Goal: Task Accomplishment & Management: Manage account settings

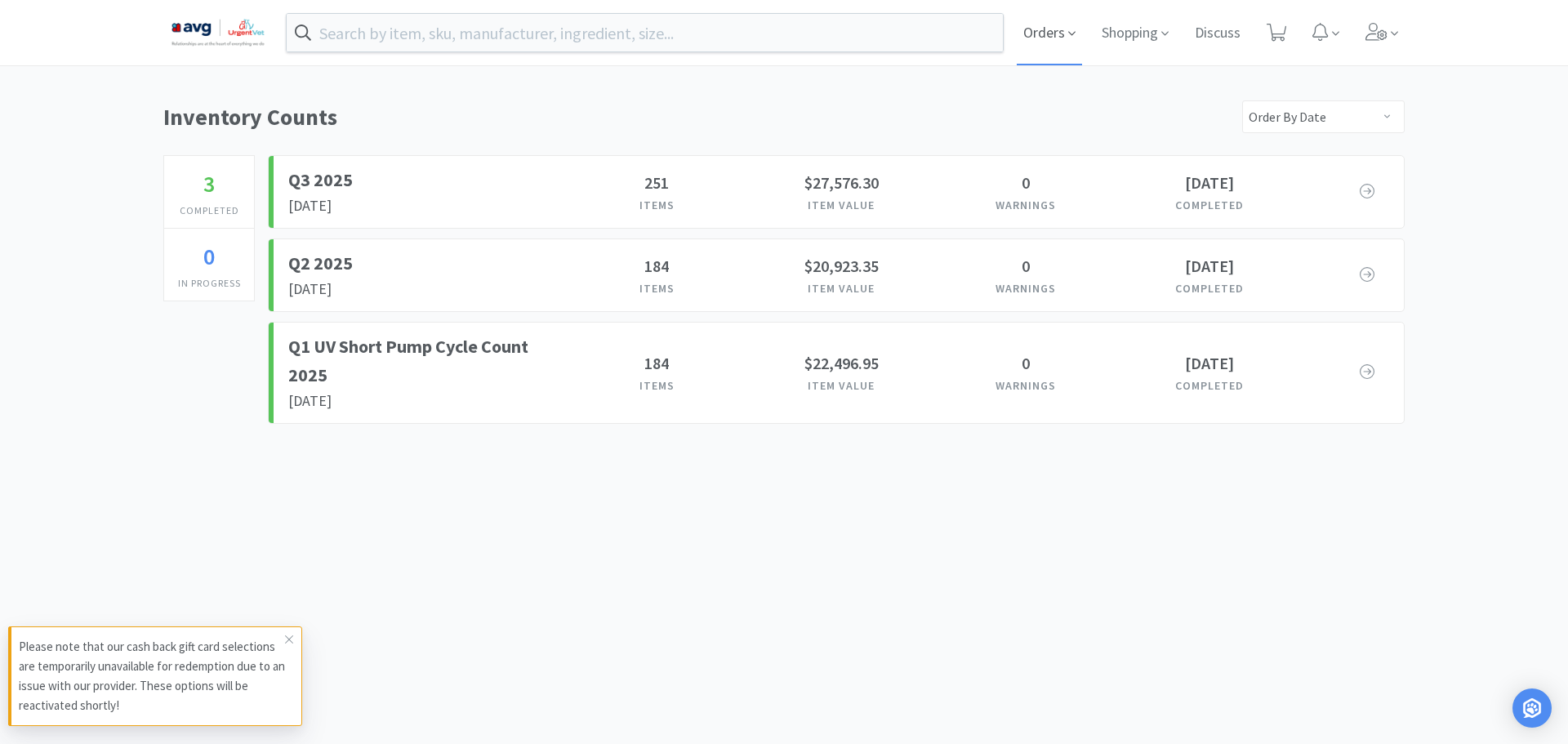
click at [1050, 33] on span "Orders" at bounding box center [1049, 33] width 66 height 66
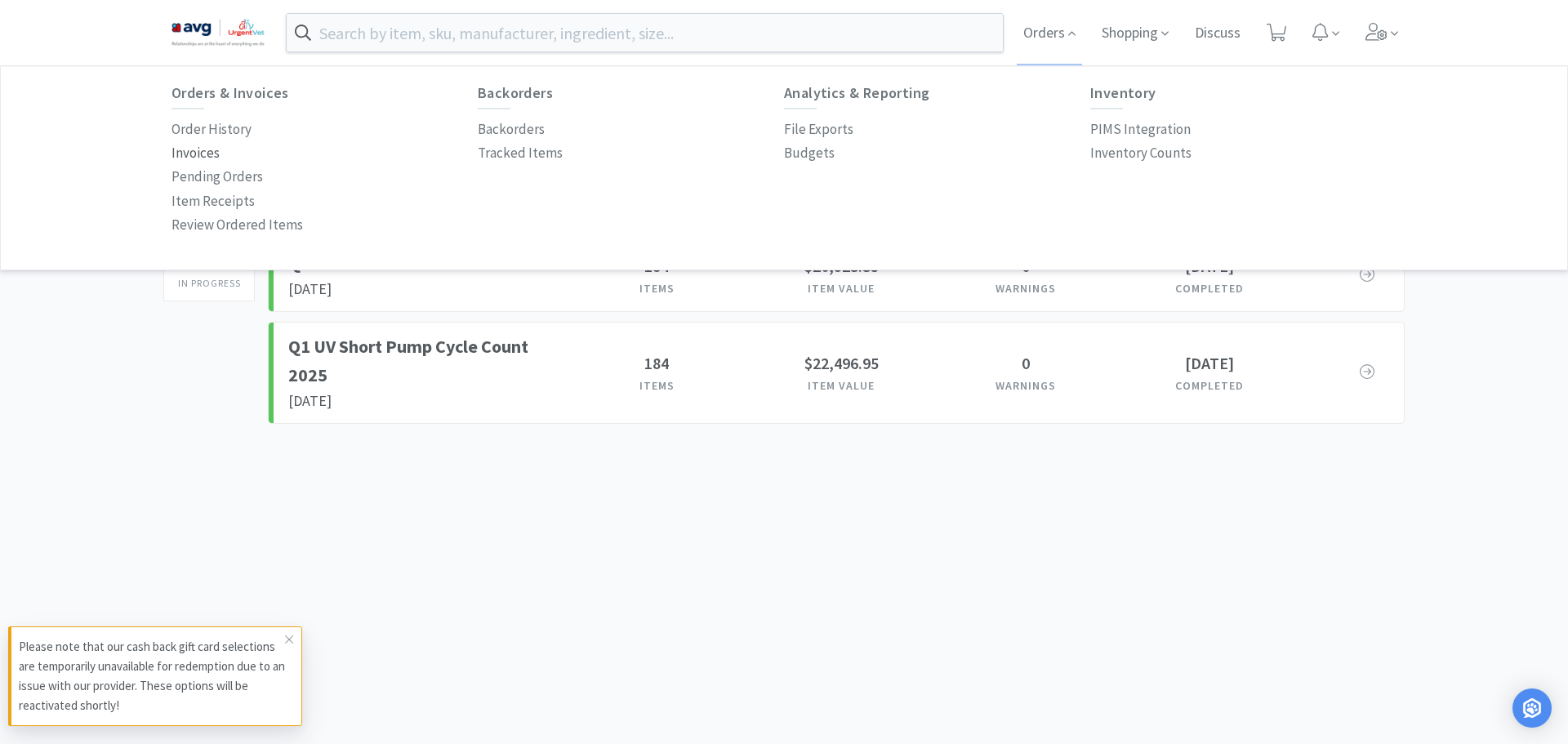
click at [206, 158] on p "Invoices" at bounding box center [195, 153] width 48 height 22
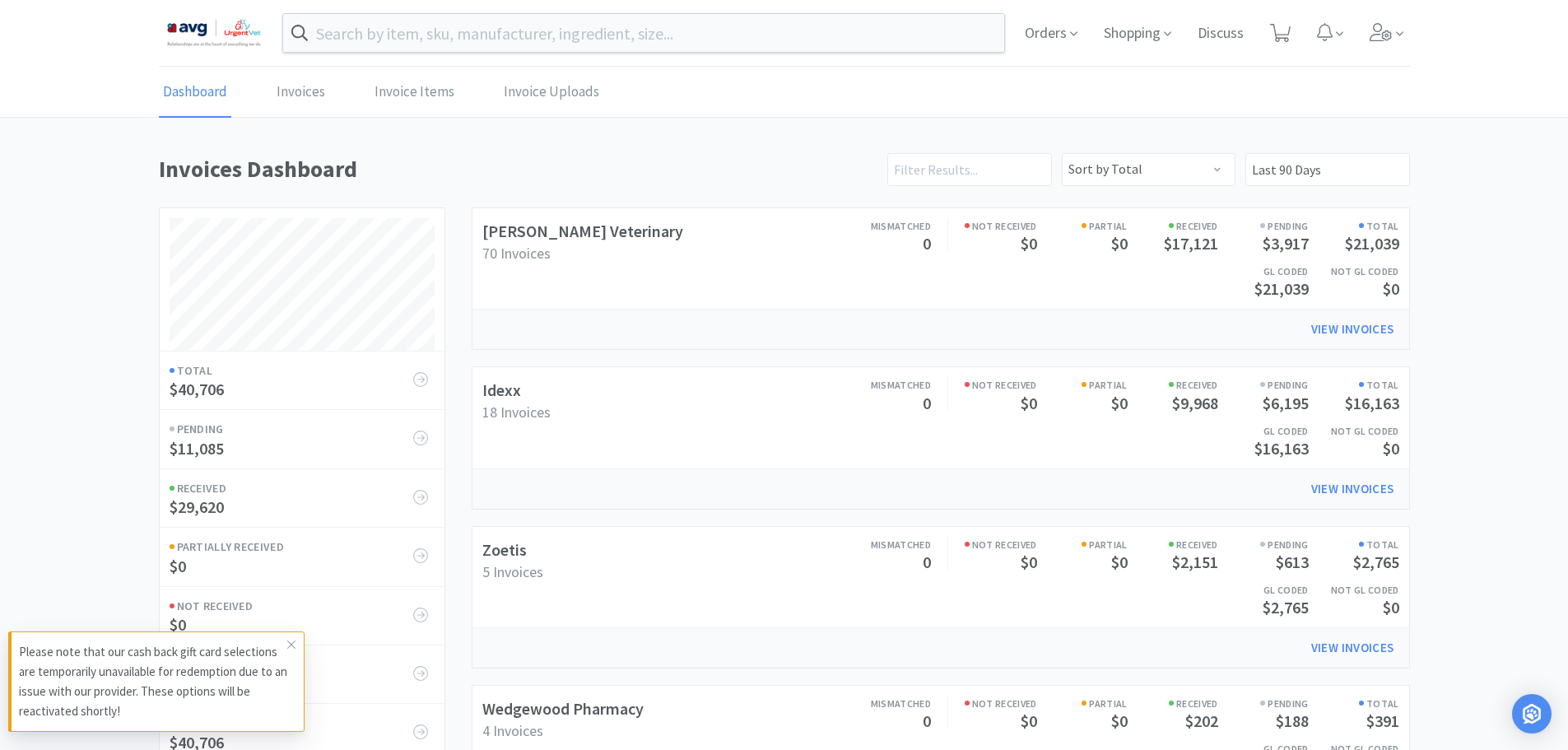
scroll to position [1011, 1251]
click at [304, 91] on link "Invoices" at bounding box center [300, 93] width 57 height 50
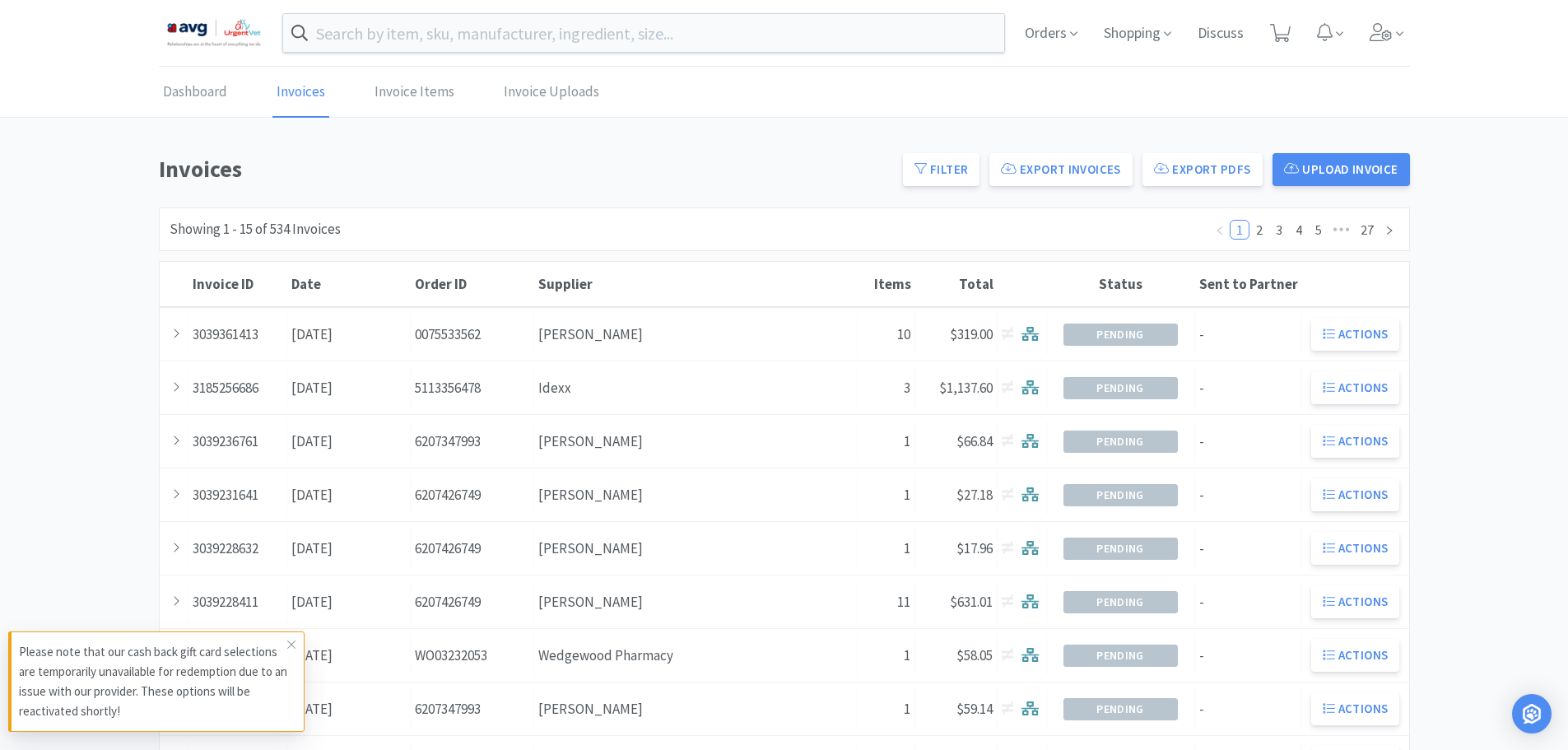
scroll to position [83, 0]
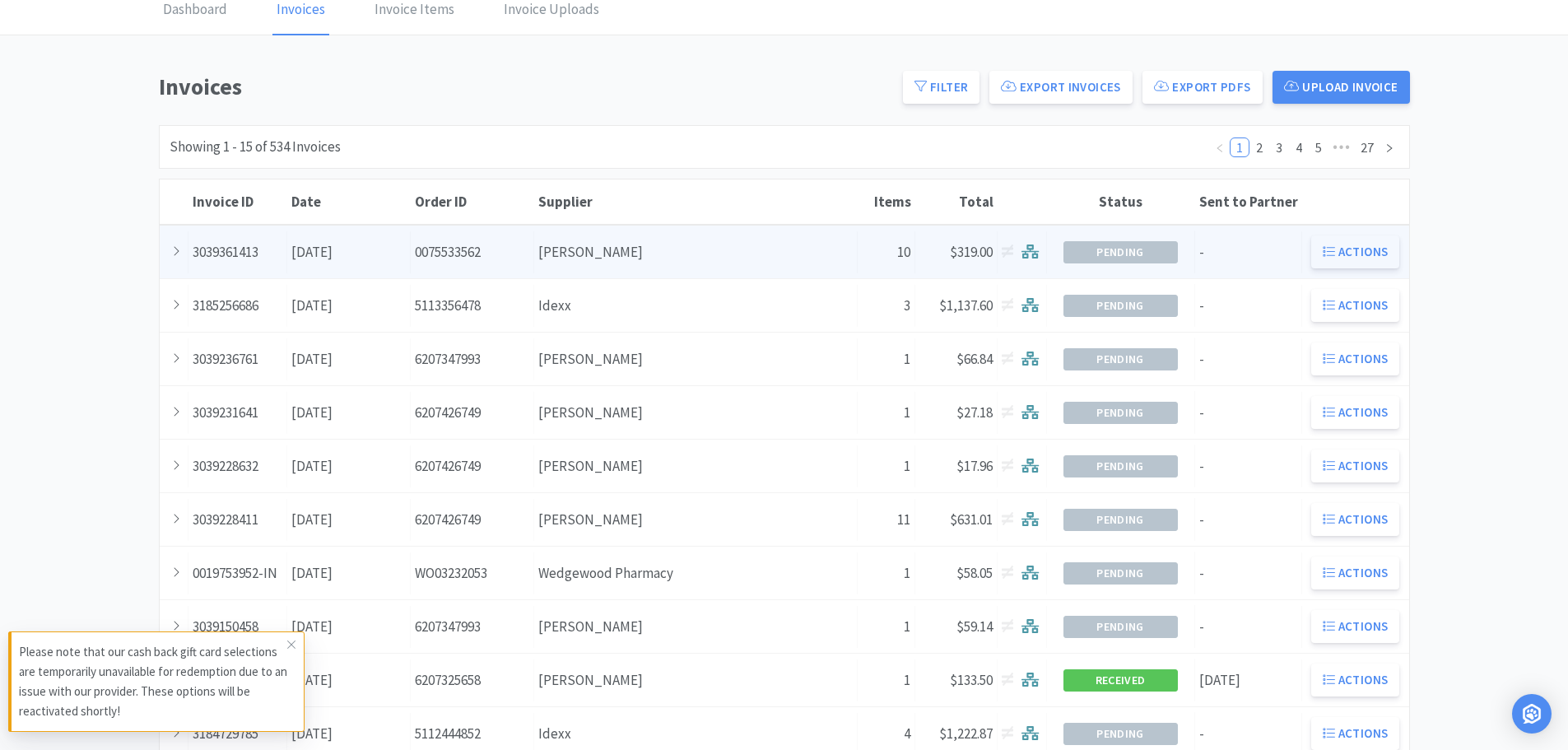
click at [1360, 253] on button "Actions" at bounding box center [1355, 252] width 88 height 33
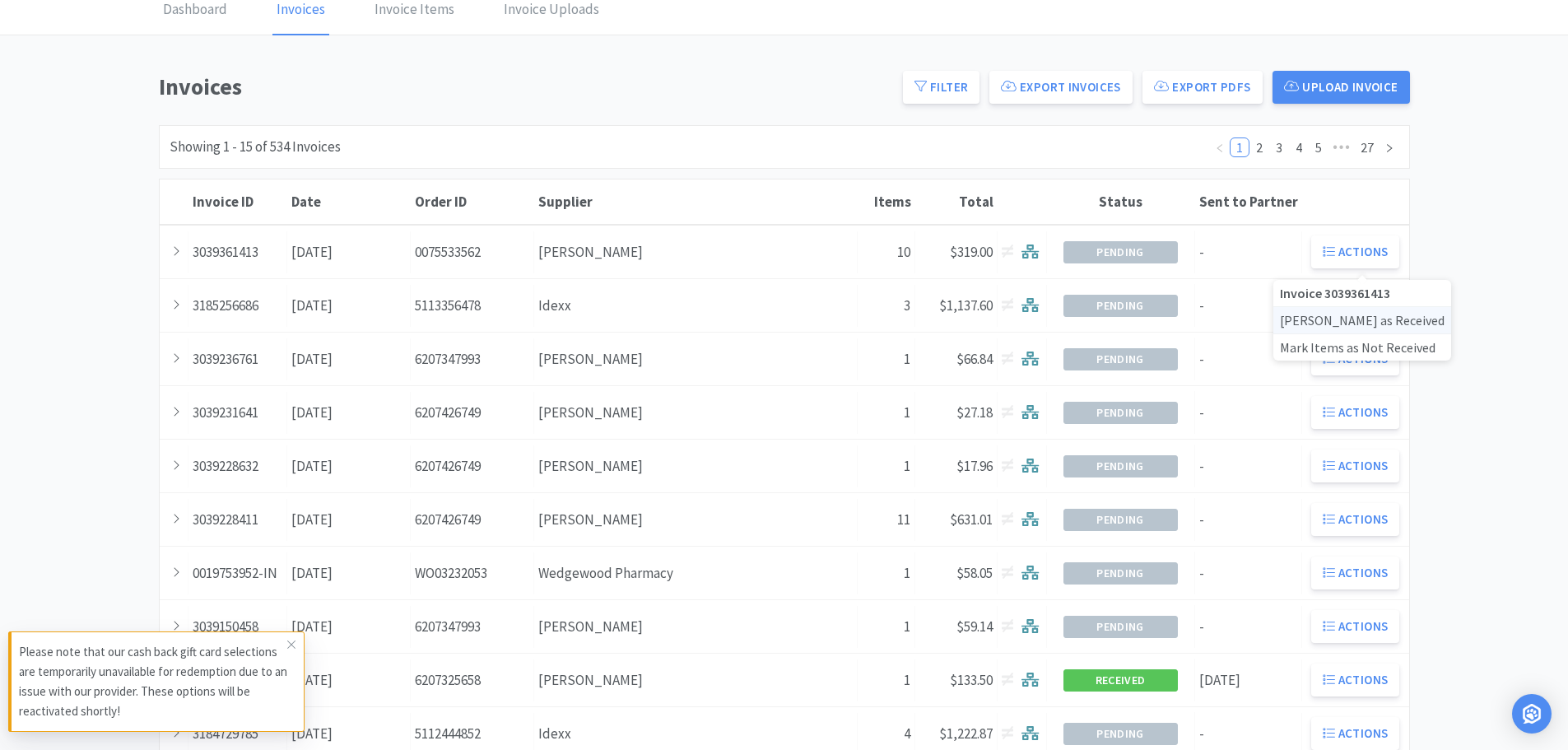
click at [1322, 322] on div "[PERSON_NAME] as Received" at bounding box center [1362, 319] width 178 height 27
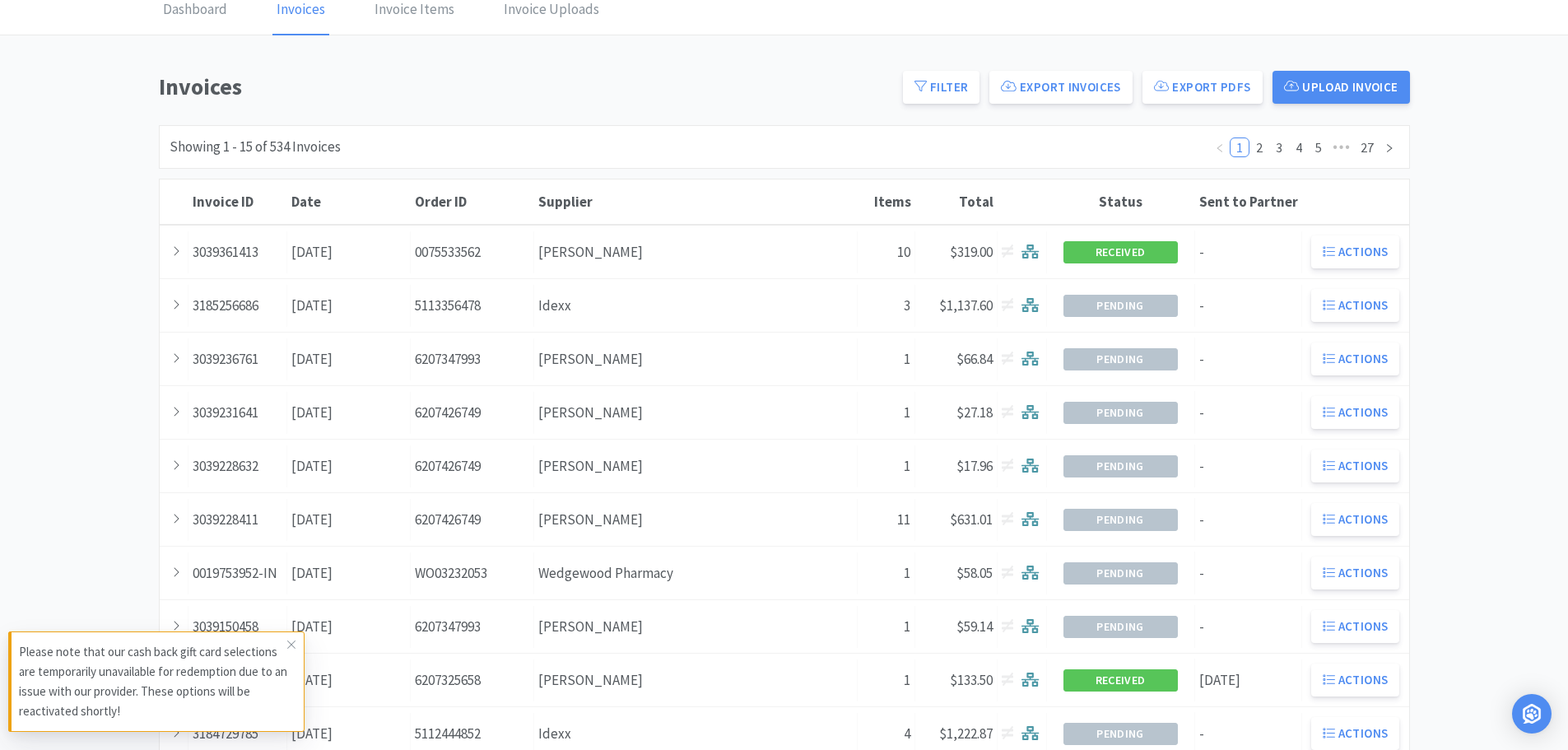
click at [1360, 308] on button "Actions" at bounding box center [1355, 305] width 88 height 33
click at [1311, 365] on div "[PERSON_NAME] as Received" at bounding box center [1362, 373] width 178 height 27
click at [1338, 361] on button "Actions" at bounding box center [1355, 359] width 88 height 33
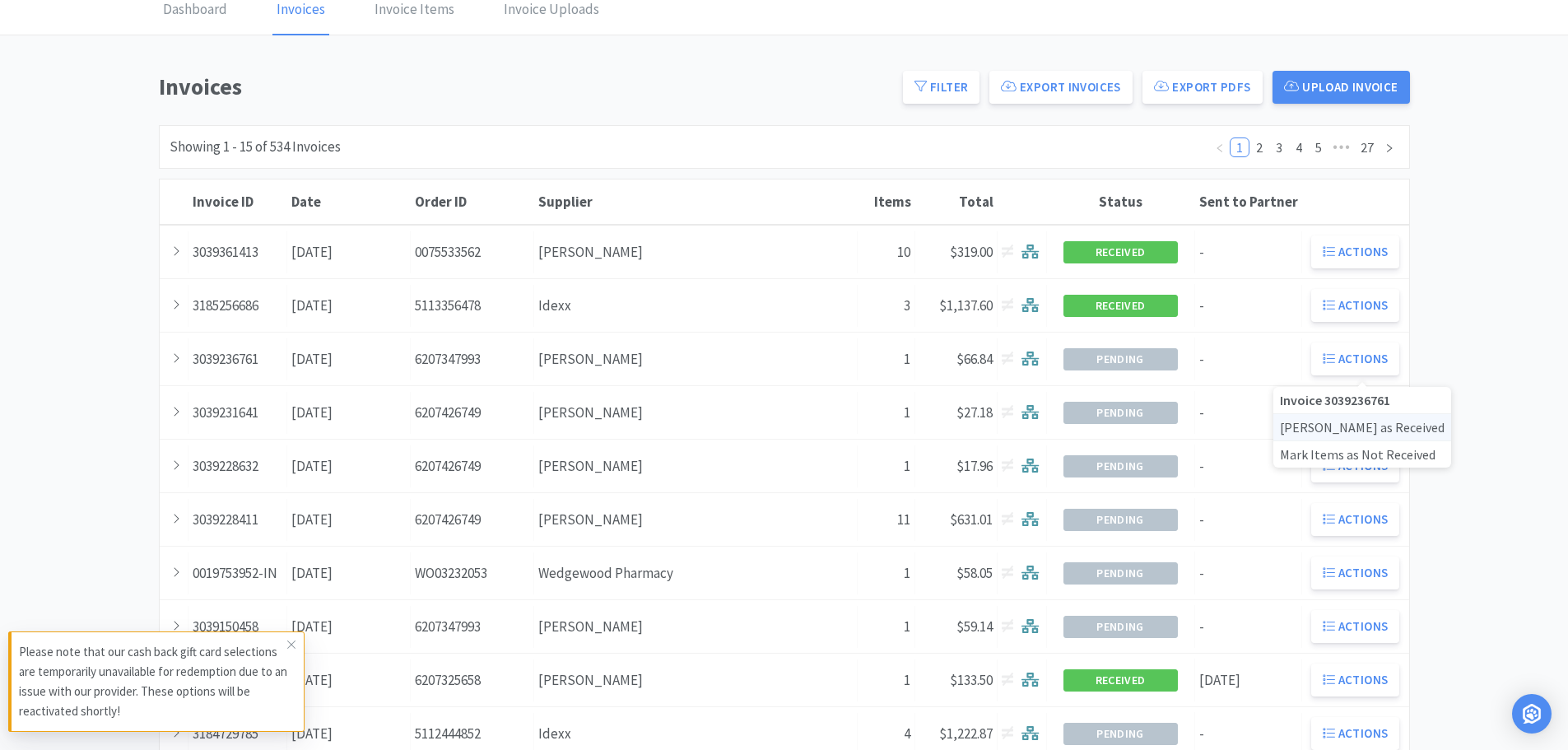
click at [1300, 417] on div "[PERSON_NAME] as Received" at bounding box center [1362, 427] width 178 height 27
click at [1470, 344] on div "Dashboard Invoices Invoice Items Invoice Uploads Invoices Filter Export Invoice…" at bounding box center [784, 535] width 1568 height 1101
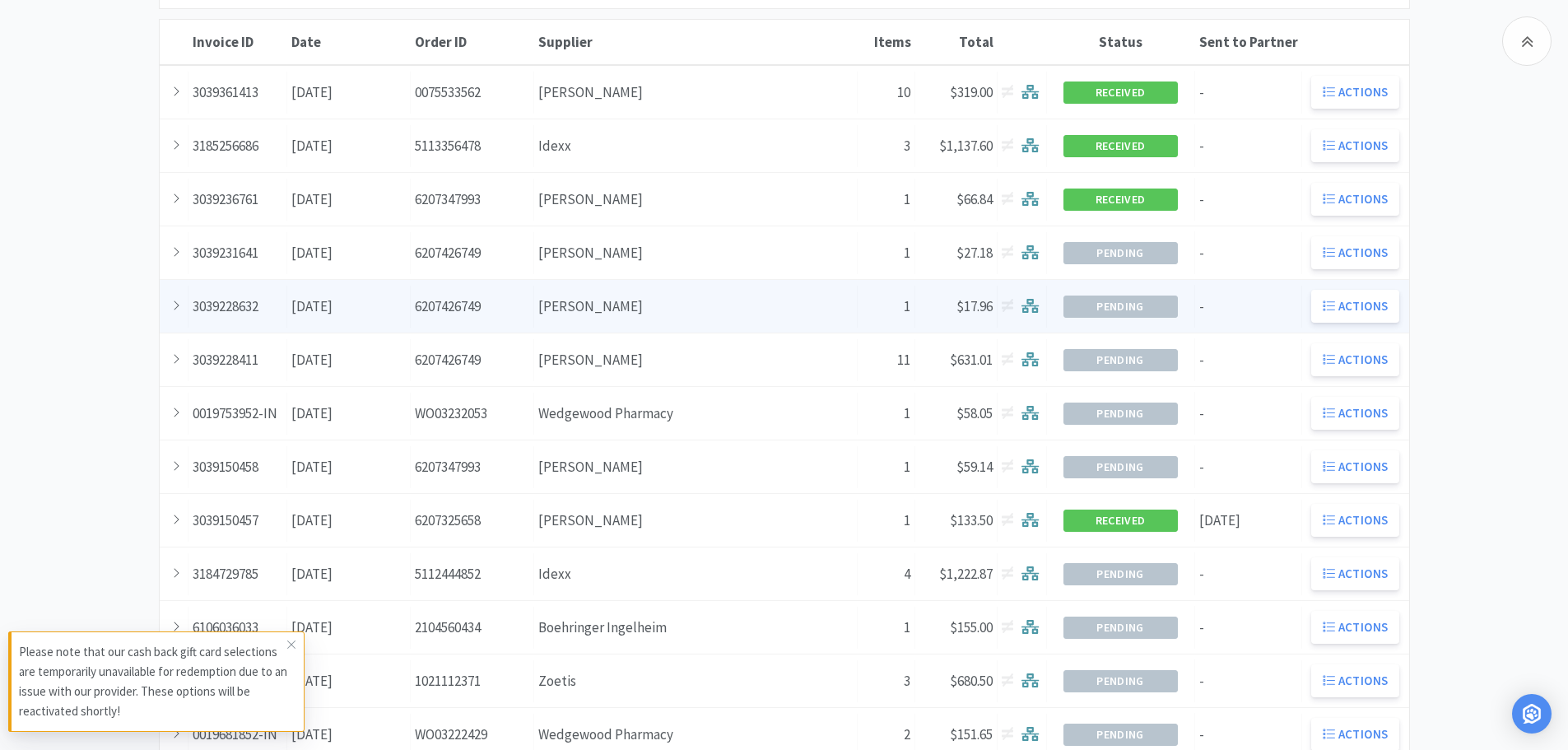
scroll to position [247, 0]
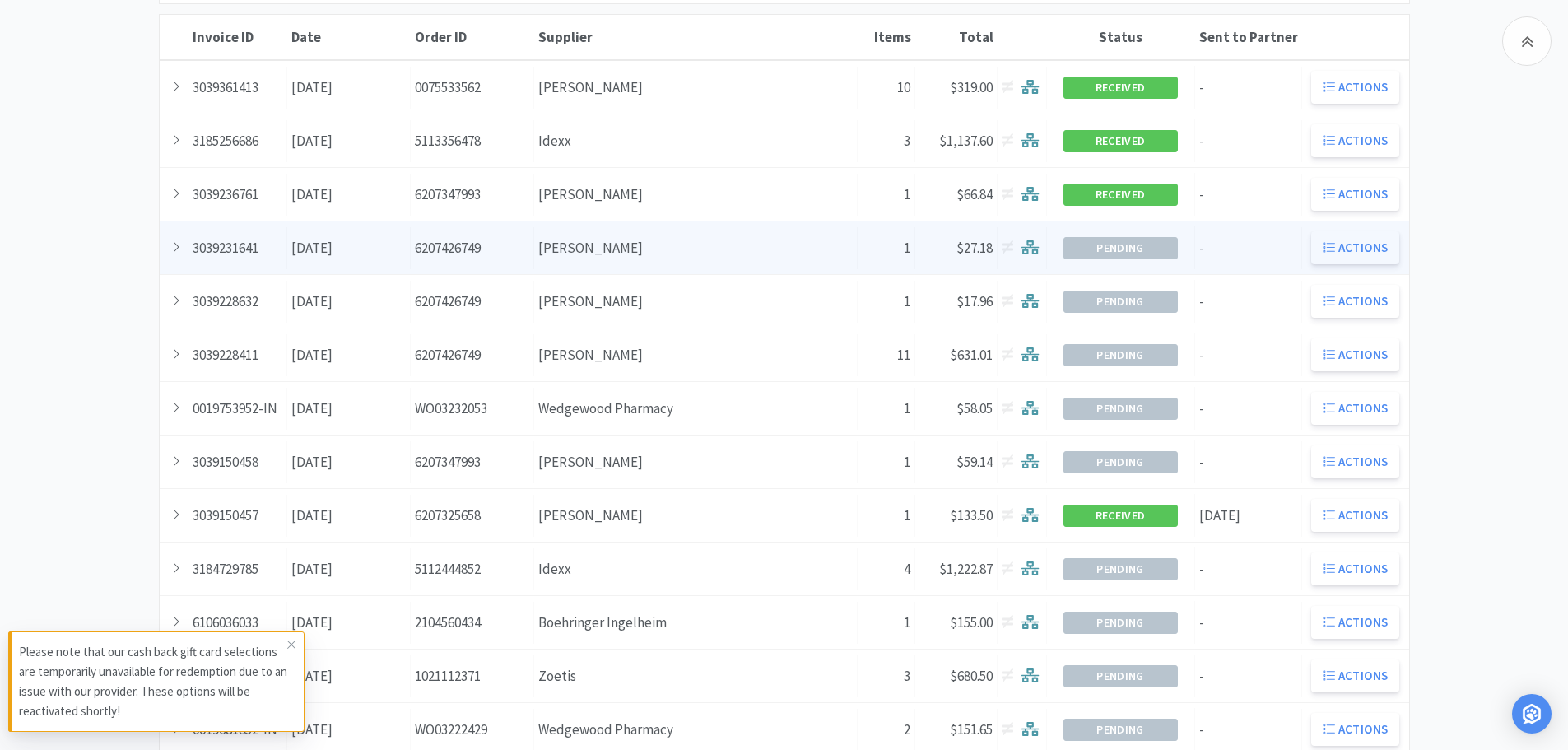
click at [1358, 239] on button "Actions" at bounding box center [1355, 248] width 88 height 33
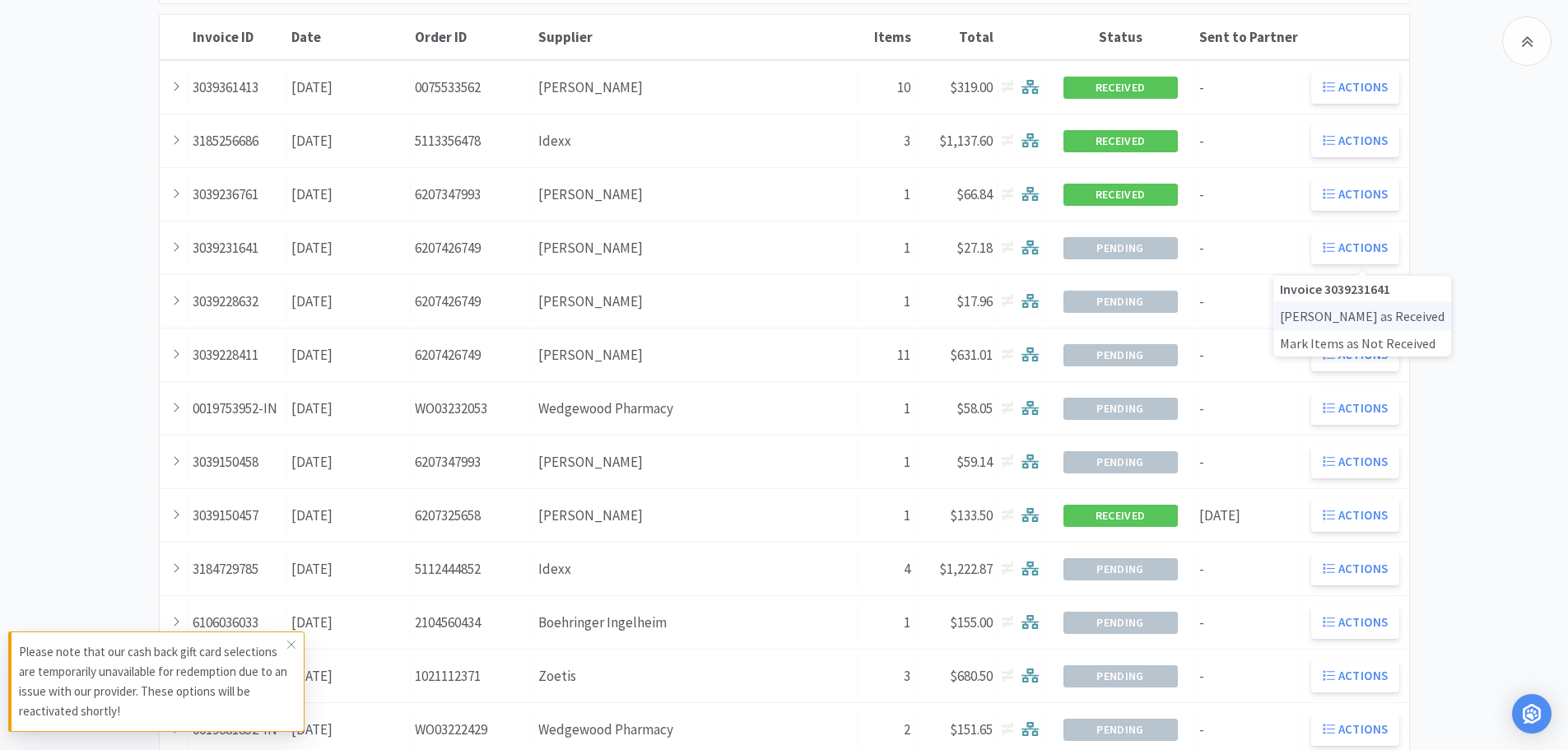
click at [1327, 311] on div "[PERSON_NAME] as Received" at bounding box center [1362, 315] width 178 height 27
click at [1451, 291] on div "Dashboard Invoices Invoice Items Invoice Uploads Invoices Filter Export Invoice…" at bounding box center [784, 370] width 1568 height 1101
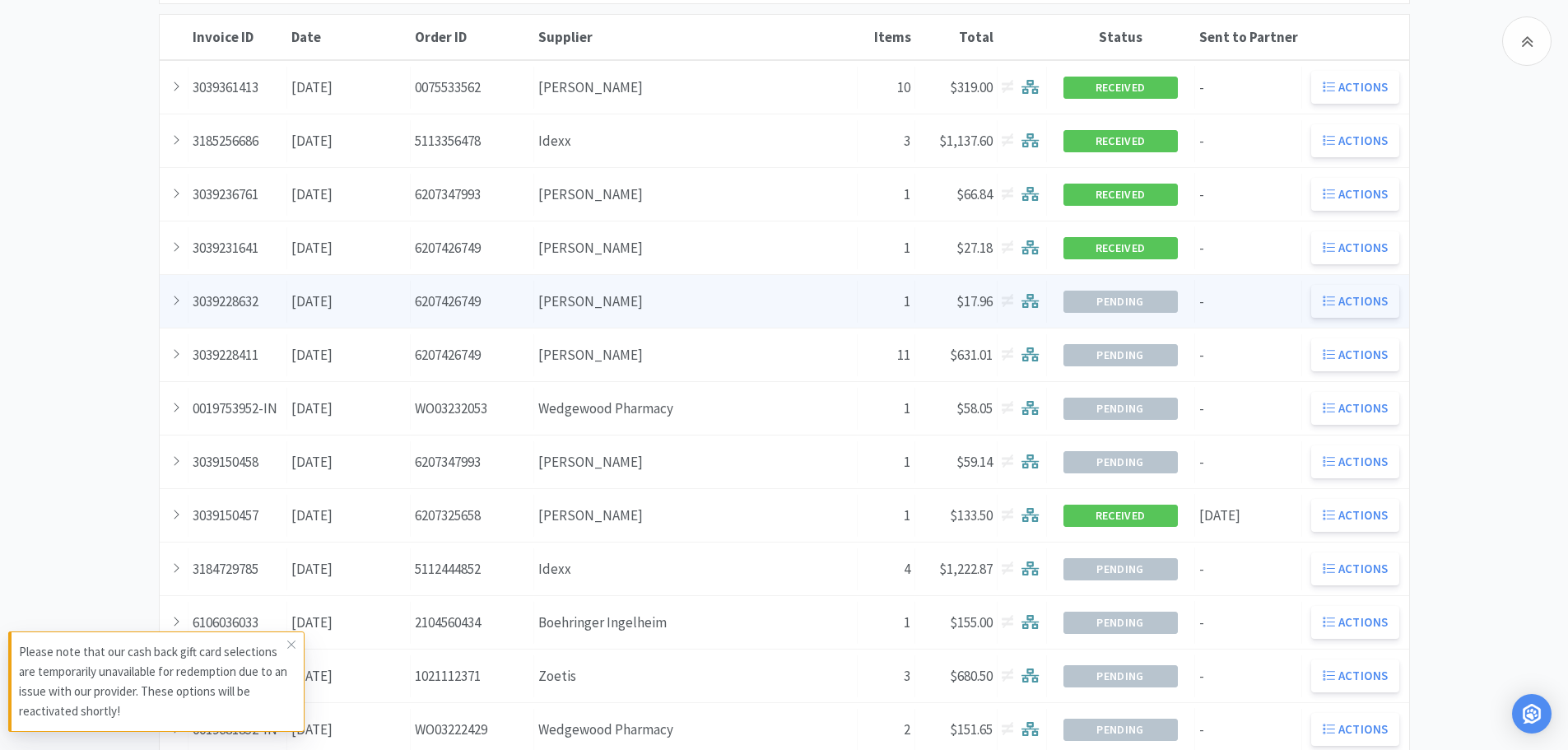
click at [1352, 292] on button "Actions" at bounding box center [1355, 301] width 88 height 33
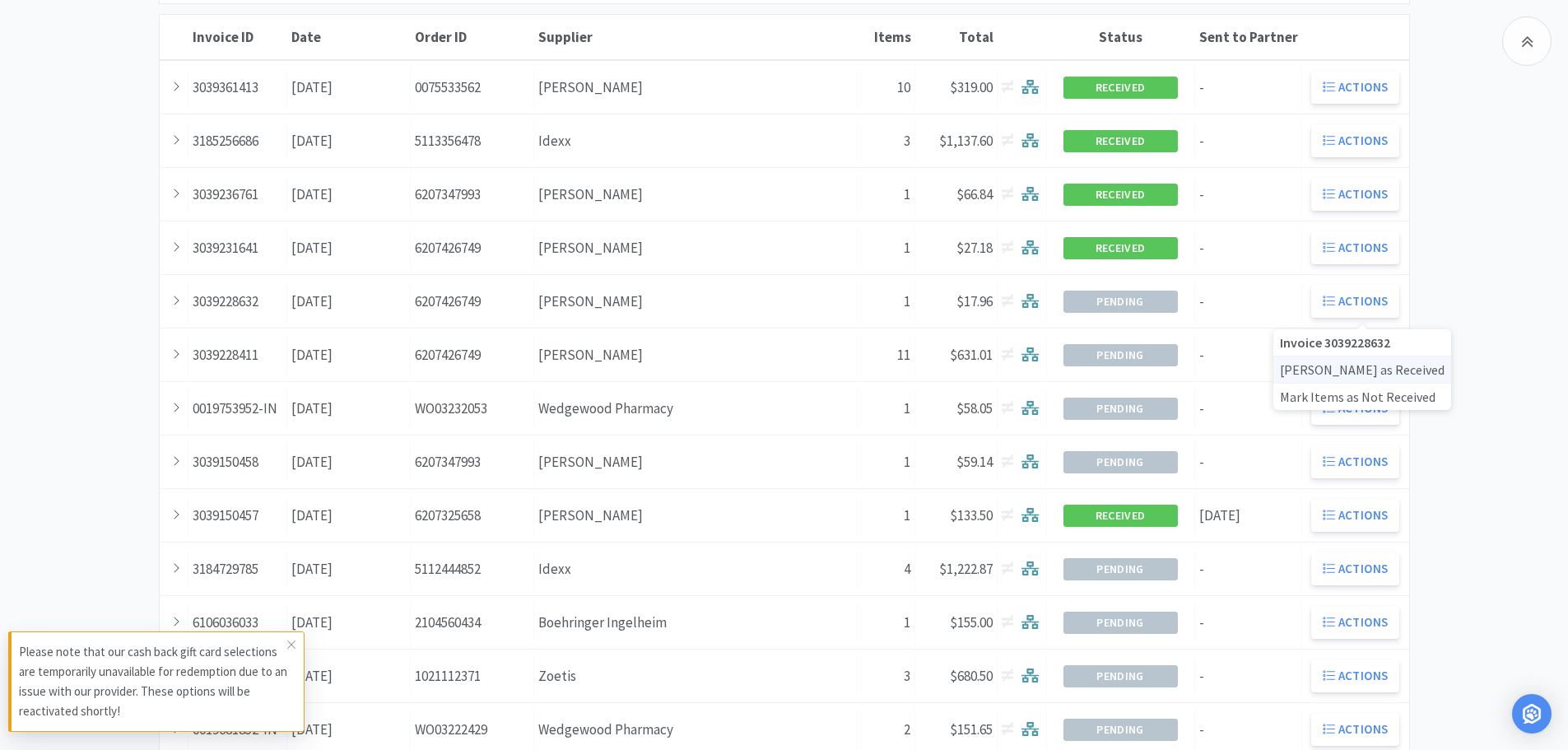
click at [1320, 368] on div "[PERSON_NAME] as Received" at bounding box center [1362, 369] width 178 height 27
click at [1455, 325] on div "Dashboard Invoices Invoice Items Invoice Uploads Invoices Filter Export Invoice…" at bounding box center [784, 370] width 1568 height 1101
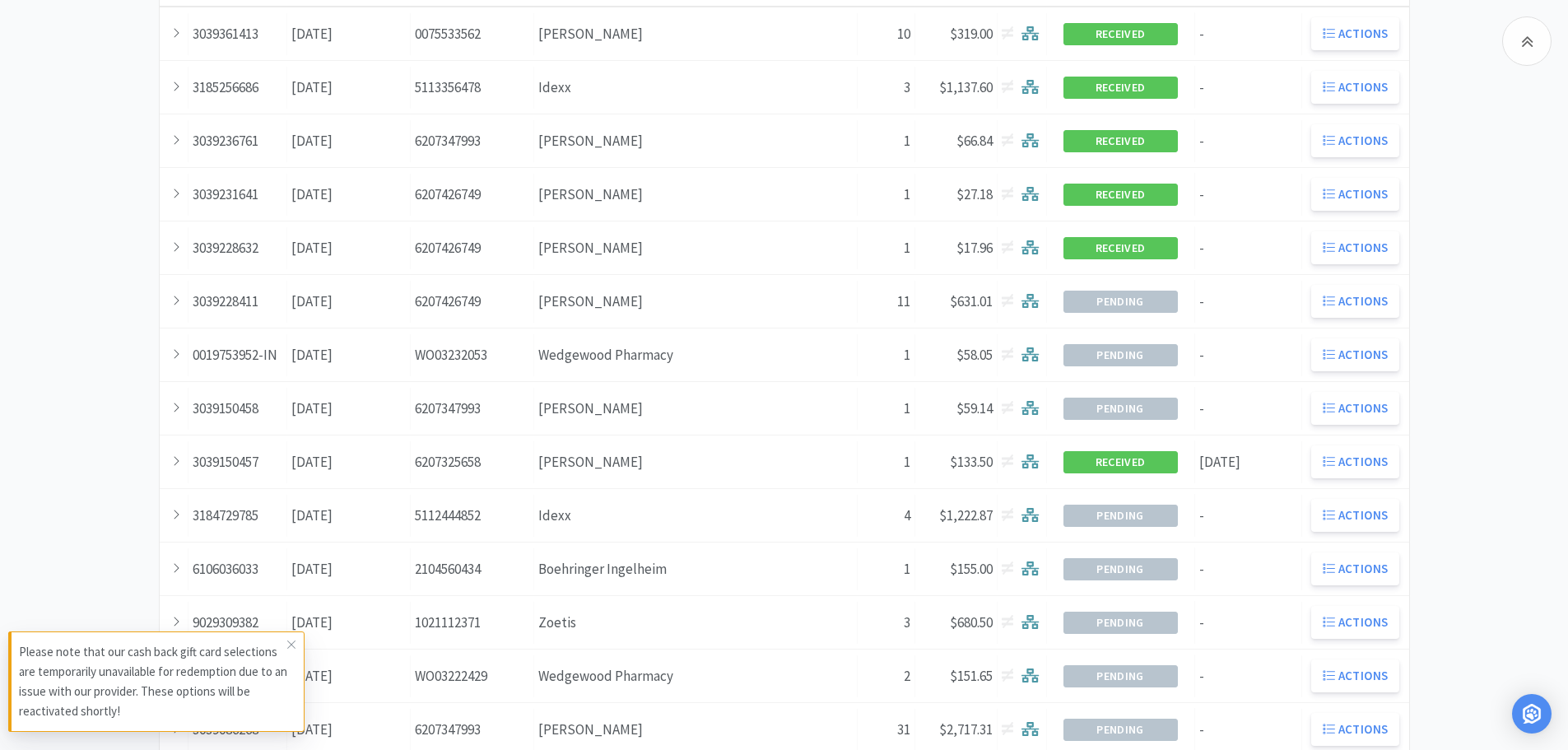
scroll to position [329, 0]
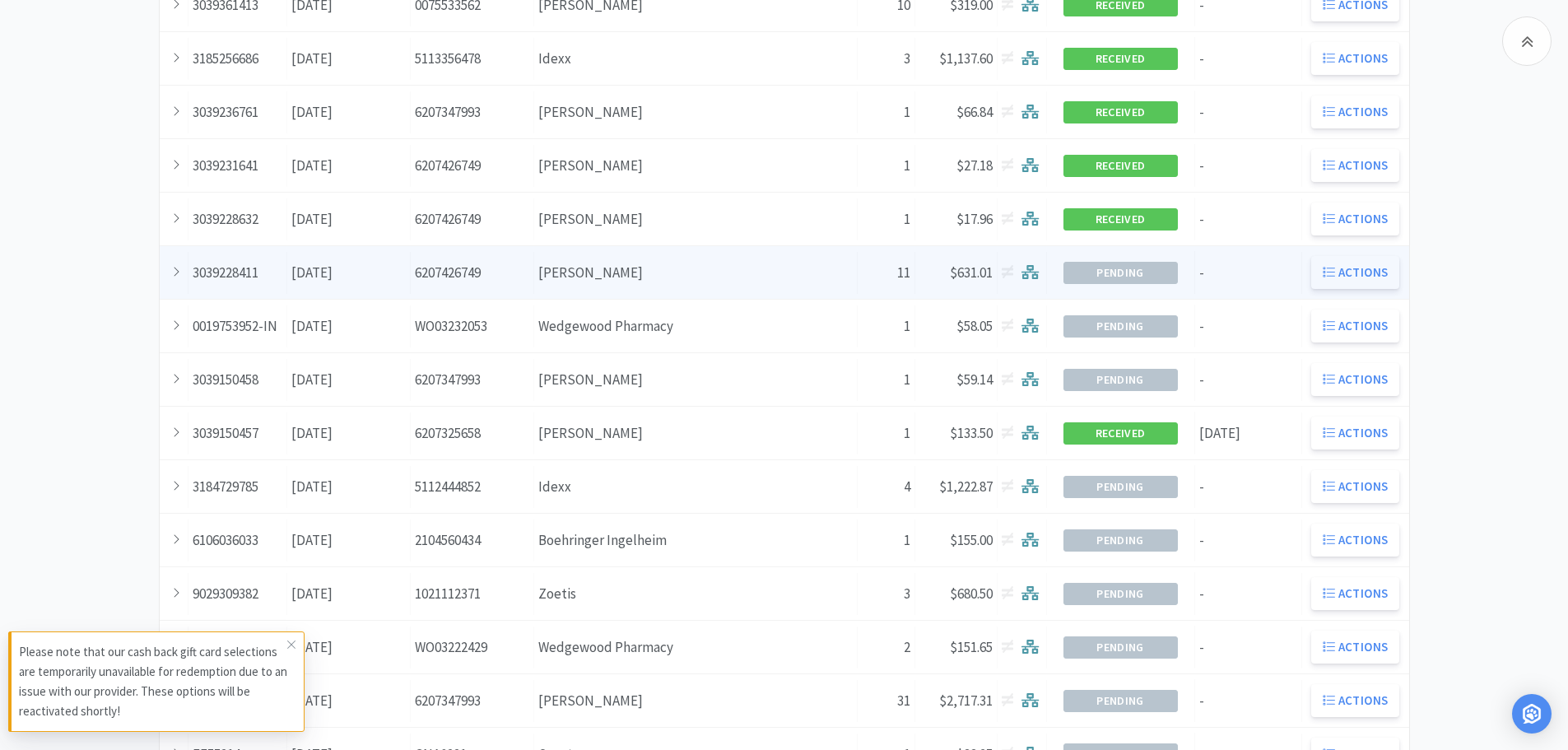
click at [1350, 275] on button "Actions" at bounding box center [1355, 273] width 88 height 33
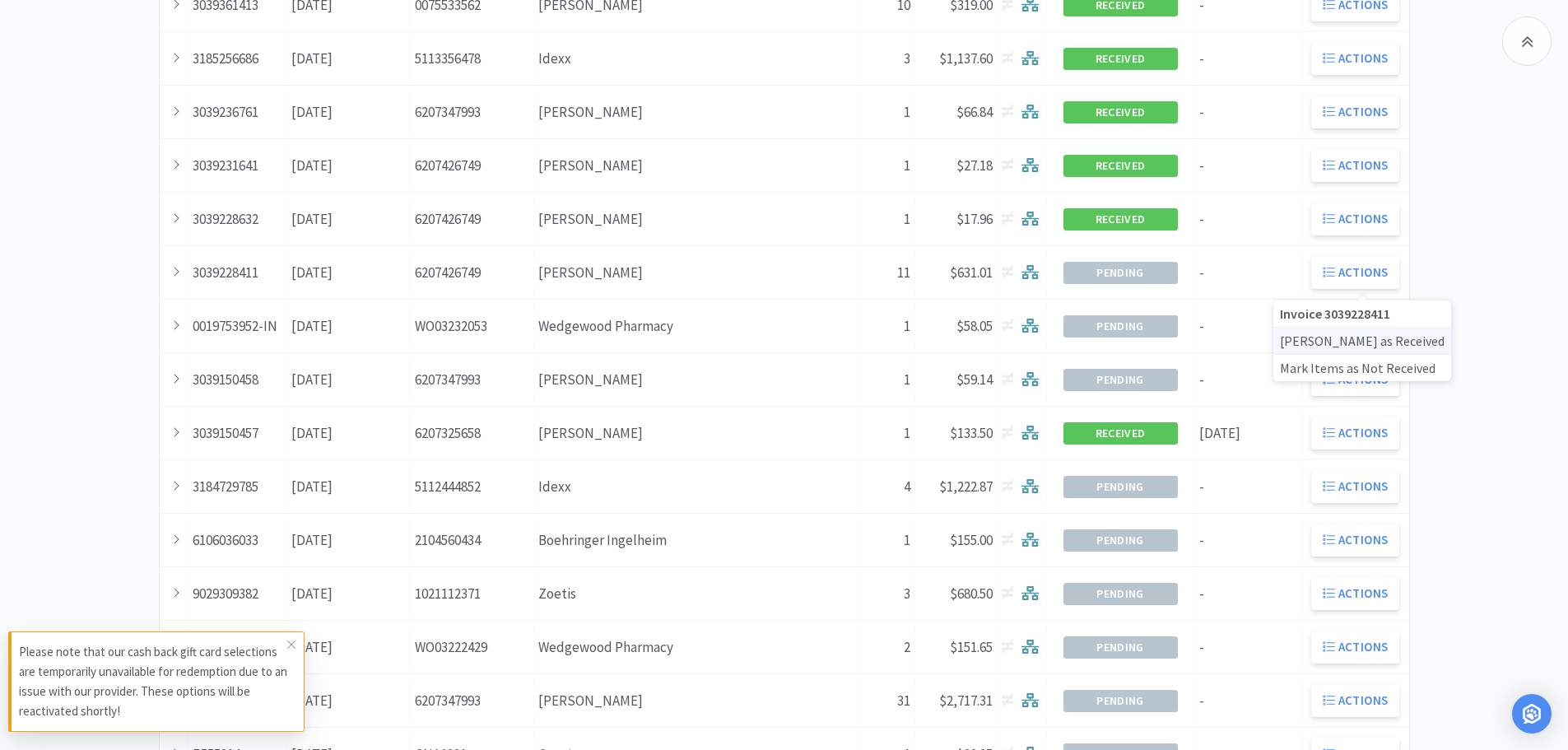
click at [1332, 337] on div "[PERSON_NAME] as Received" at bounding box center [1362, 340] width 178 height 27
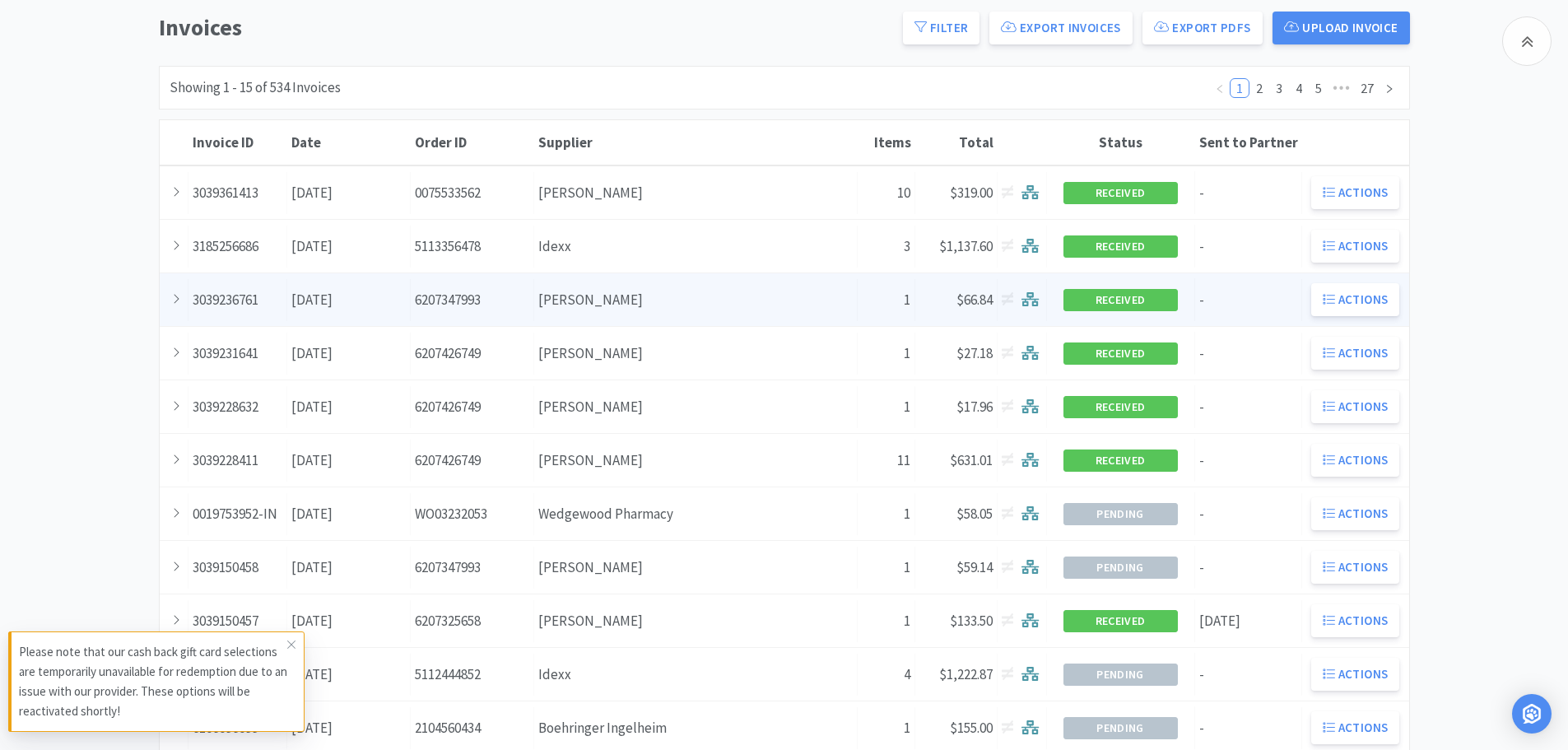
scroll to position [247, 0]
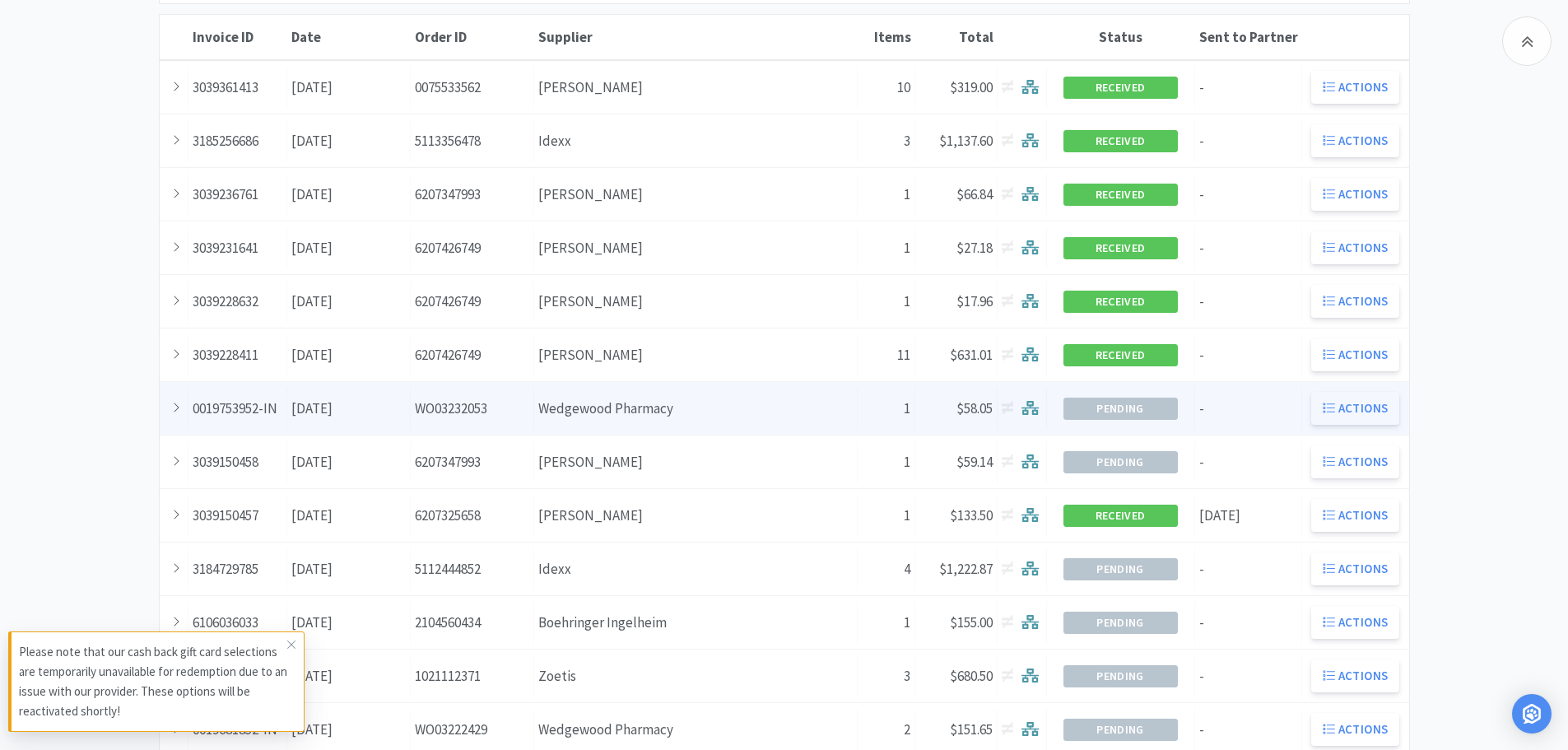
click at [1355, 415] on button "Actions" at bounding box center [1355, 408] width 88 height 33
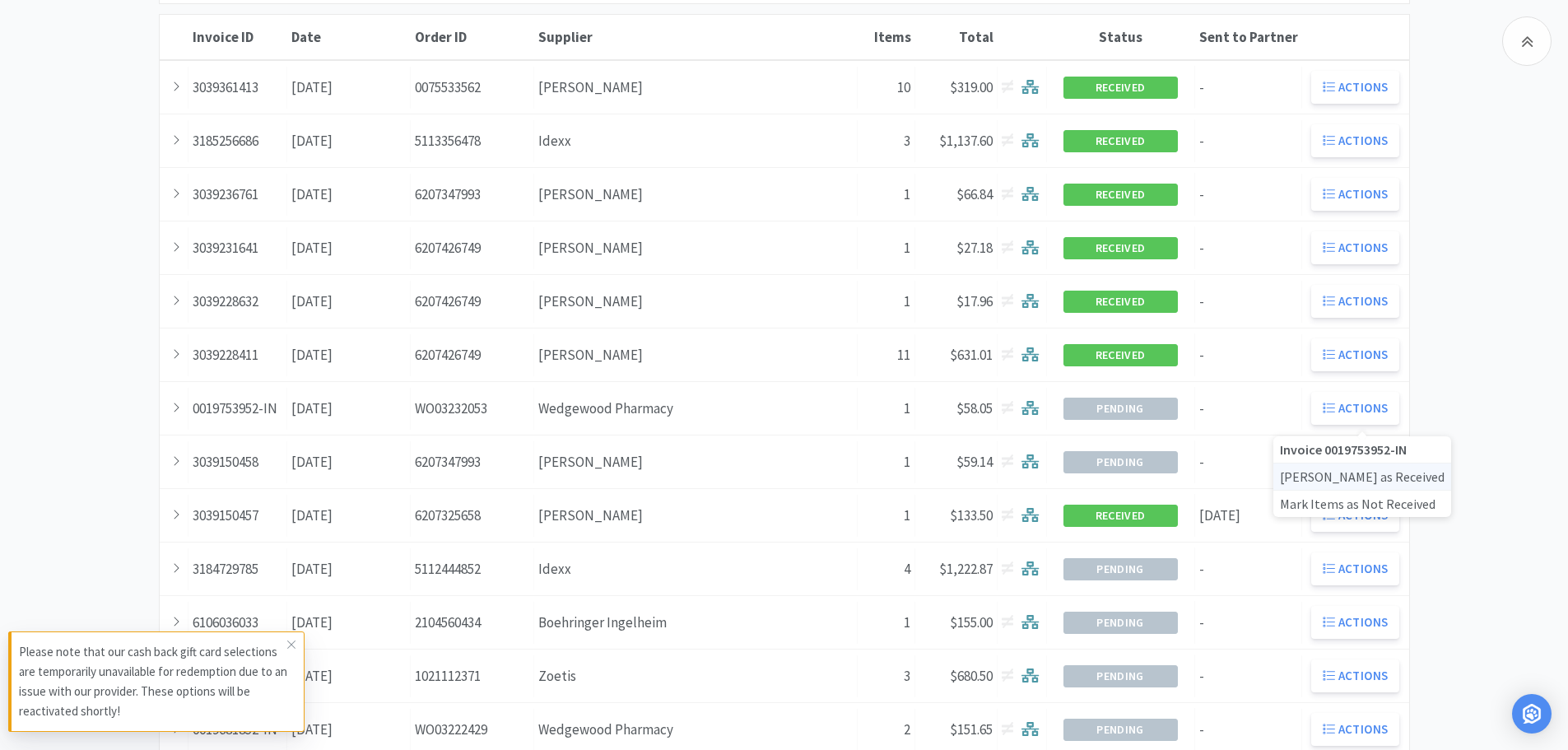
click at [1325, 472] on div "[PERSON_NAME] as Received" at bounding box center [1362, 475] width 178 height 27
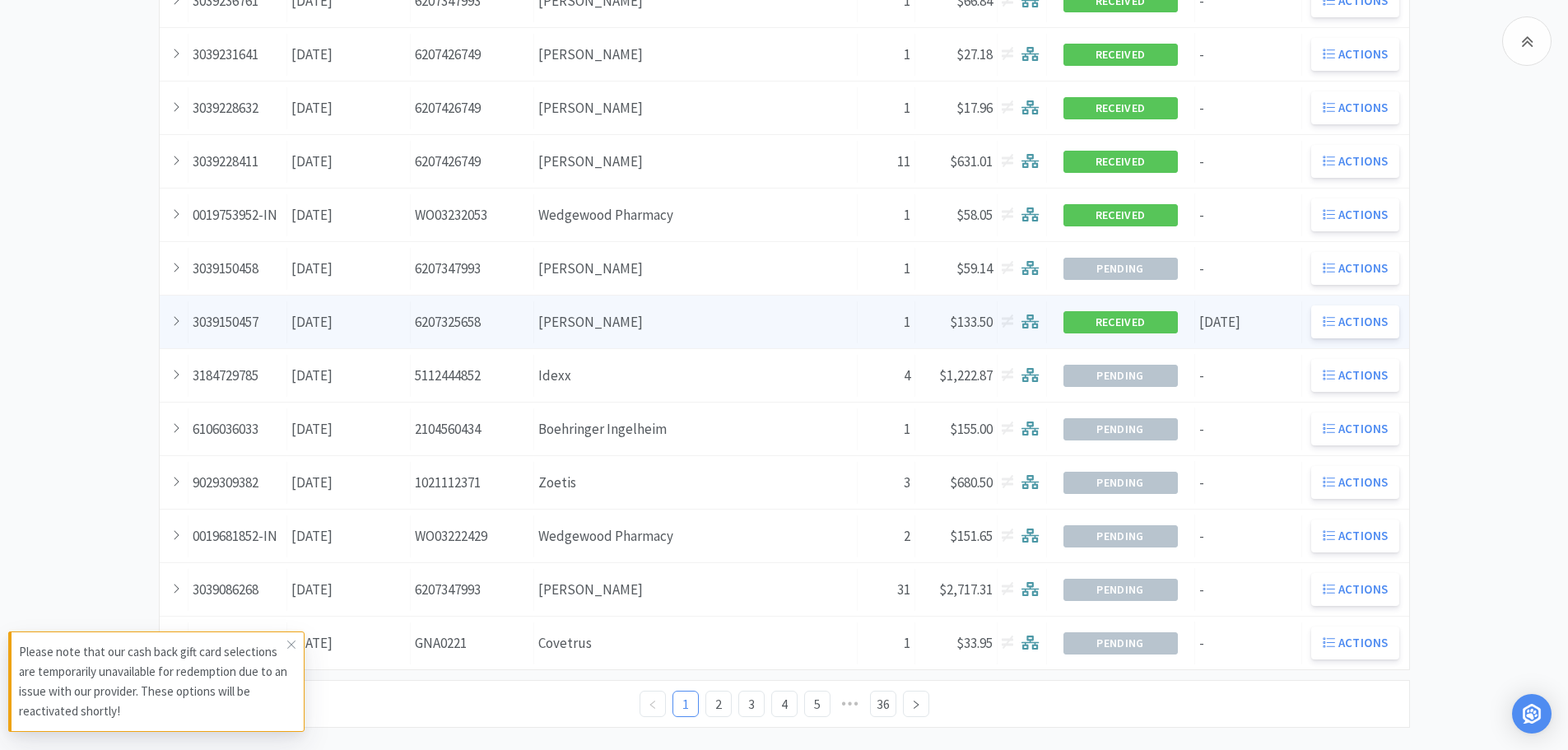
scroll to position [454, 0]
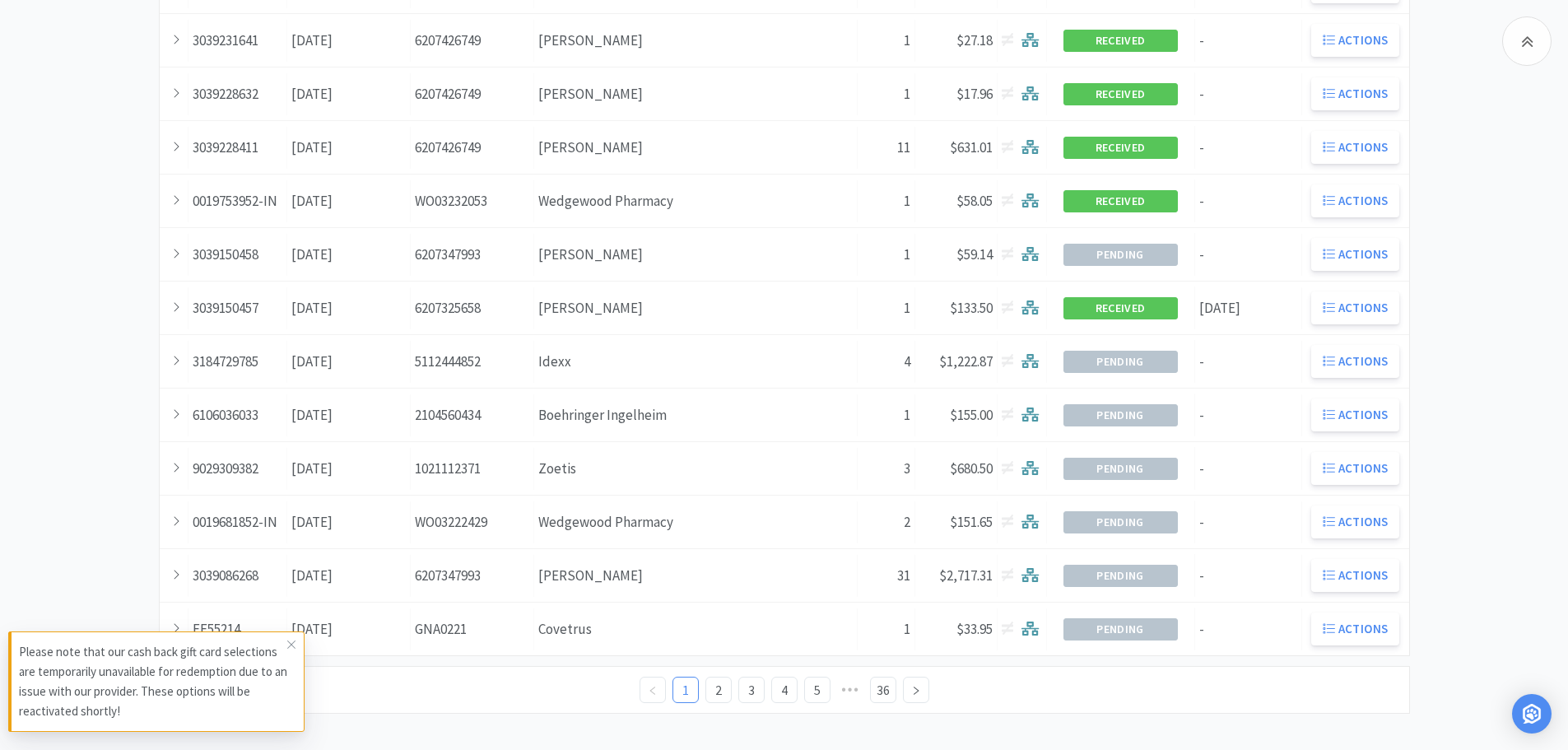
click at [700, 689] on ul "1 2 3 4 5 ••• 36" at bounding box center [784, 690] width 289 height 26
click at [710, 691] on link "2" at bounding box center [719, 690] width 25 height 25
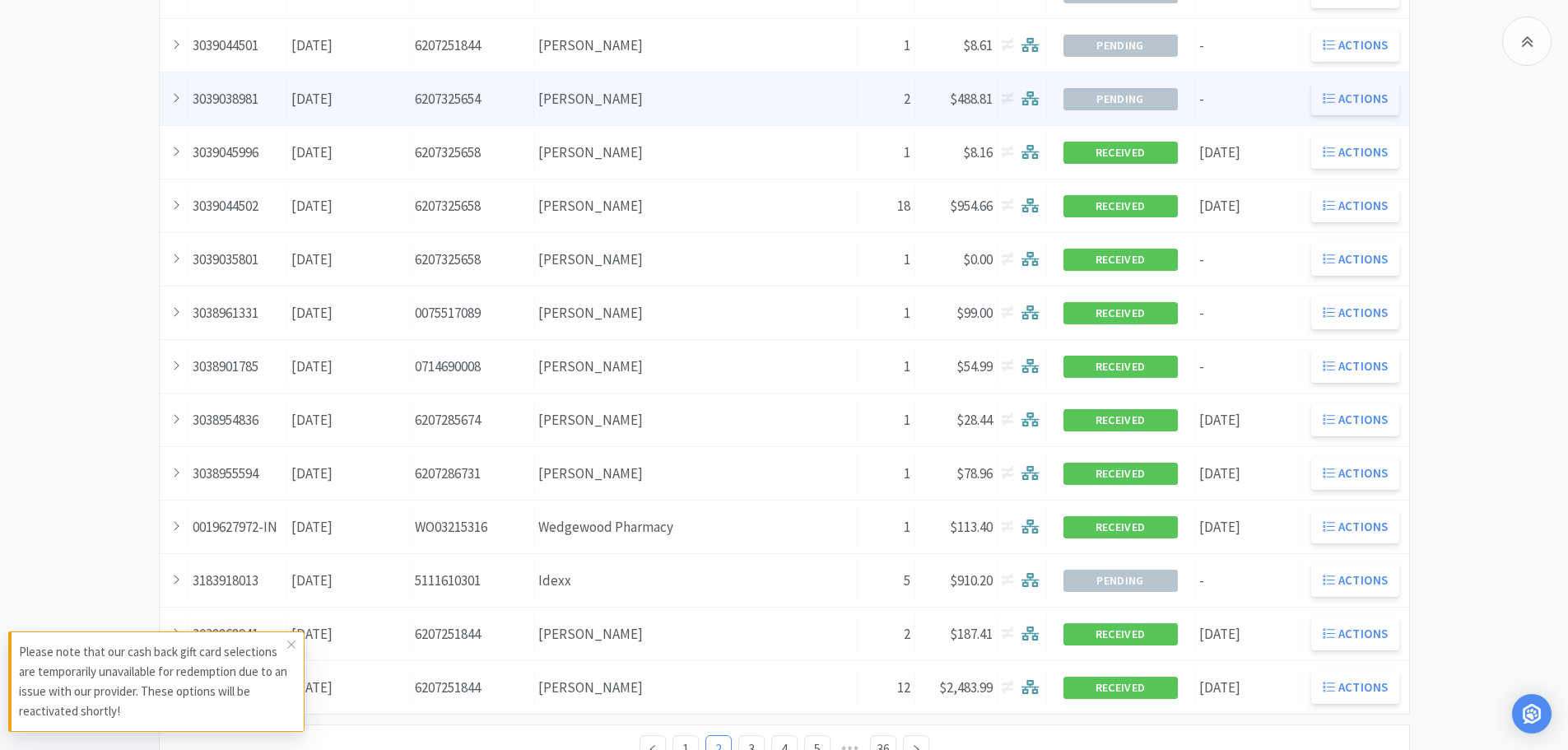
scroll to position [454, 0]
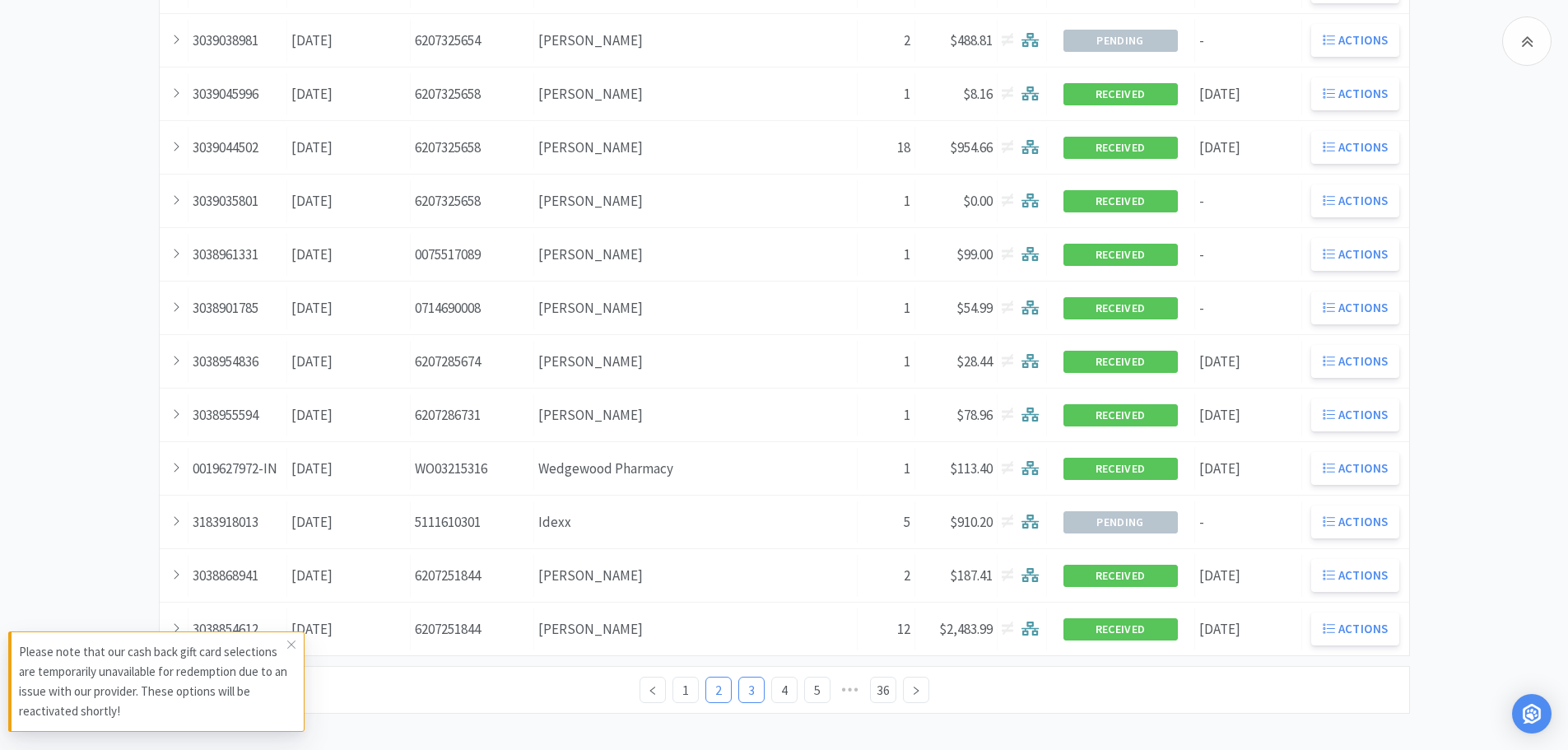
click at [747, 688] on link "3" at bounding box center [752, 690] width 25 height 25
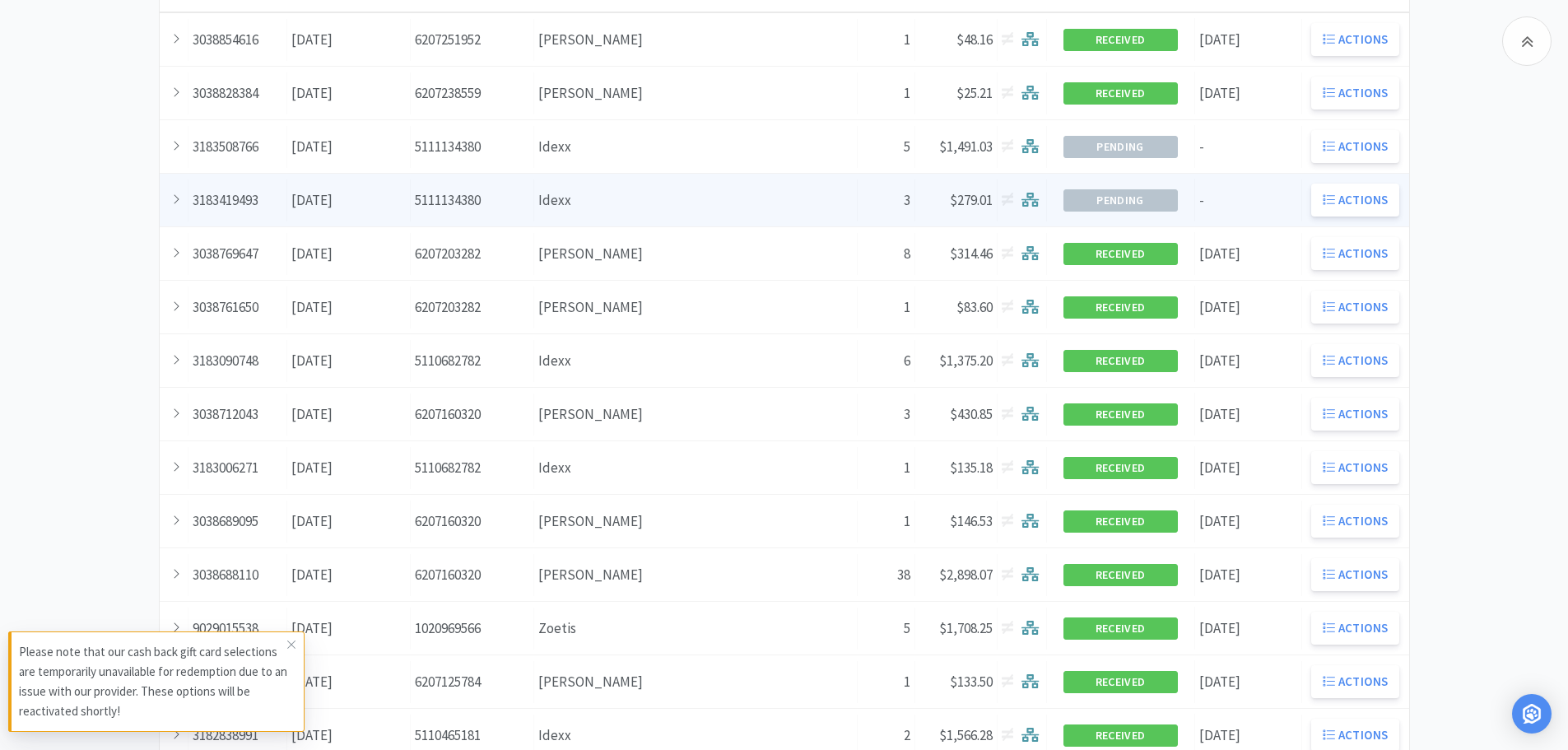
scroll to position [289, 0]
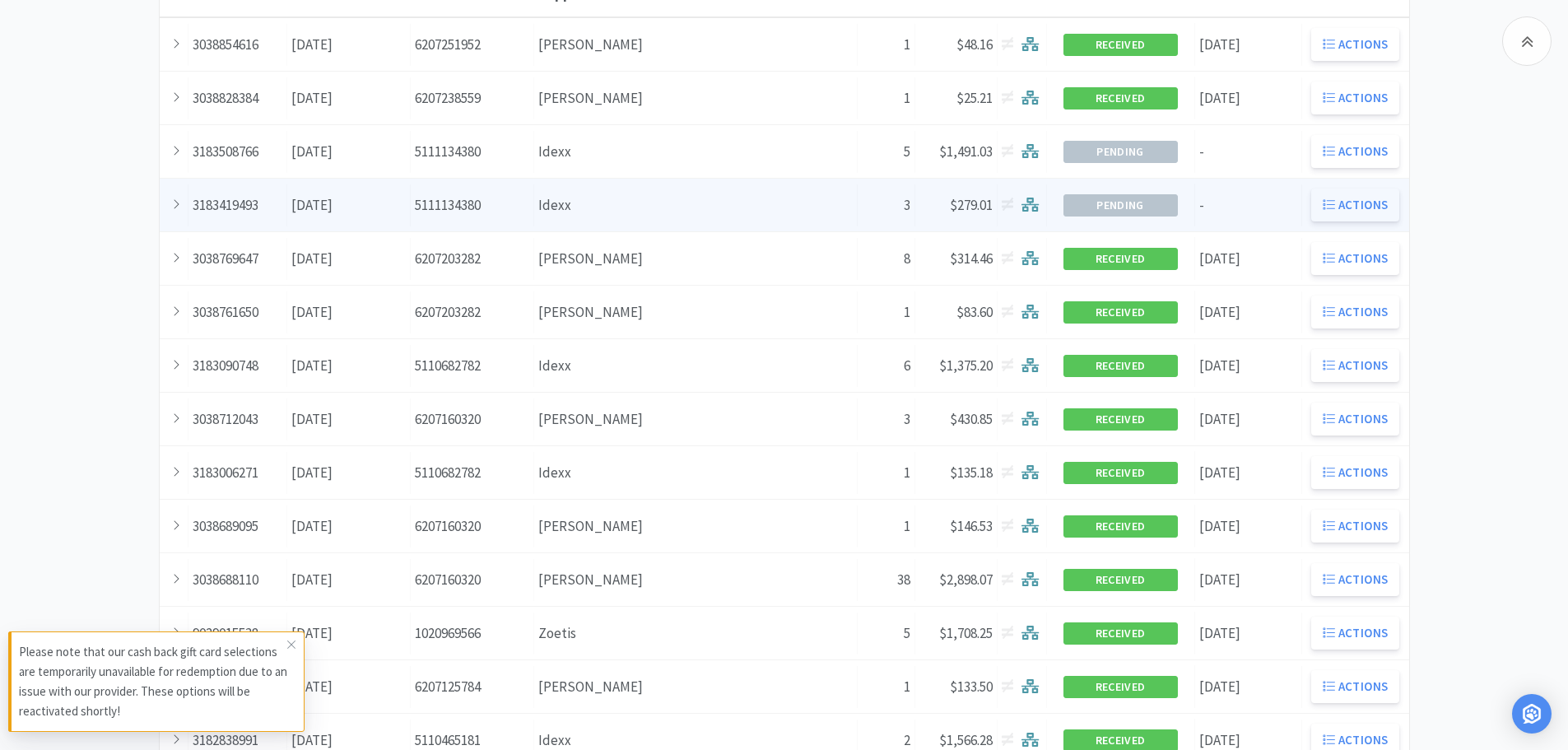
click at [1383, 202] on button "Actions" at bounding box center [1355, 205] width 88 height 33
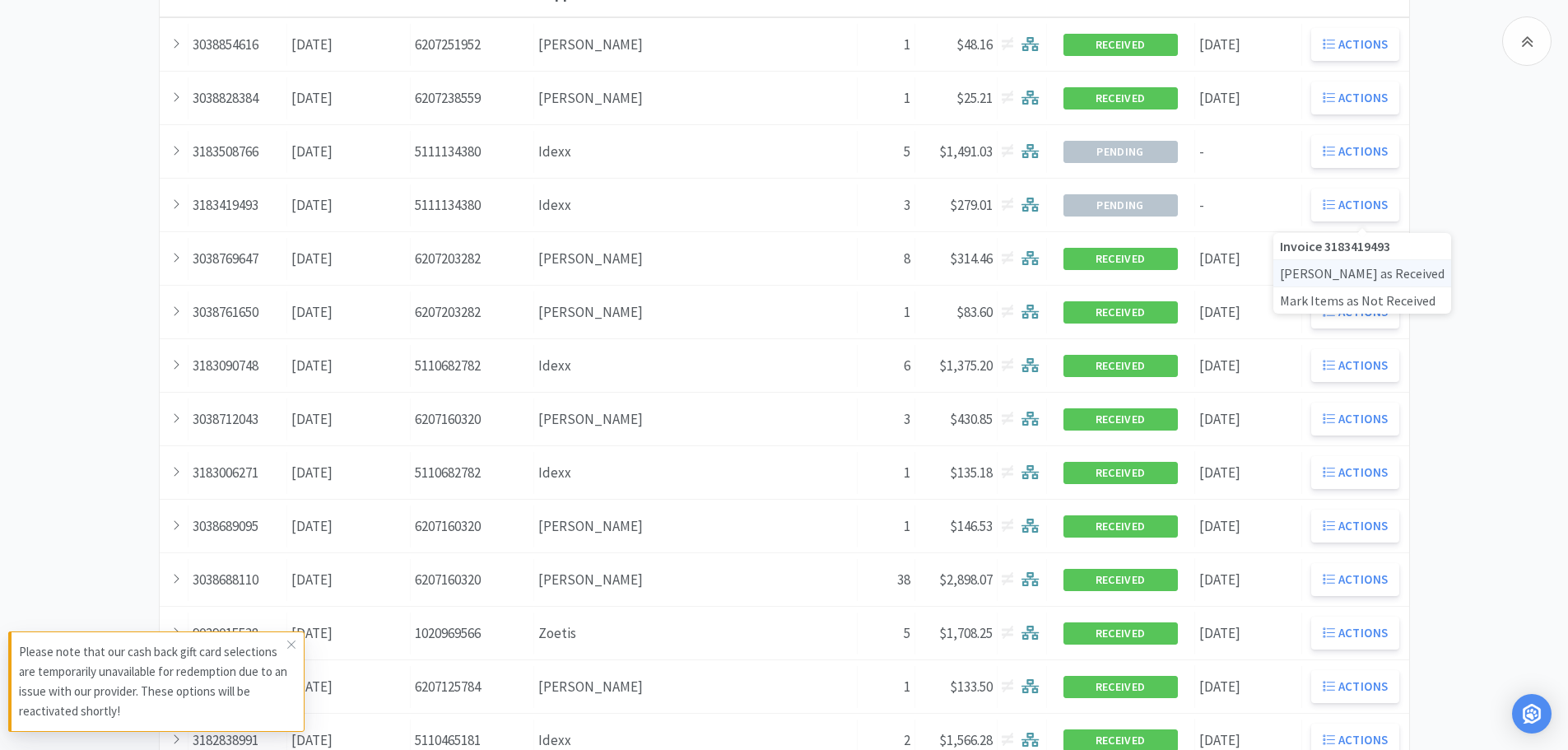
click at [1341, 270] on div "[PERSON_NAME] as Received" at bounding box center [1362, 273] width 178 height 27
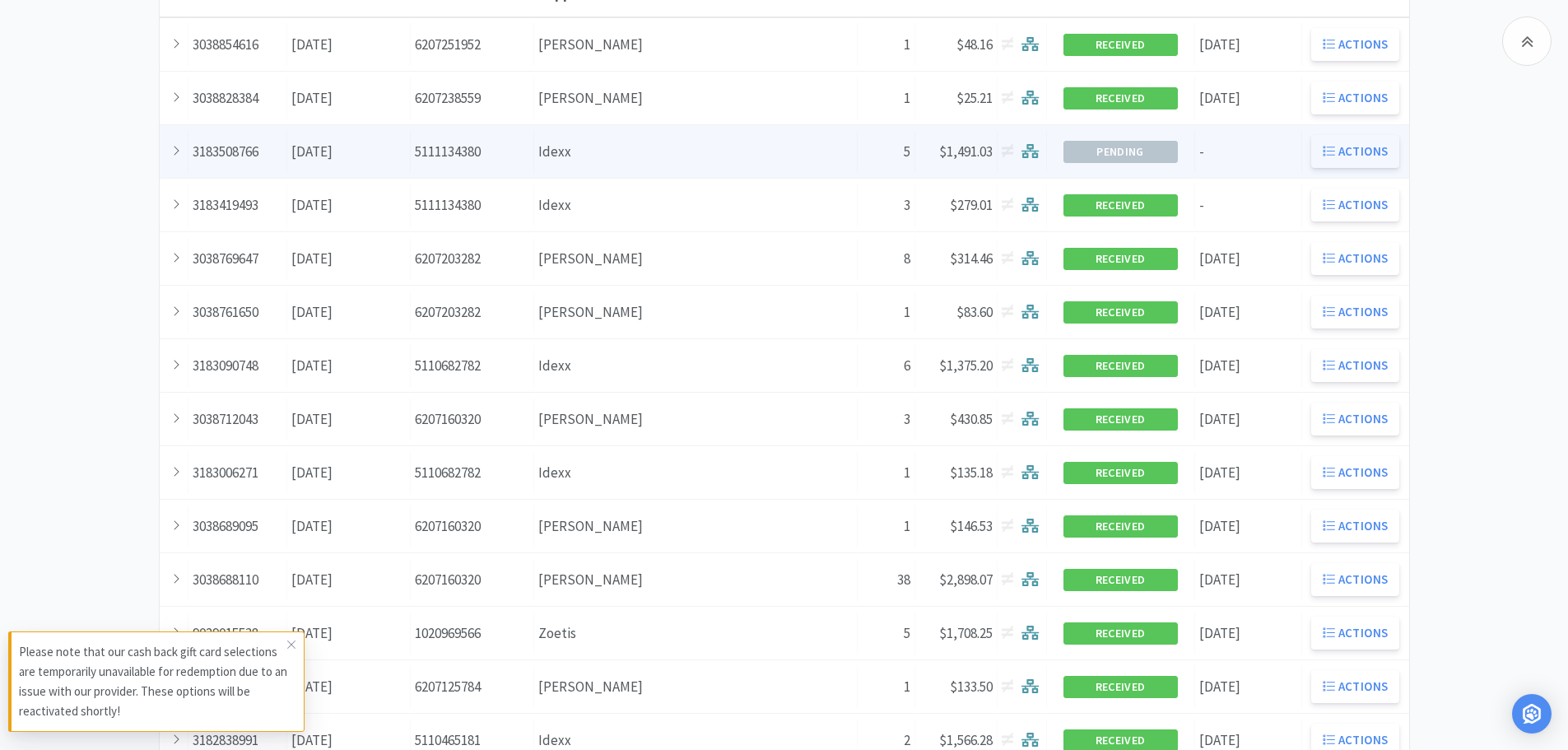
click at [1346, 155] on button "Actions" at bounding box center [1355, 151] width 88 height 33
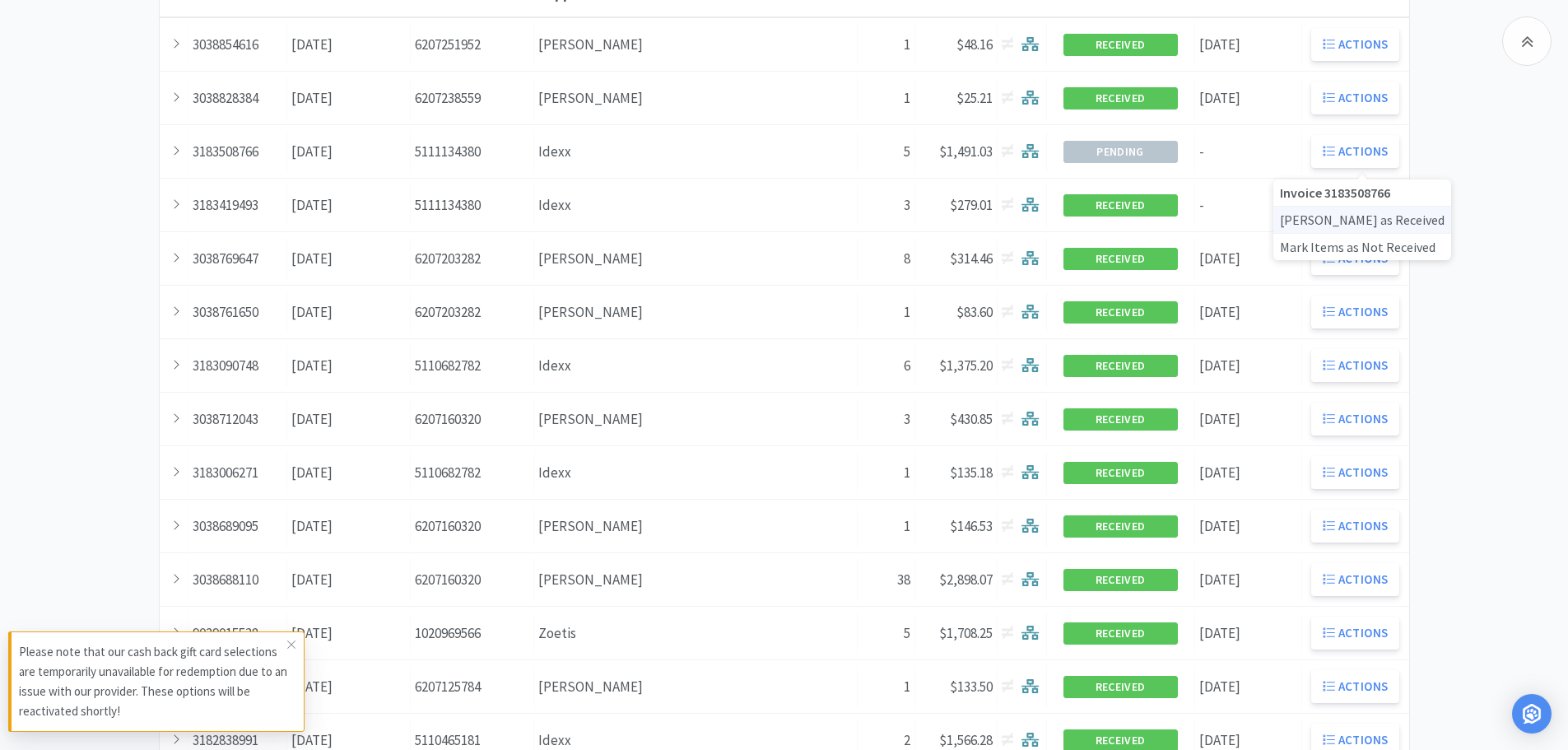
click at [1327, 219] on div "[PERSON_NAME] as Received" at bounding box center [1362, 219] width 178 height 27
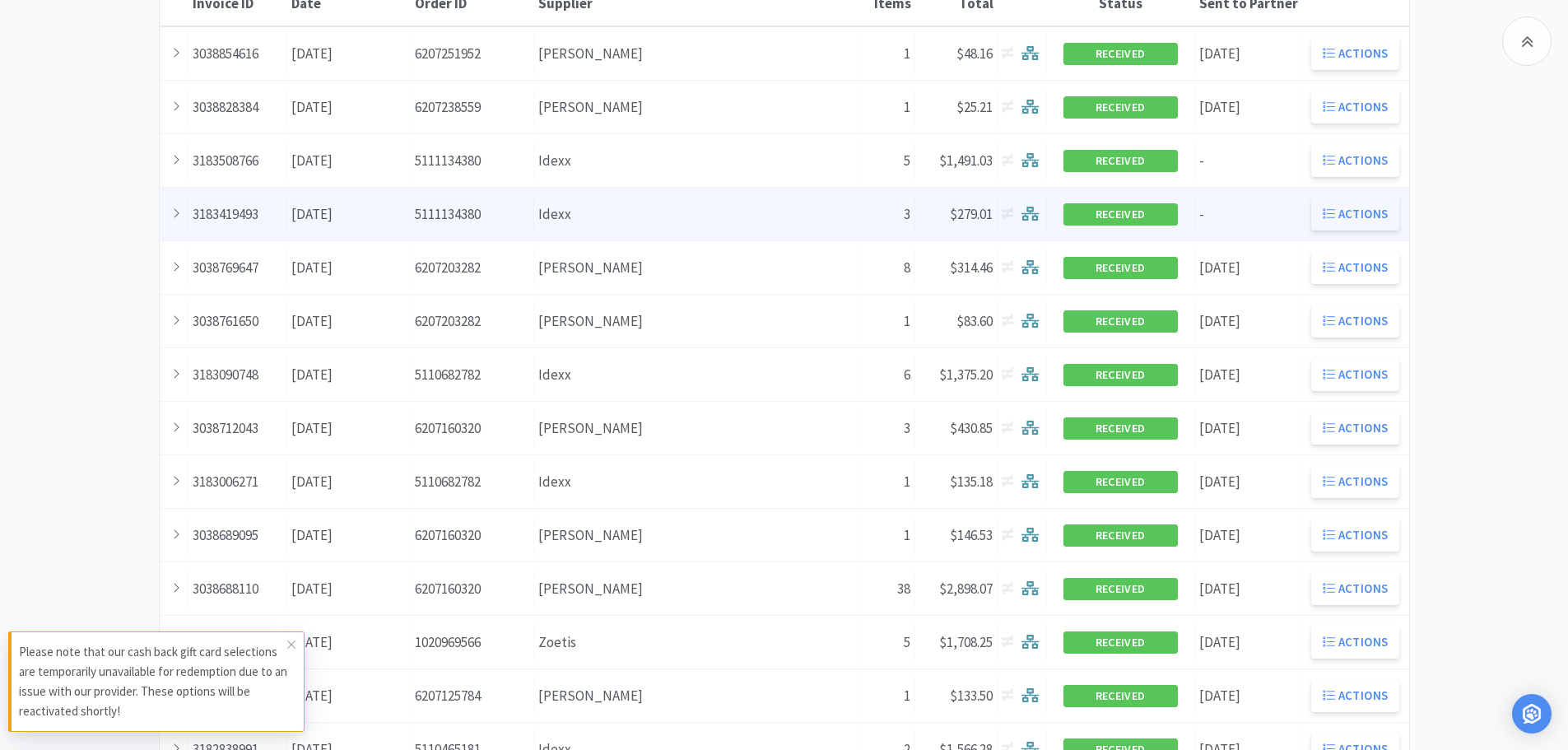
scroll to position [454, 0]
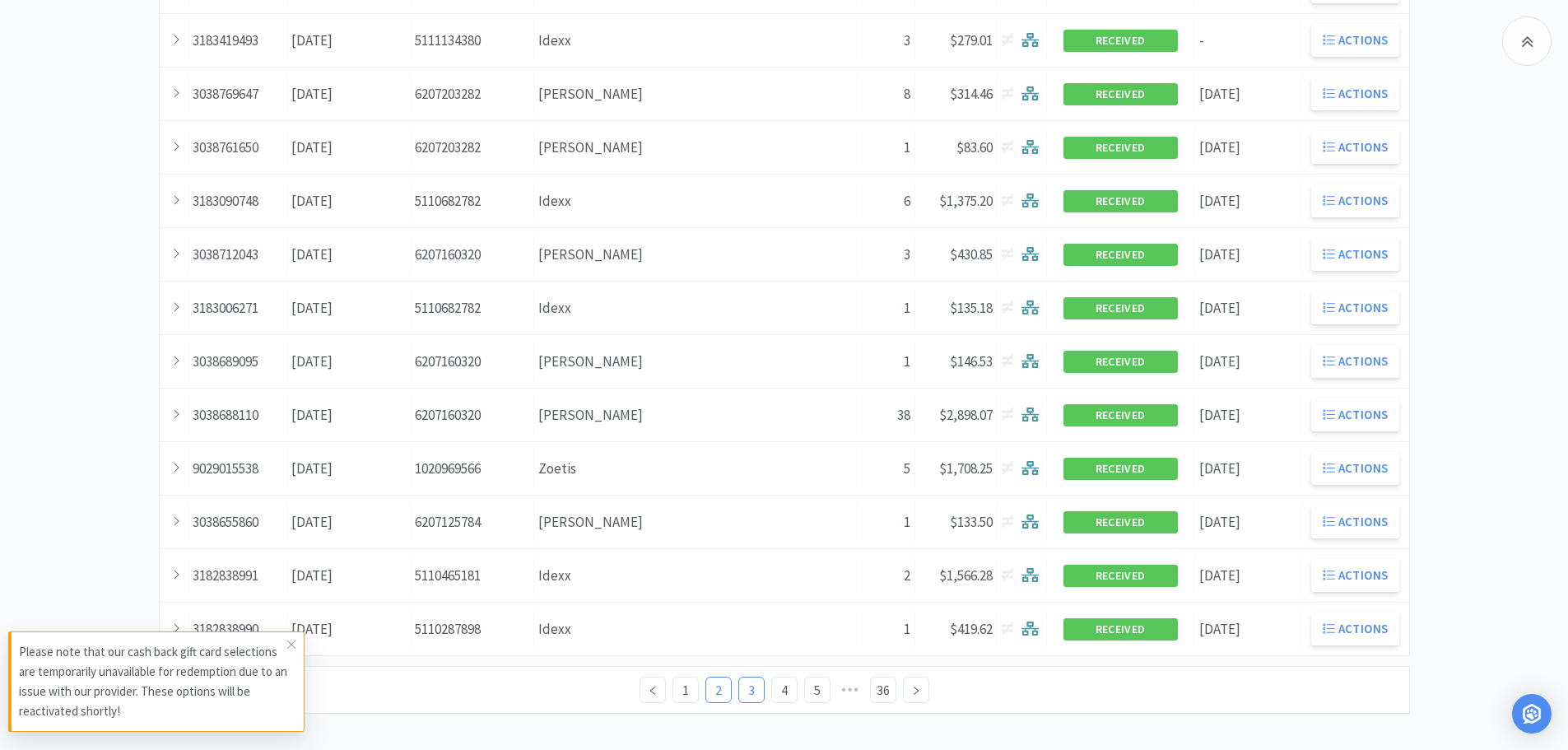
click at [720, 690] on link "2" at bounding box center [719, 690] width 25 height 25
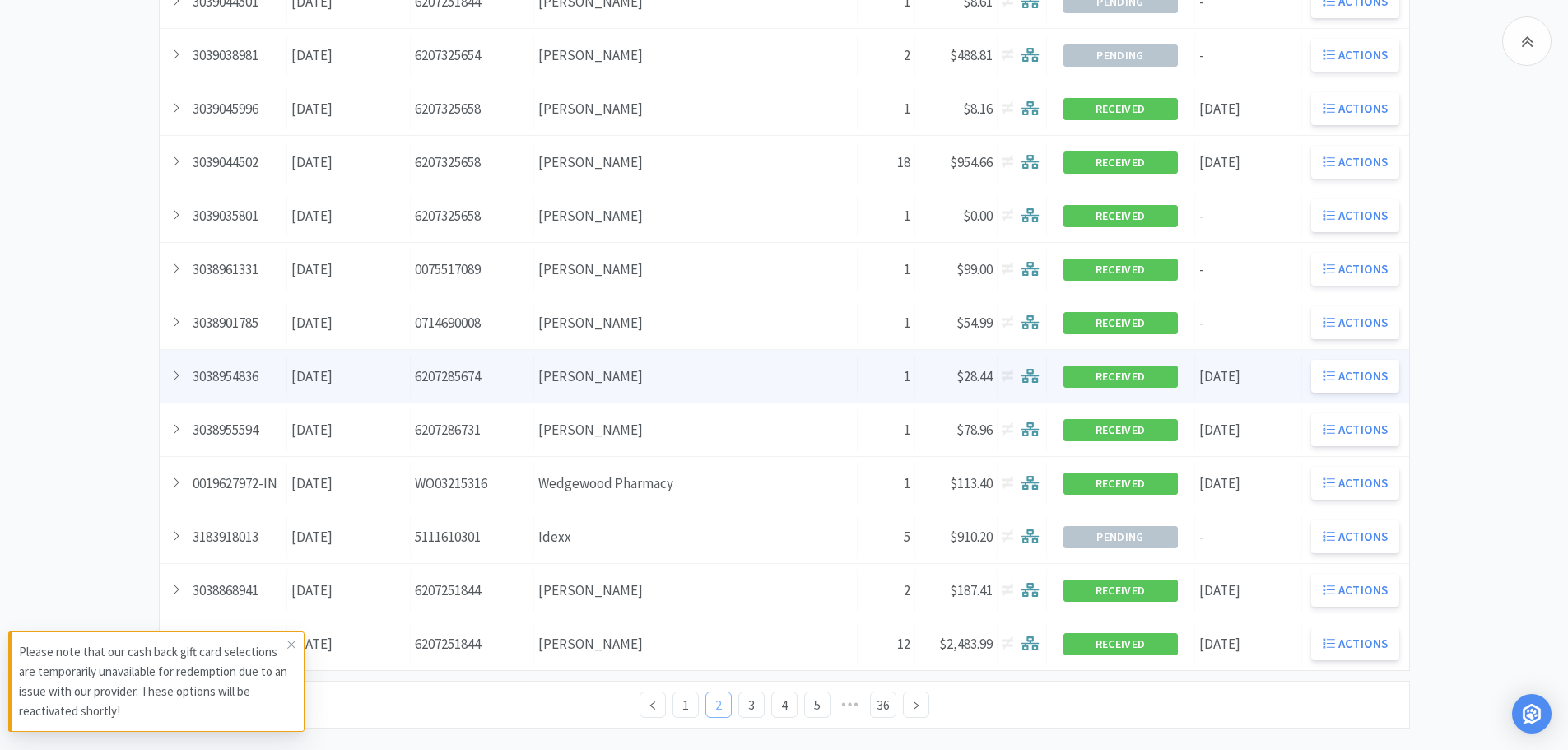
scroll to position [454, 0]
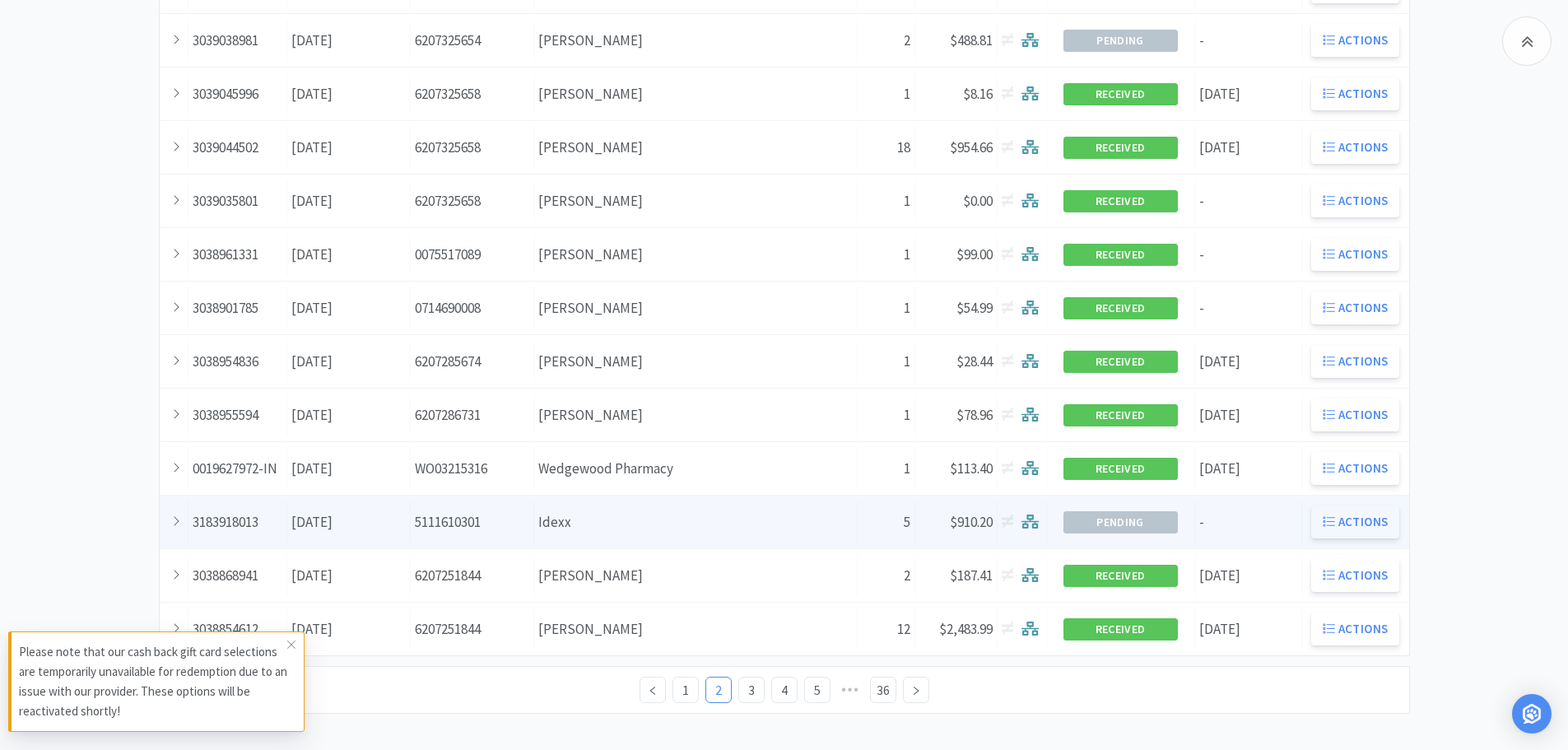
click at [1368, 528] on button "Actions" at bounding box center [1355, 522] width 88 height 33
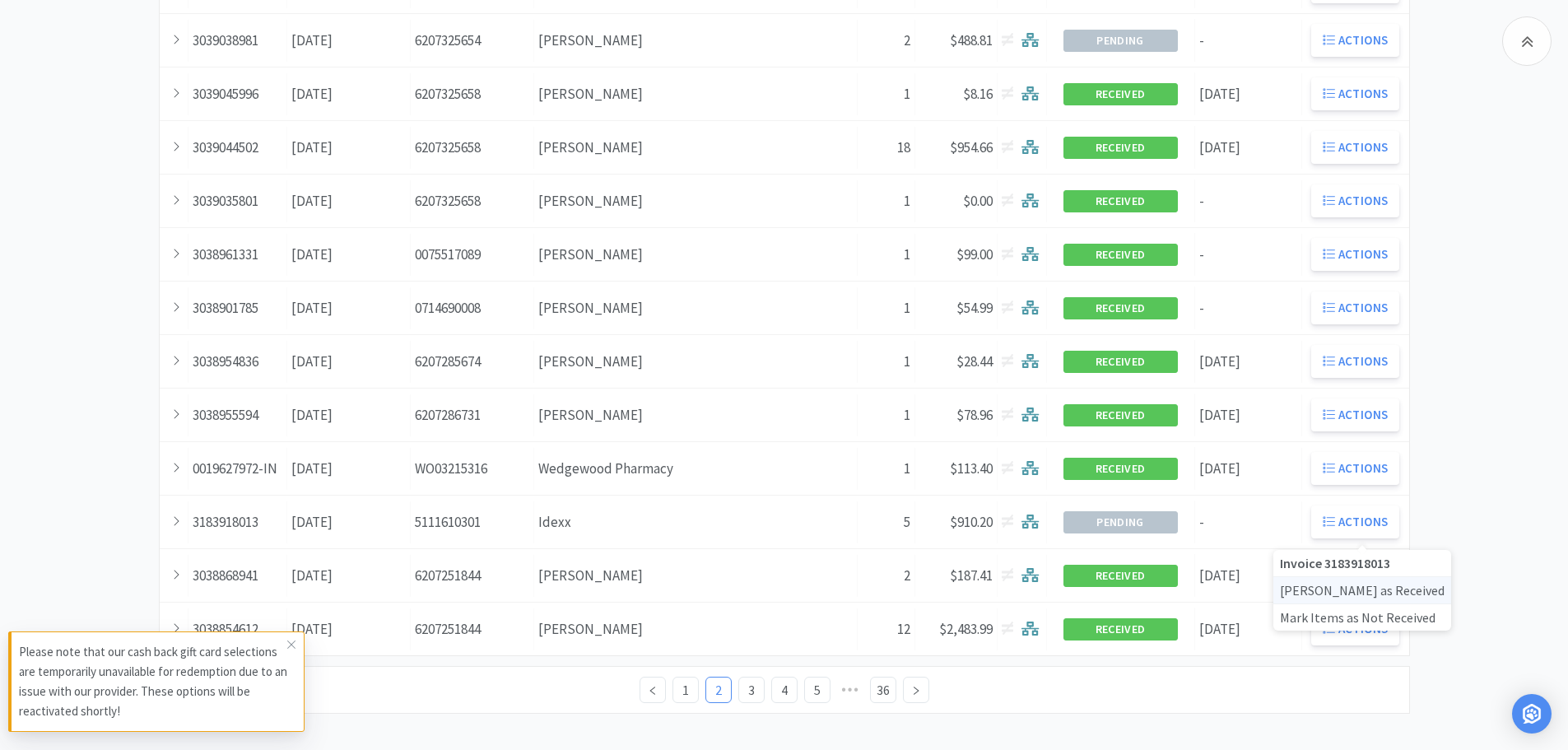
click at [1326, 593] on div "[PERSON_NAME] as Received" at bounding box center [1362, 590] width 178 height 27
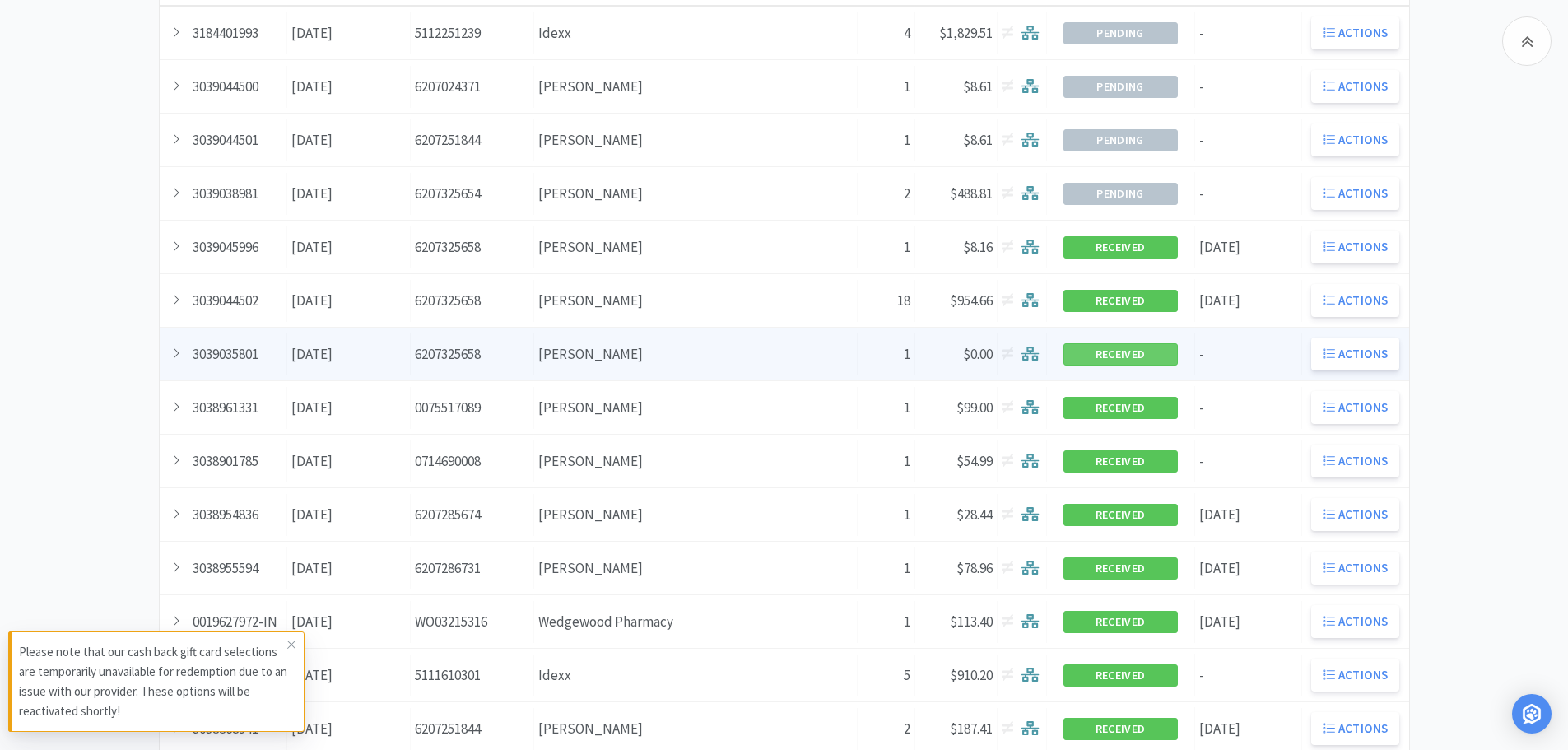
scroll to position [289, 0]
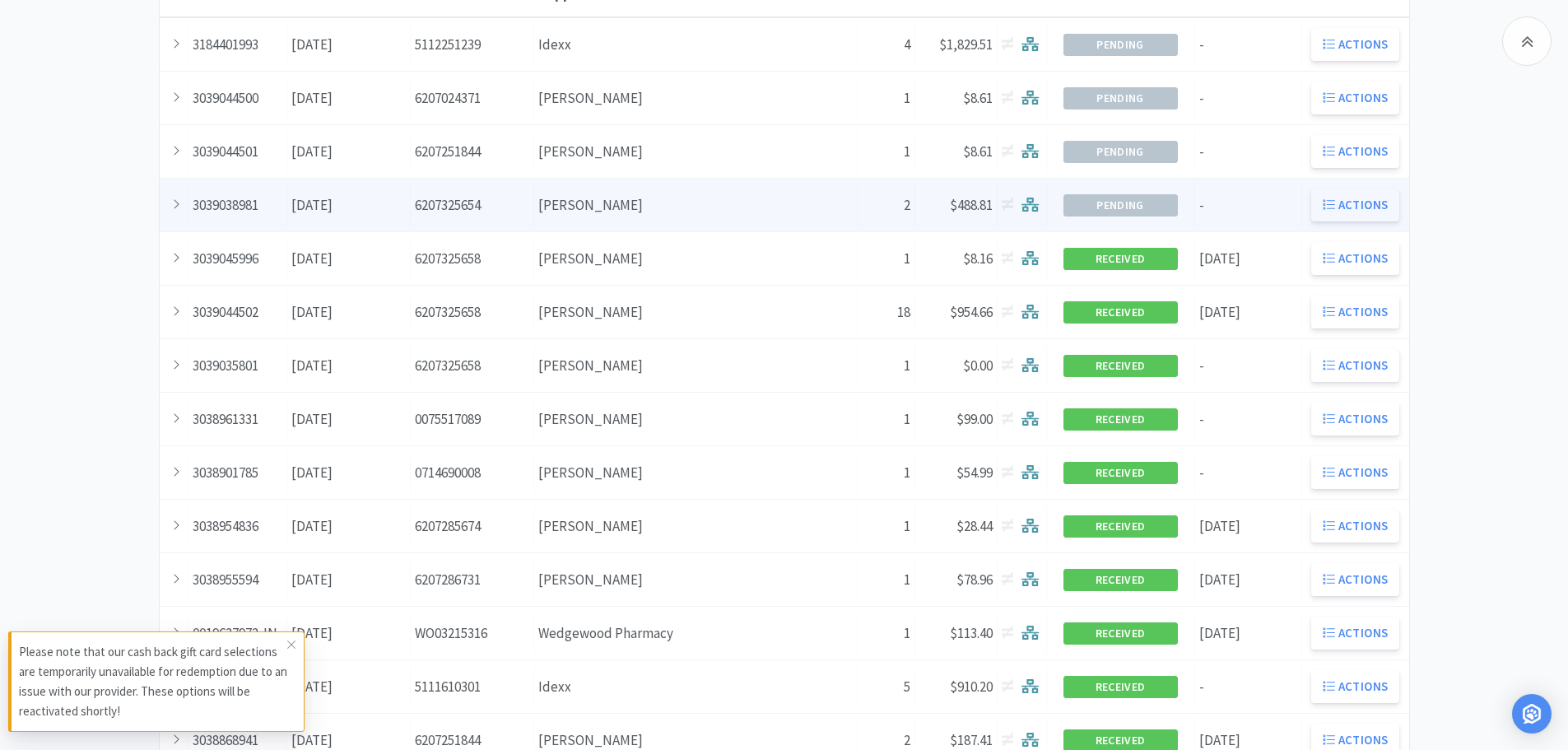
click at [1372, 209] on button "Actions" at bounding box center [1355, 205] width 88 height 33
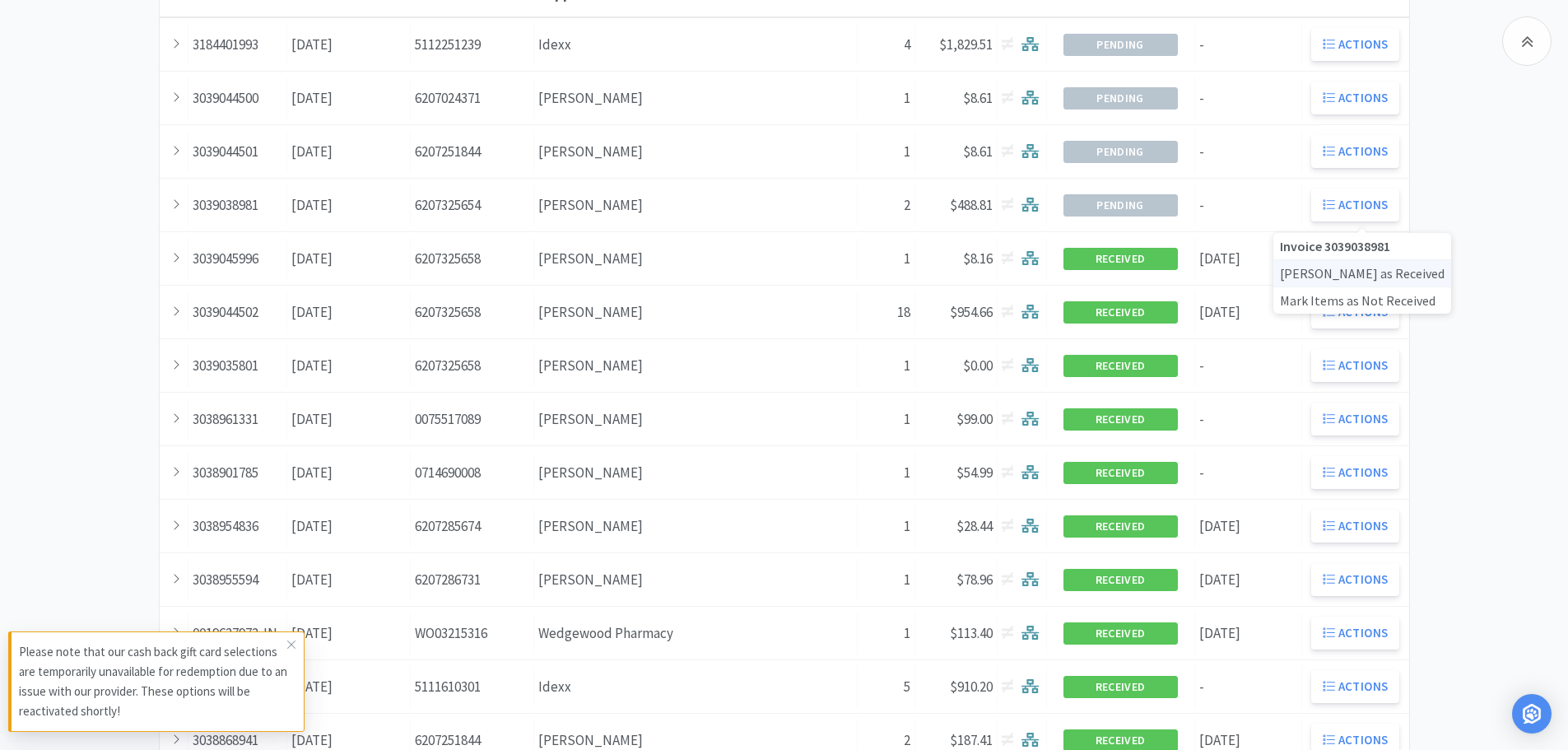
click at [1341, 277] on div "[PERSON_NAME] as Received" at bounding box center [1362, 273] width 178 height 27
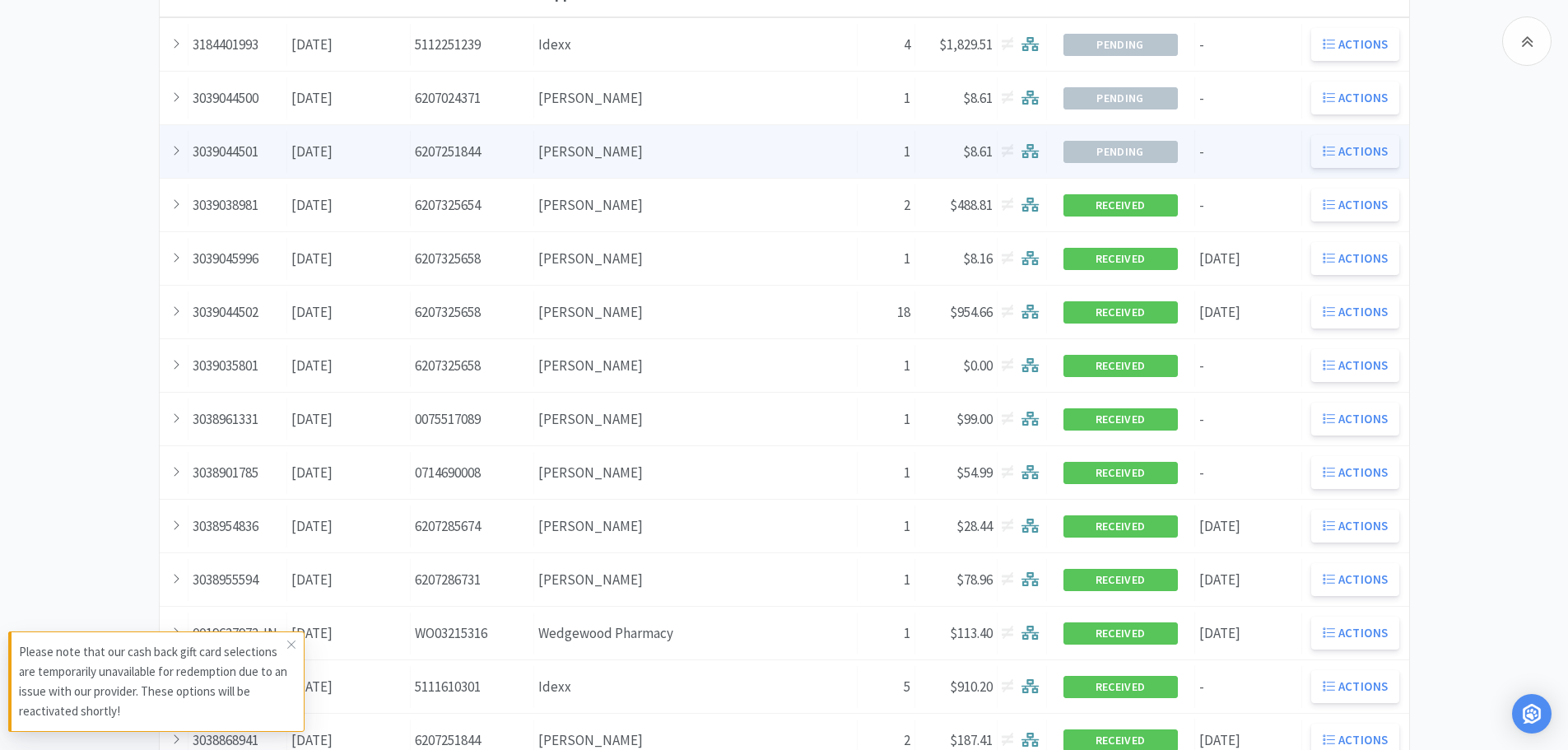
click at [1341, 158] on button "Actions" at bounding box center [1355, 151] width 88 height 33
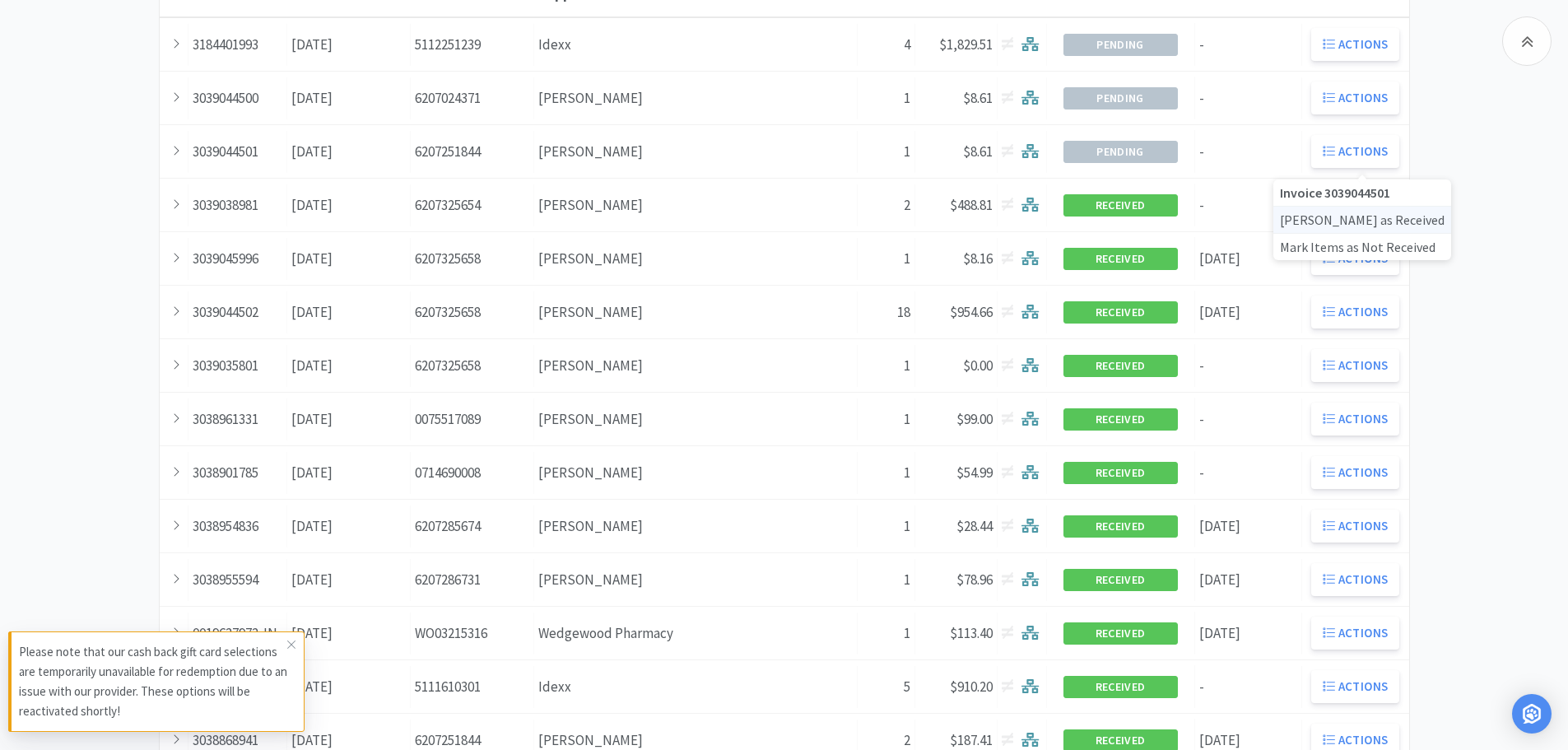
click at [1339, 215] on div "[PERSON_NAME] as Received" at bounding box center [1362, 219] width 178 height 27
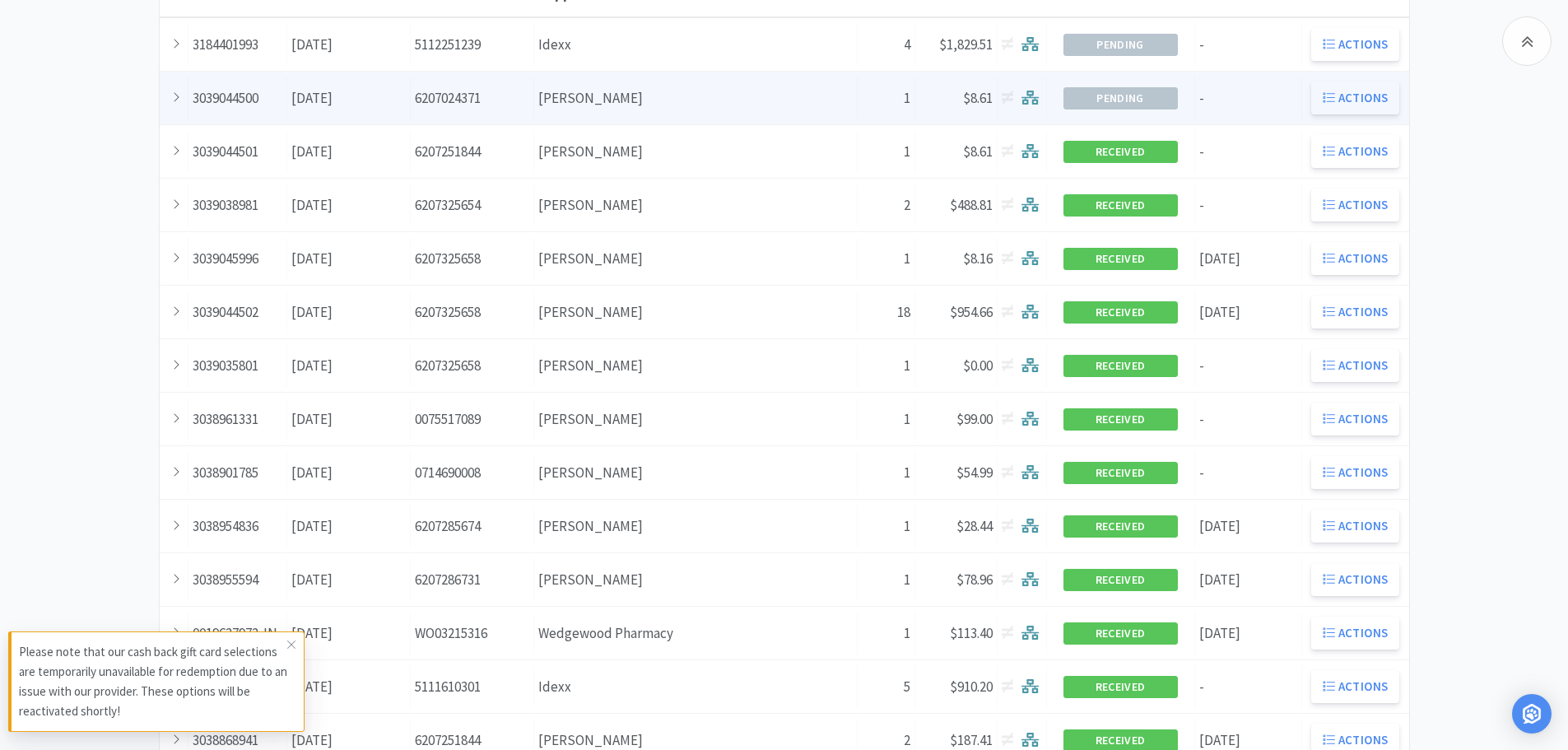
click at [1342, 107] on button "Actions" at bounding box center [1355, 98] width 88 height 33
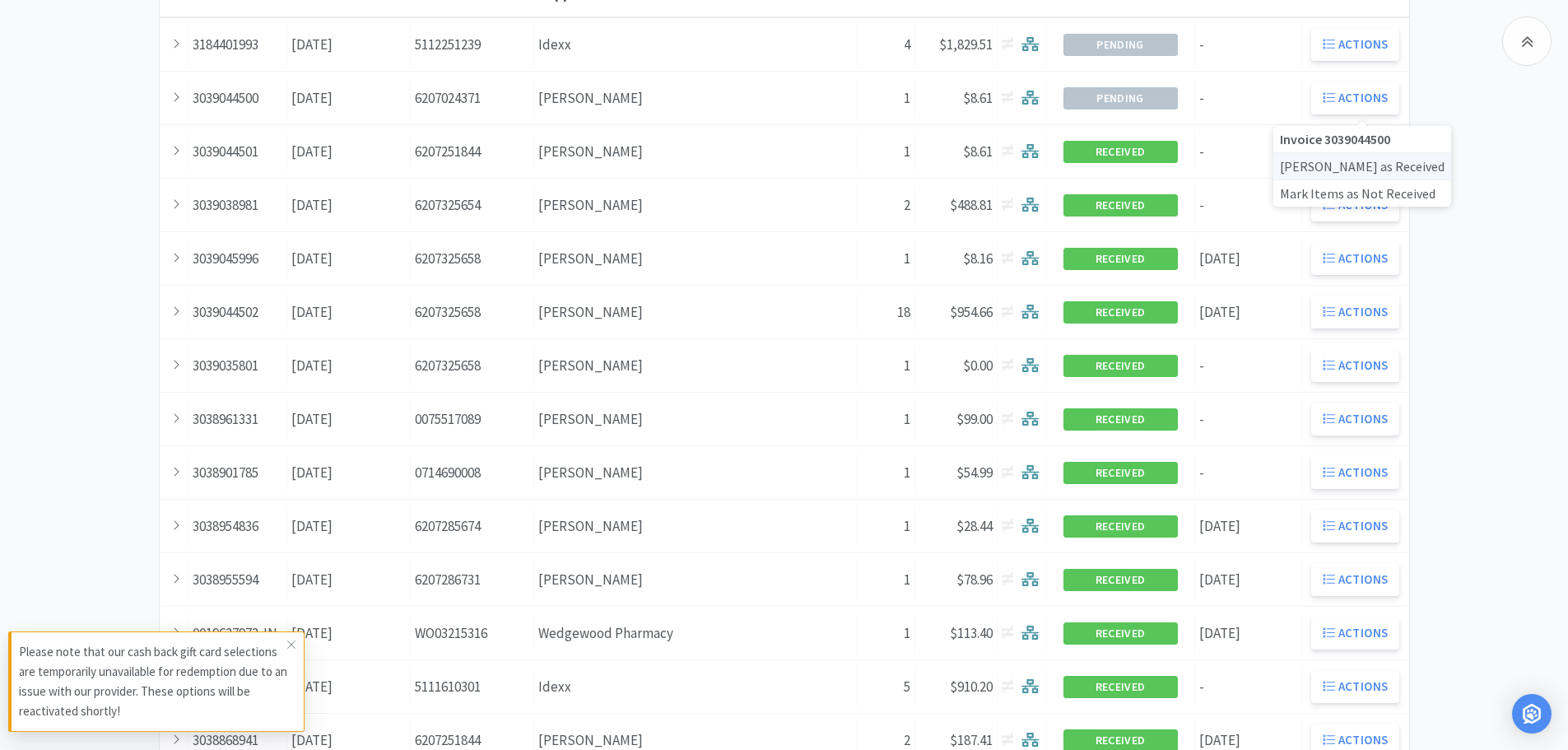
click at [1332, 174] on div "[PERSON_NAME] as Received" at bounding box center [1362, 165] width 178 height 27
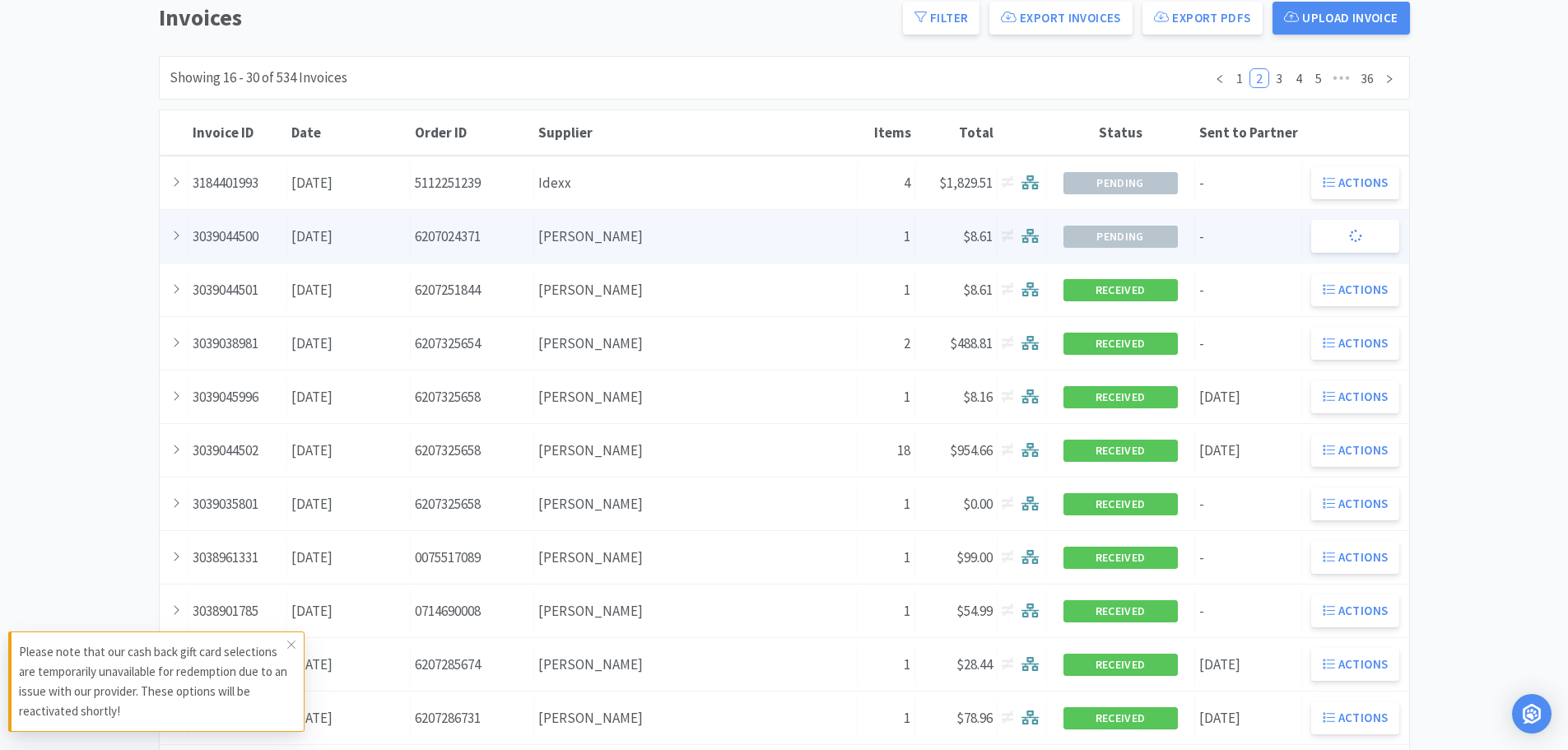
scroll to position [125, 0]
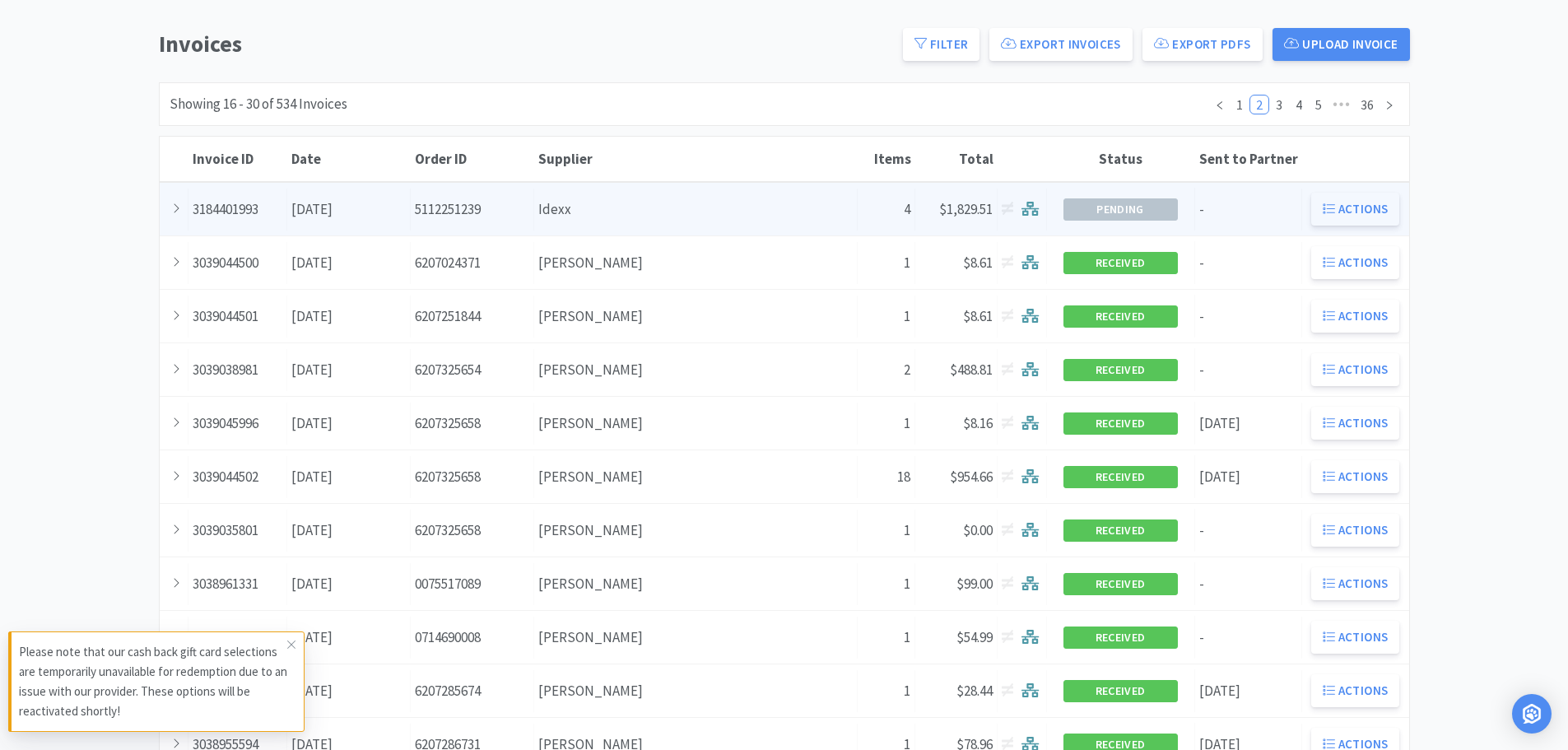
click at [1330, 217] on button "Actions" at bounding box center [1355, 209] width 88 height 33
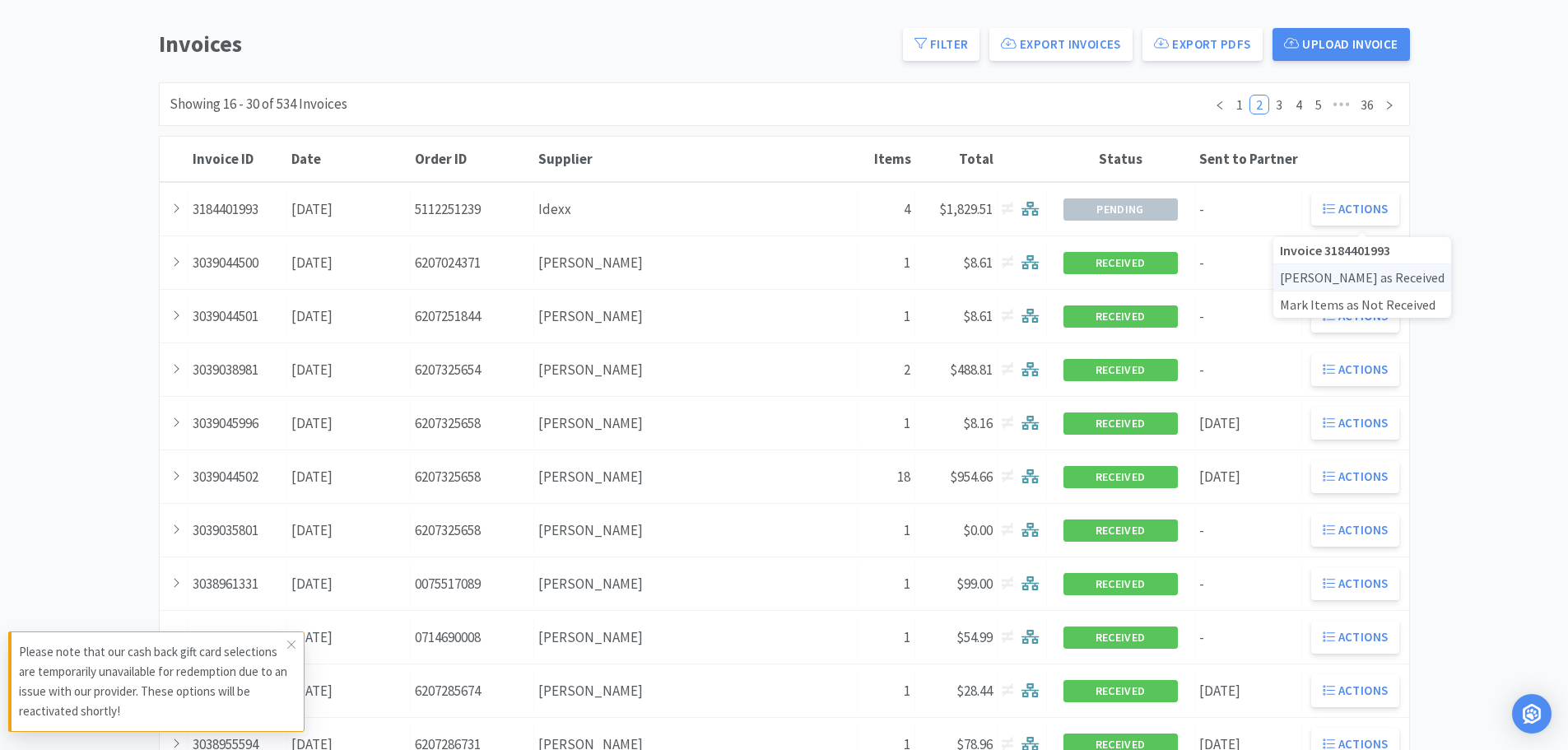
click at [1325, 265] on div "[PERSON_NAME] as Received" at bounding box center [1362, 277] width 178 height 27
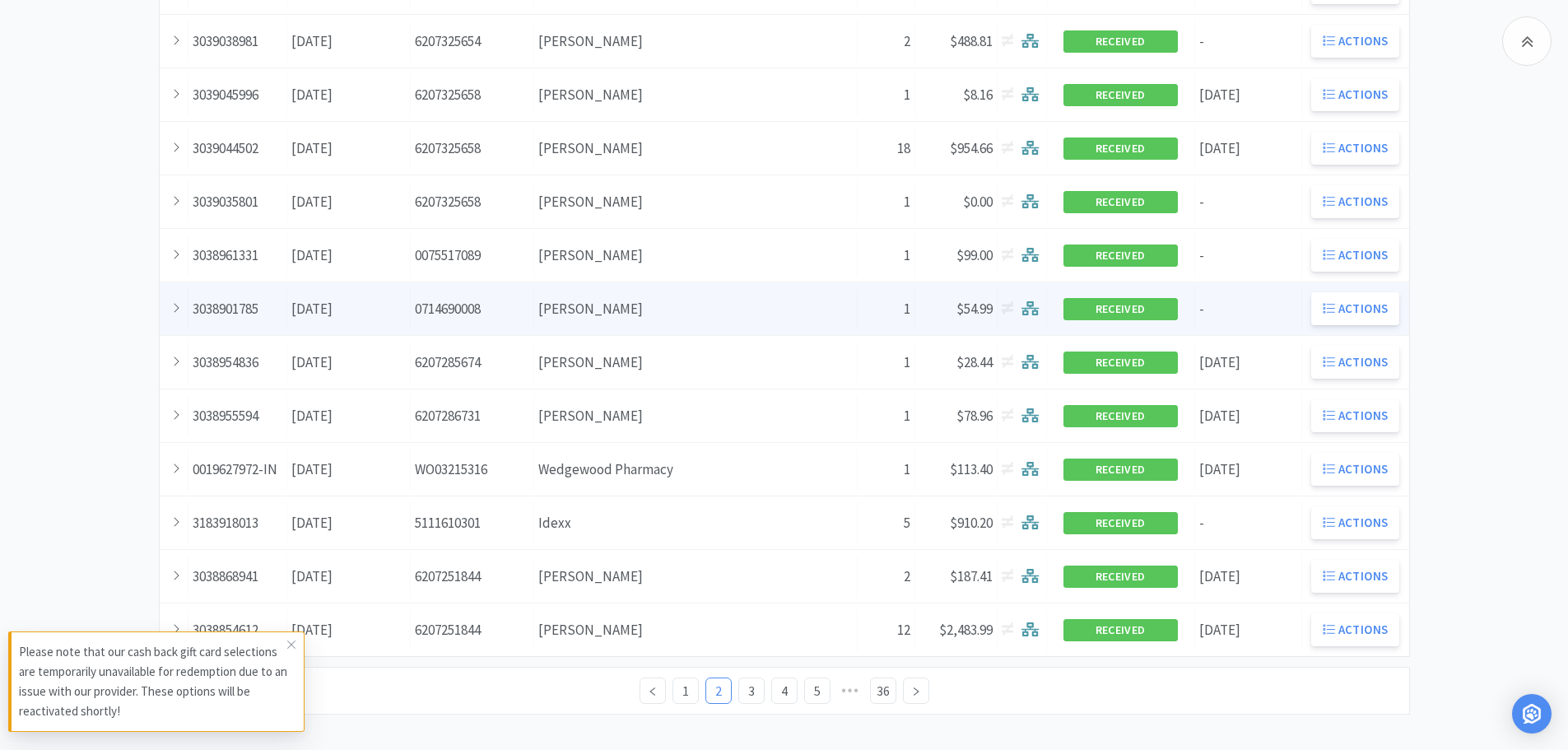
scroll to position [454, 0]
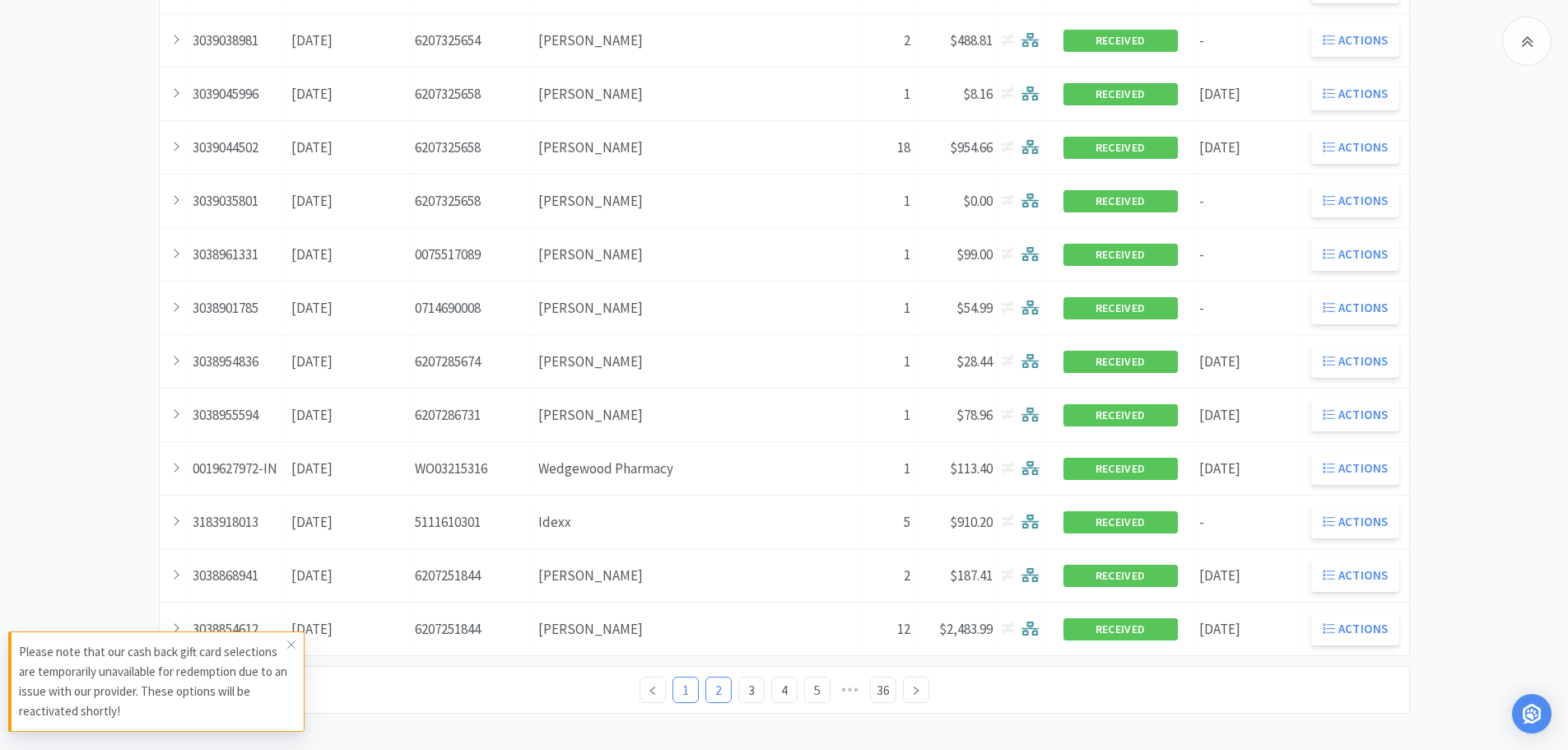
click at [692, 686] on link "1" at bounding box center [686, 690] width 25 height 25
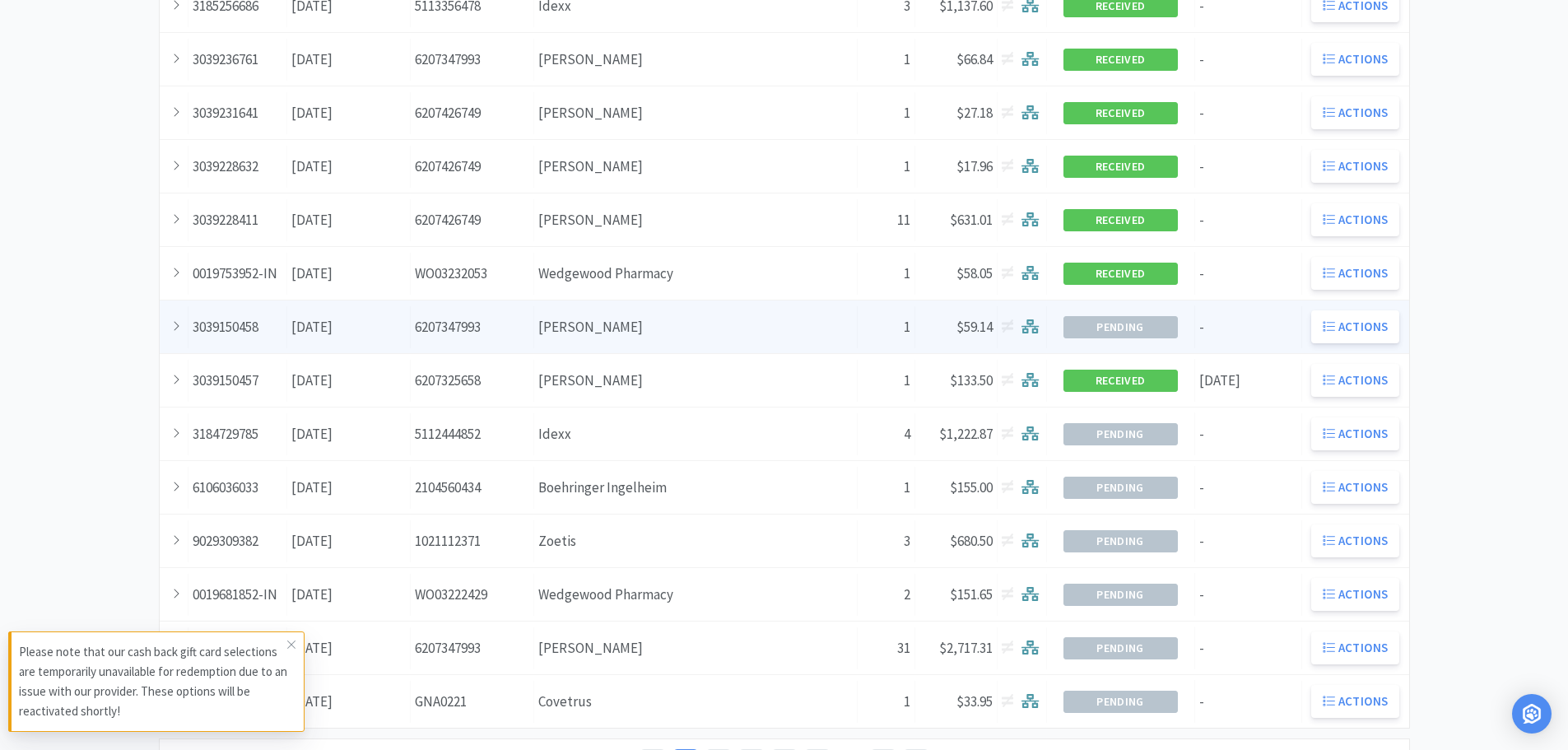
scroll to position [454, 0]
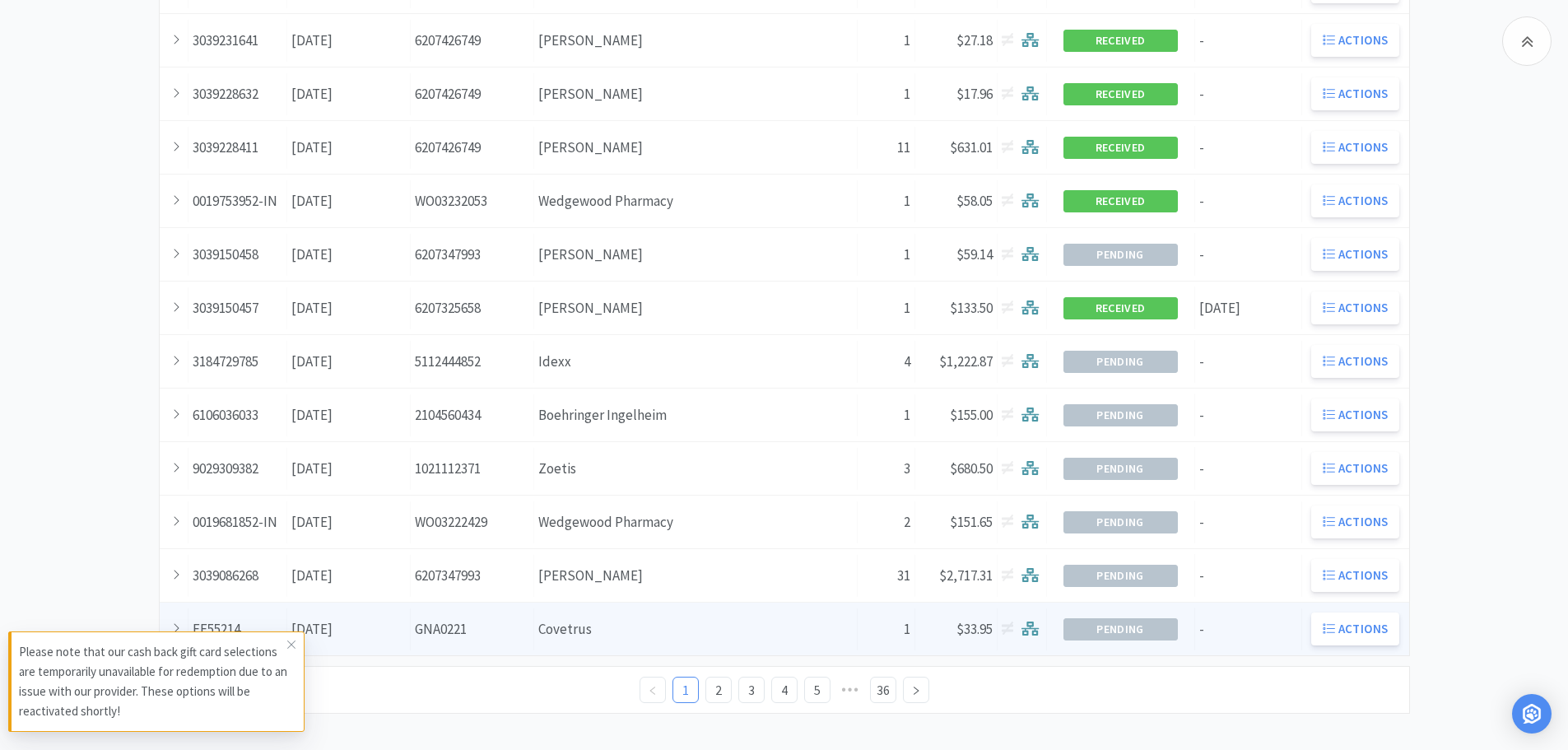
click at [299, 628] on div "Date [DATE]" at bounding box center [348, 629] width 123 height 42
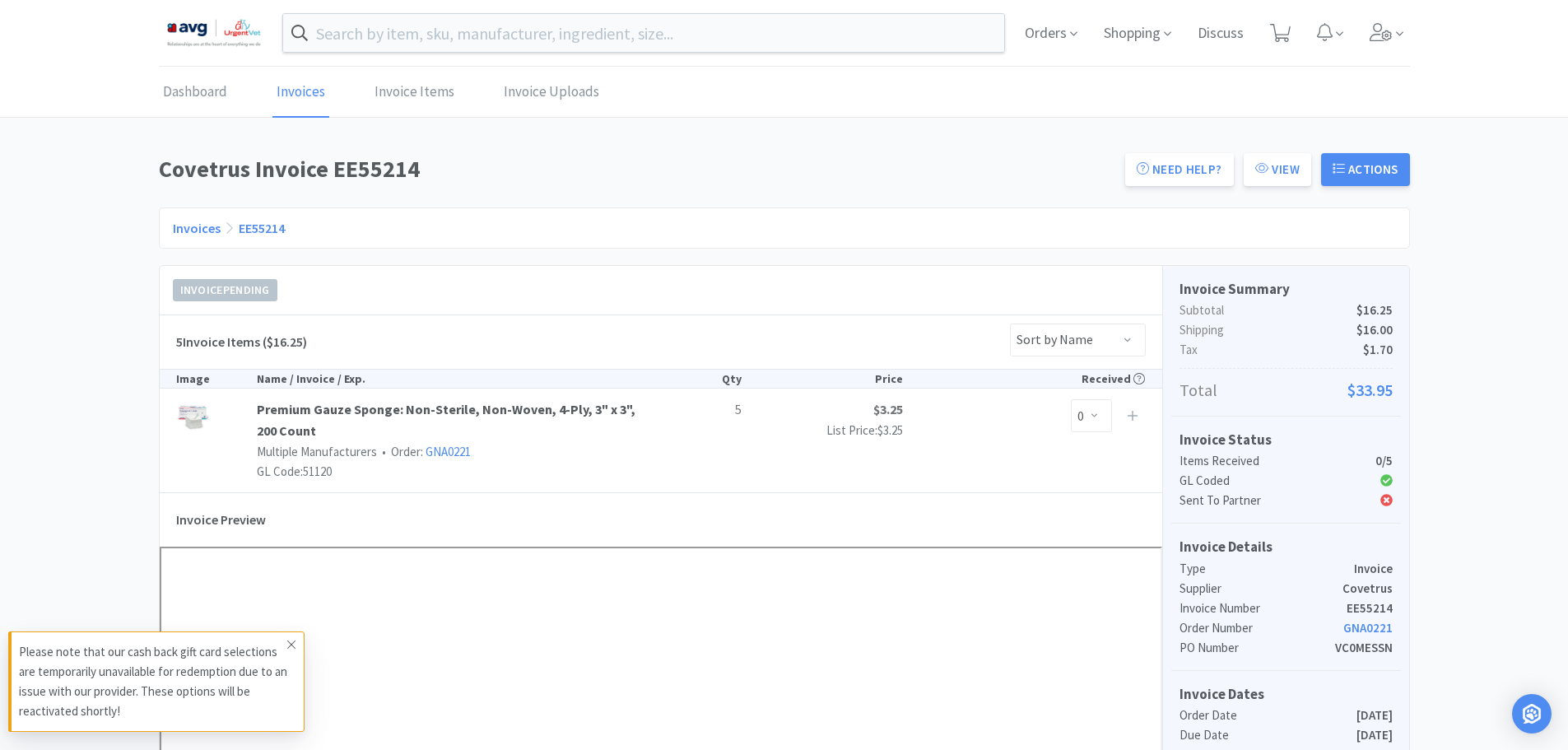
click at [292, 644] on icon at bounding box center [291, 644] width 10 height 13
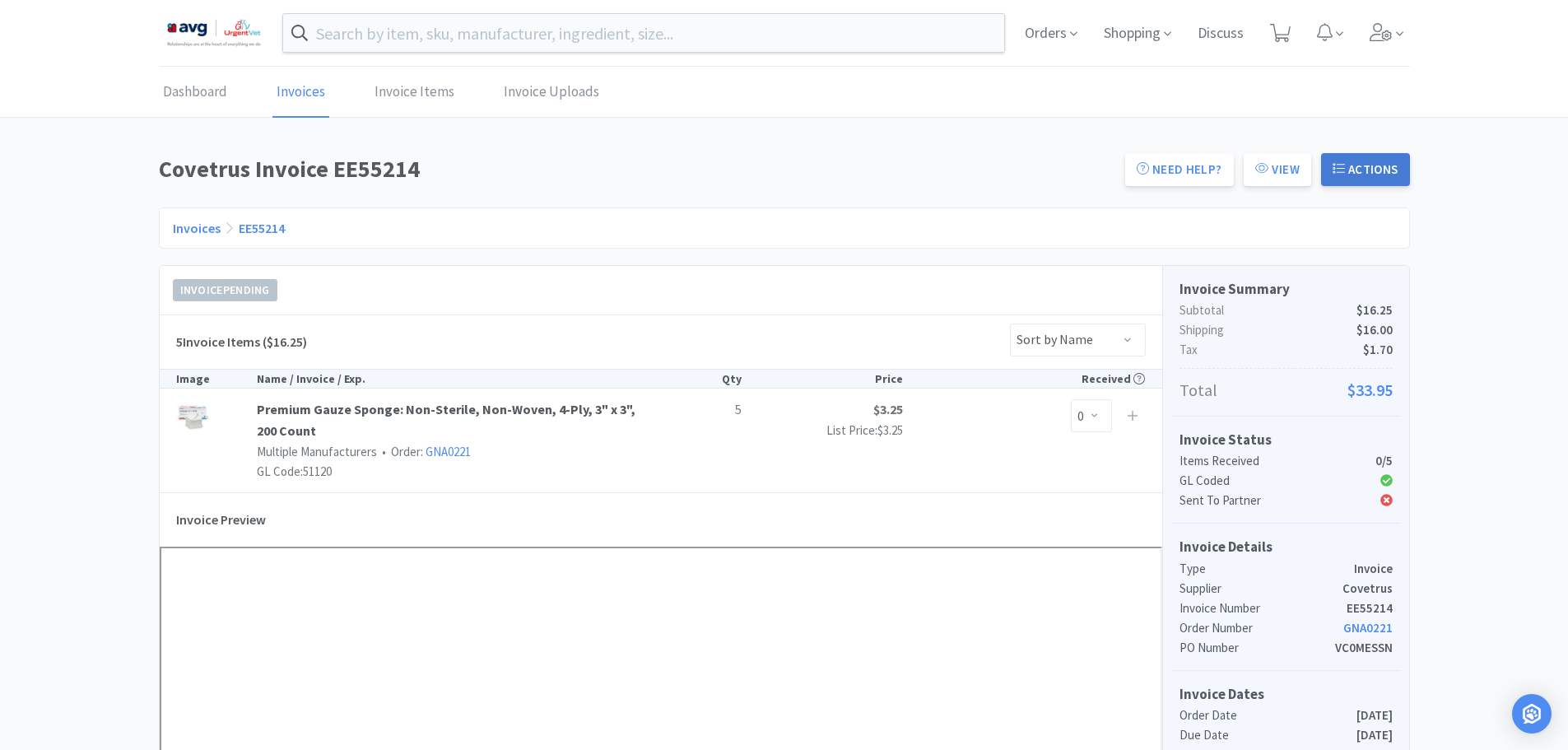
click at [1346, 176] on button "Actions" at bounding box center [1365, 170] width 88 height 33
click at [1336, 242] on div "[PERSON_NAME] as Received" at bounding box center [1372, 236] width 178 height 27
select select "5"
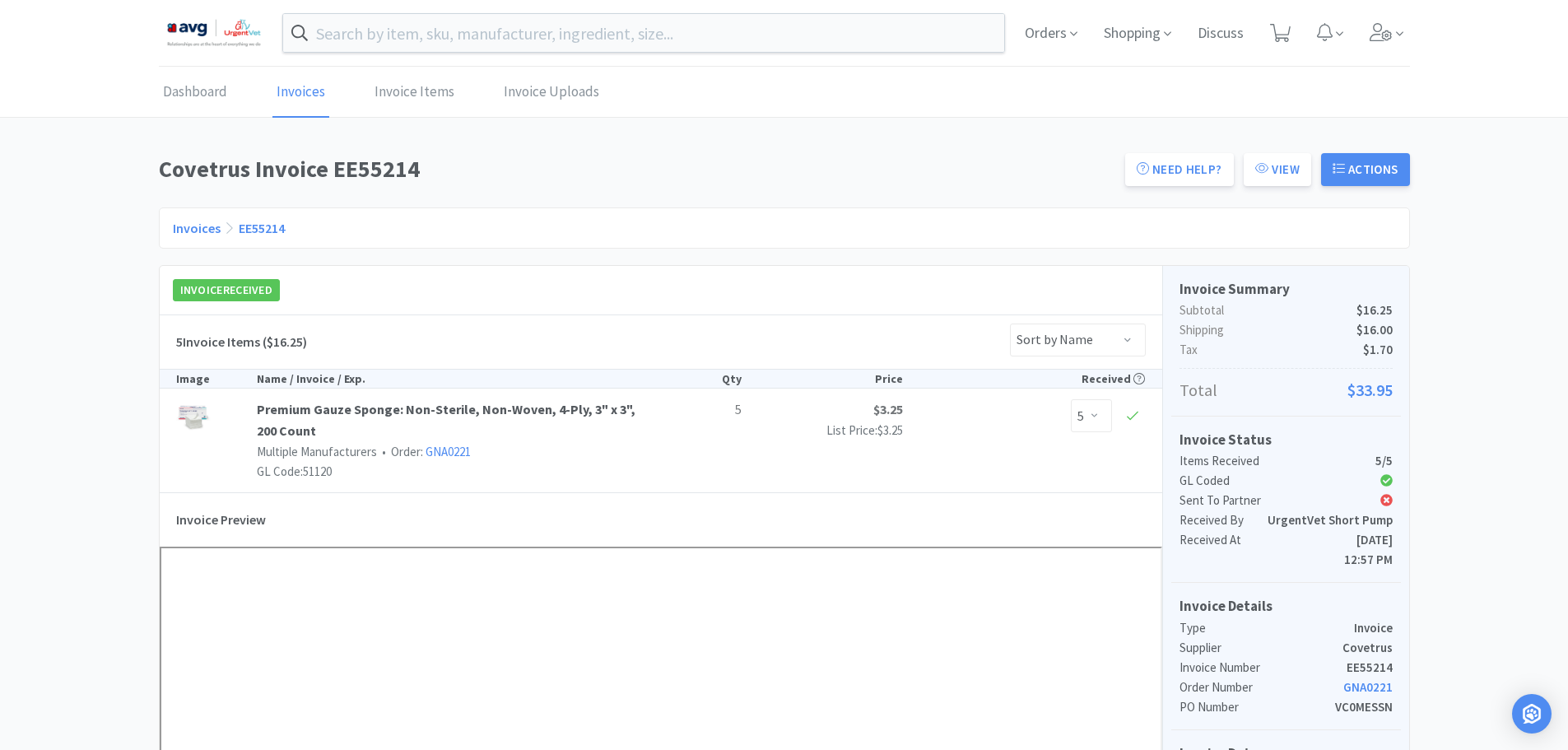
click at [197, 227] on link "Invoices" at bounding box center [197, 228] width 48 height 17
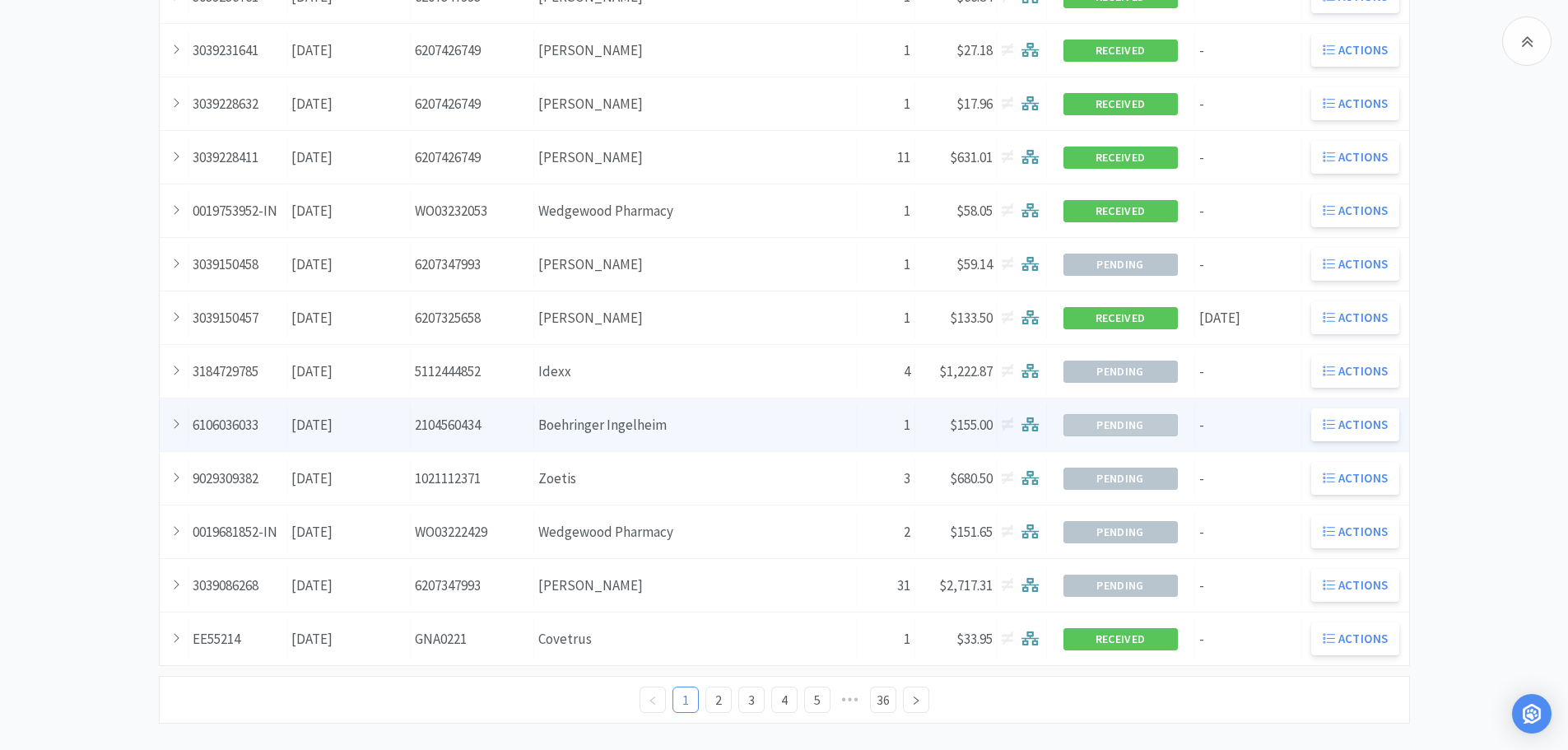
scroll to position [454, 0]
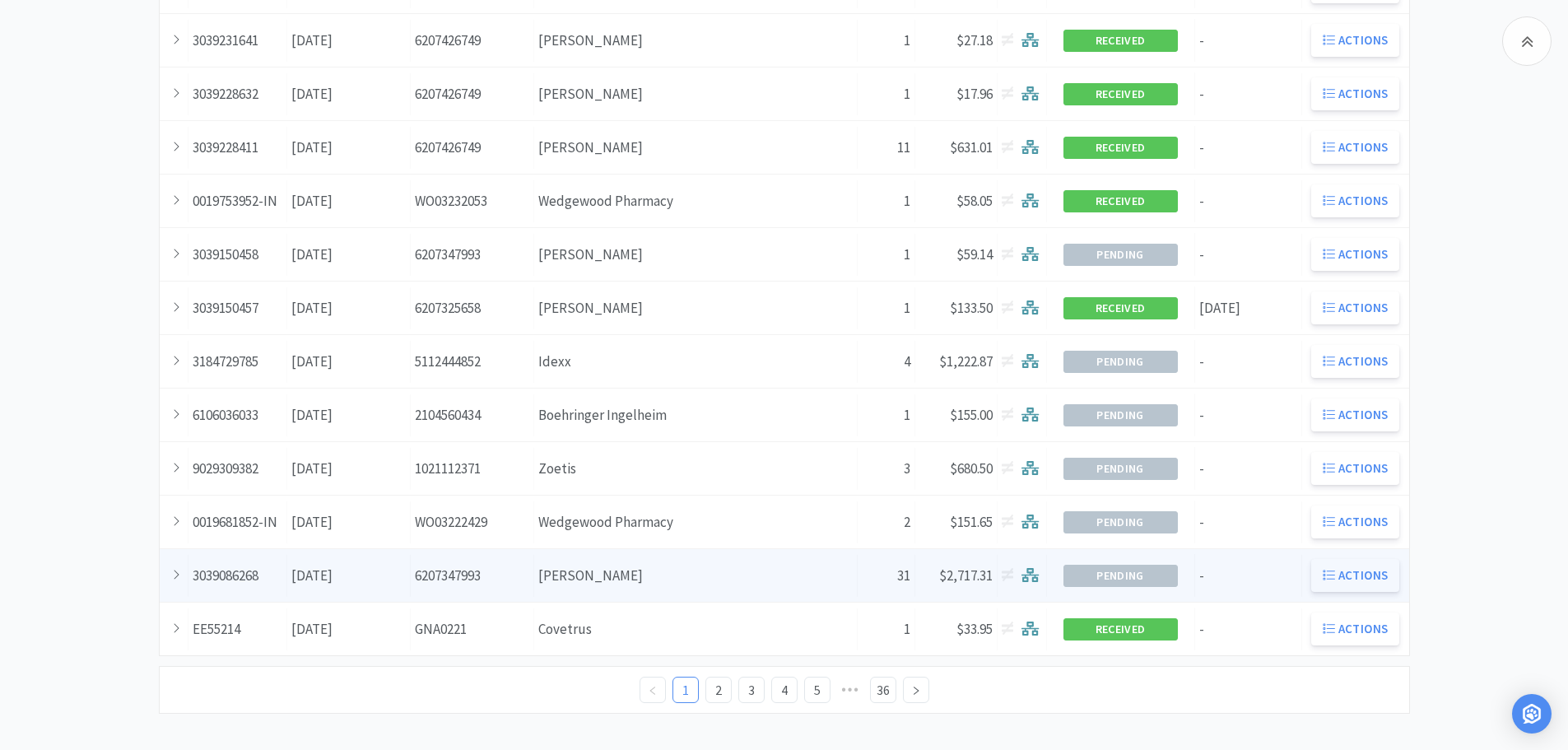
click at [1354, 576] on button "Actions" at bounding box center [1355, 576] width 88 height 33
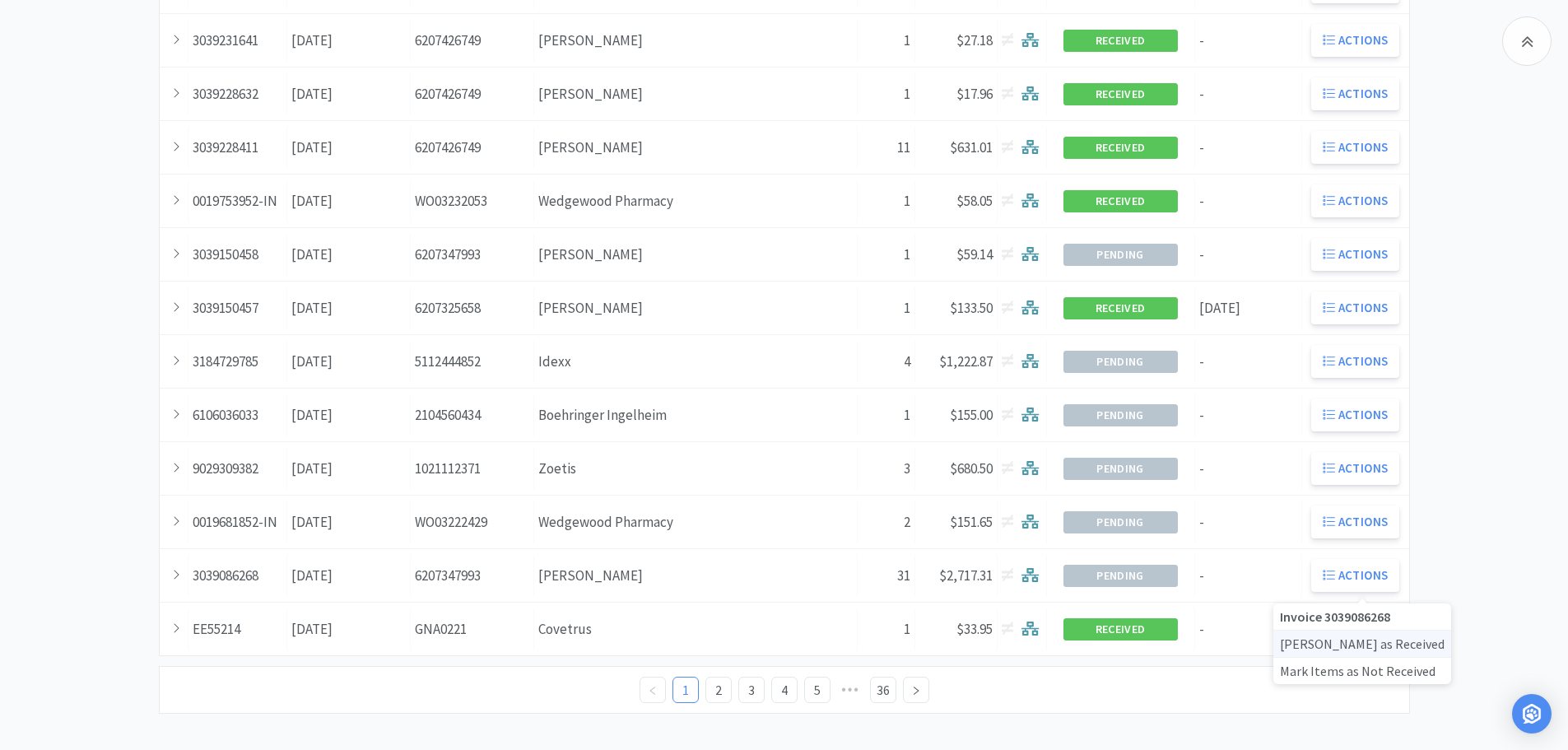
click at [1312, 634] on div "[PERSON_NAME] as Received" at bounding box center [1362, 643] width 178 height 27
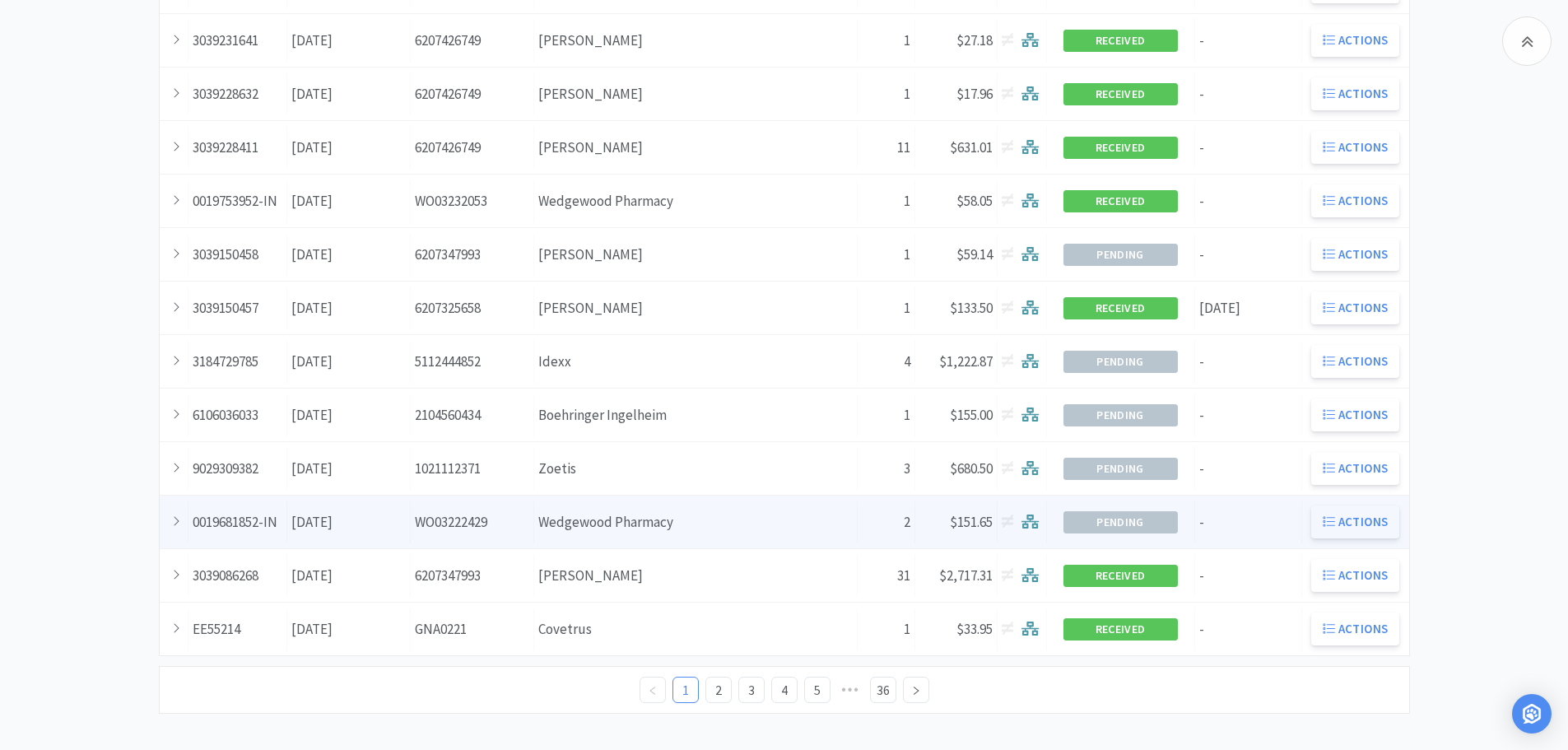
click at [1361, 528] on button "Actions" at bounding box center [1355, 522] width 88 height 33
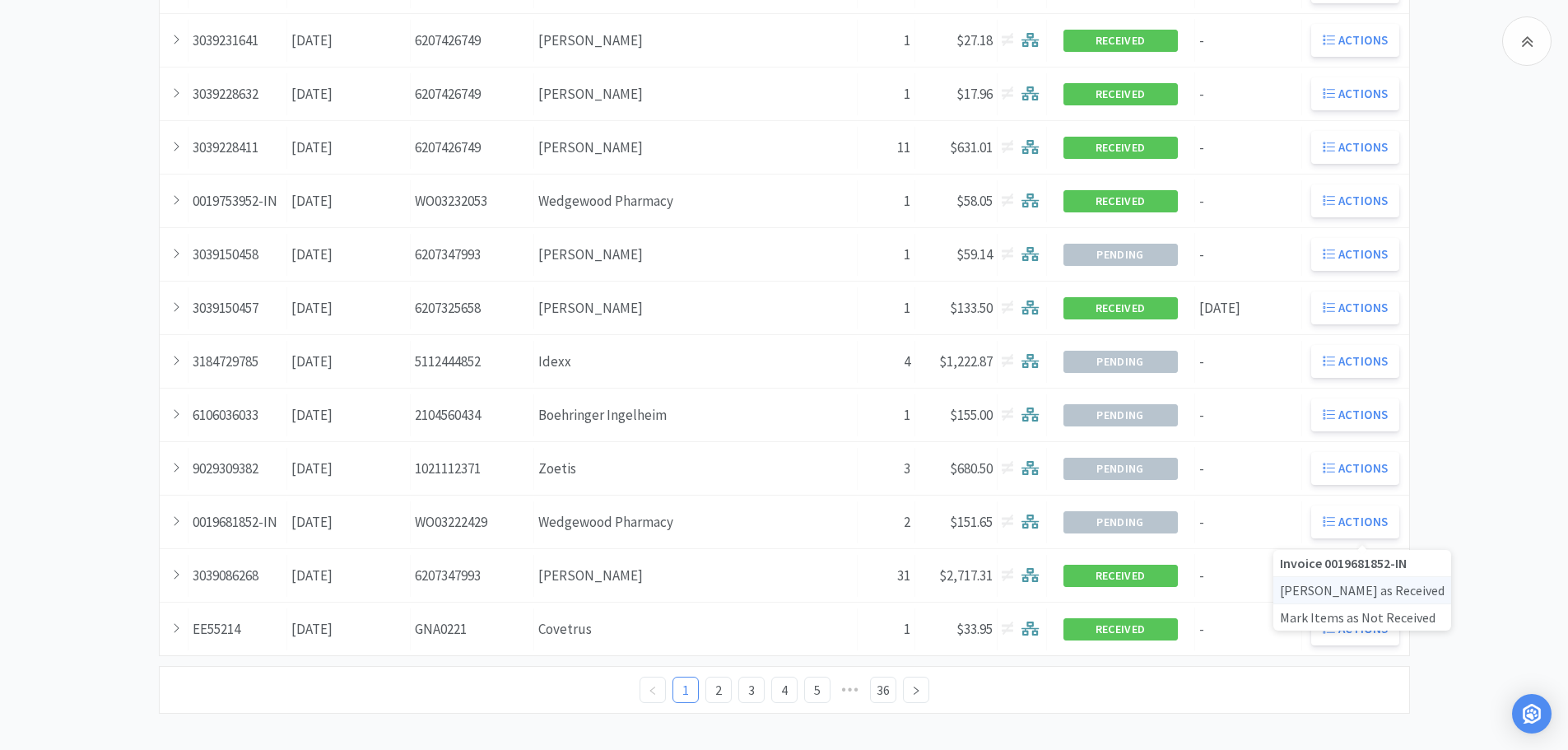
click at [1332, 589] on div "[PERSON_NAME] as Received" at bounding box center [1362, 590] width 178 height 27
click at [1336, 468] on button "Actions" at bounding box center [1355, 468] width 88 height 33
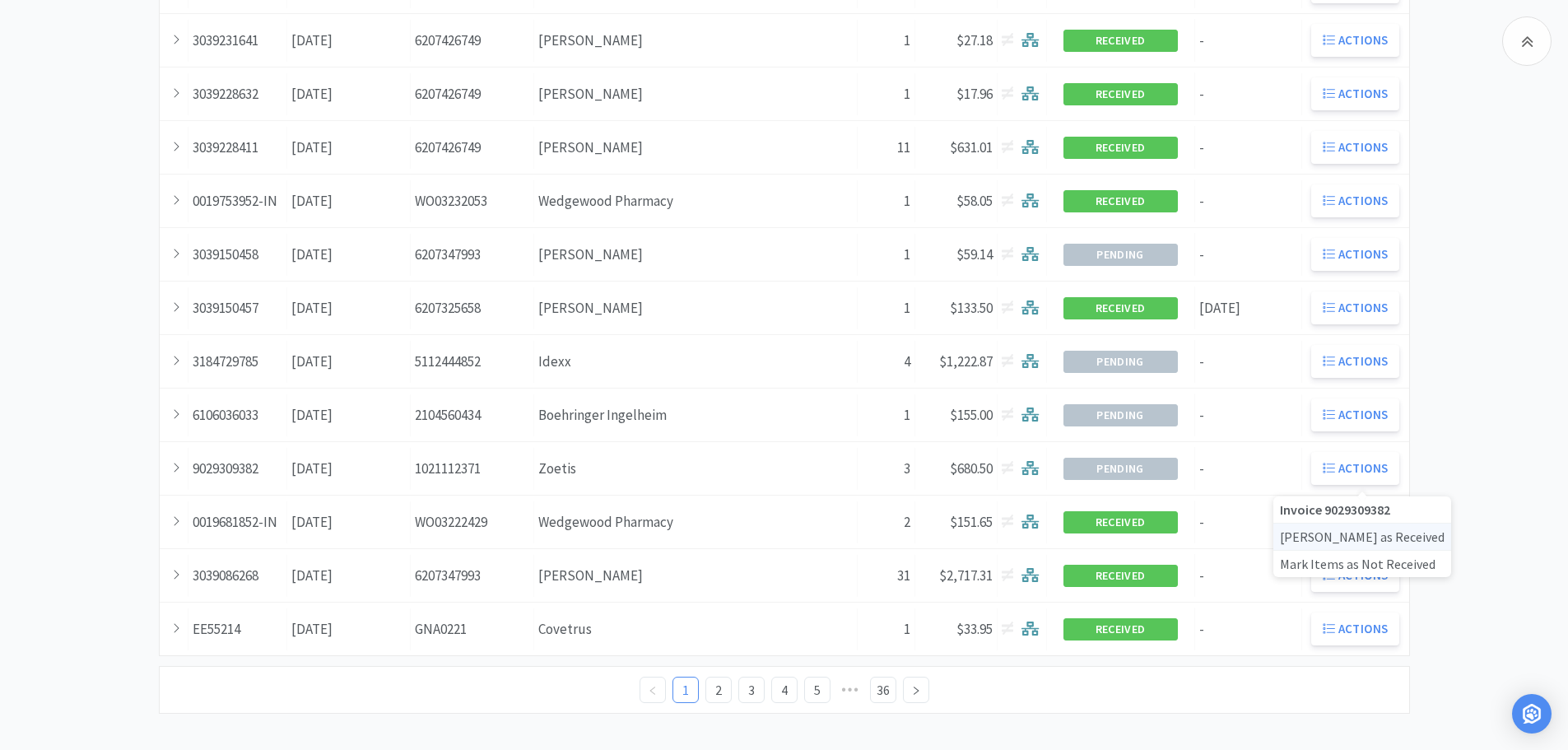
click at [1323, 537] on div "[PERSON_NAME] as Received" at bounding box center [1362, 536] width 178 height 27
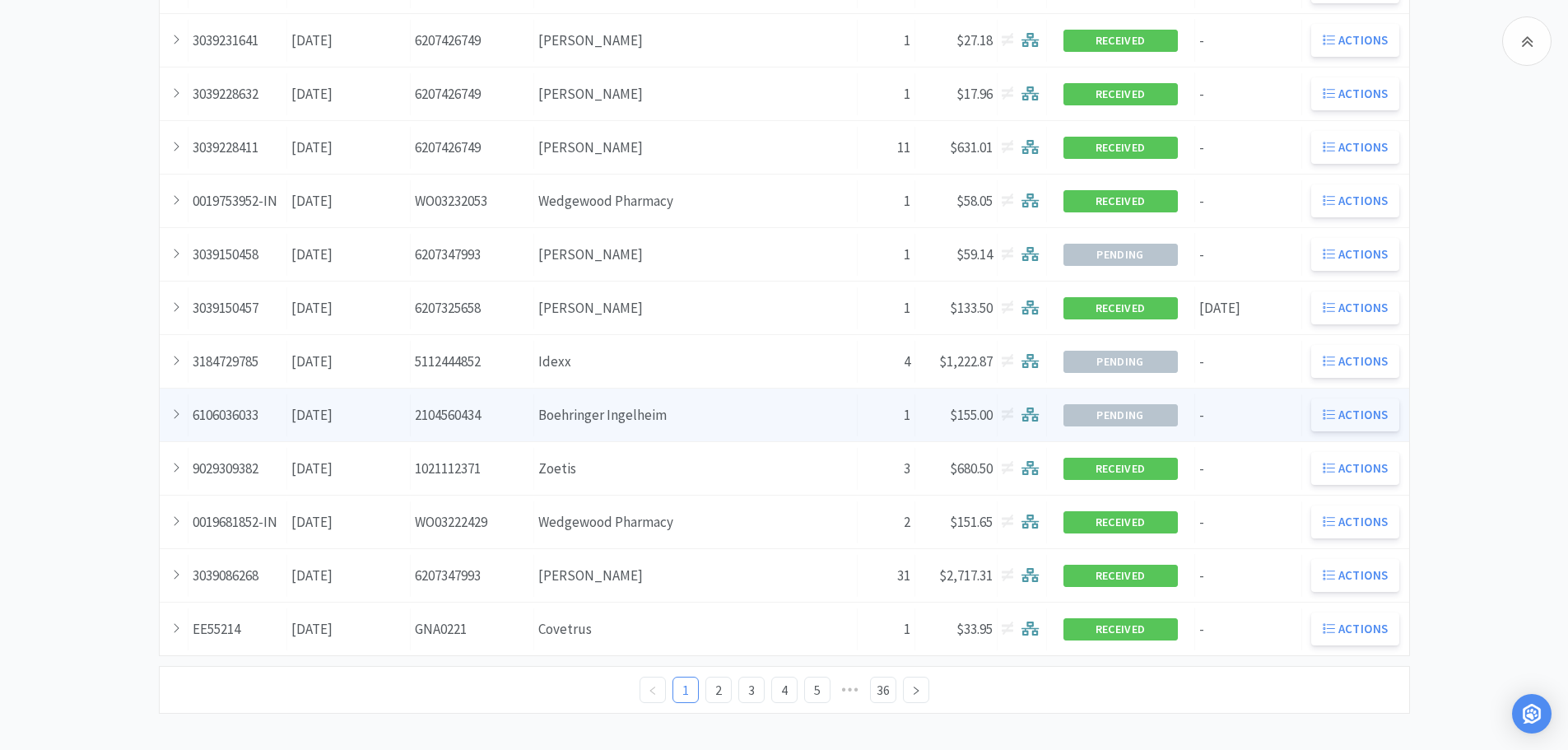
click at [1334, 416] on icon at bounding box center [1329, 414] width 12 height 12
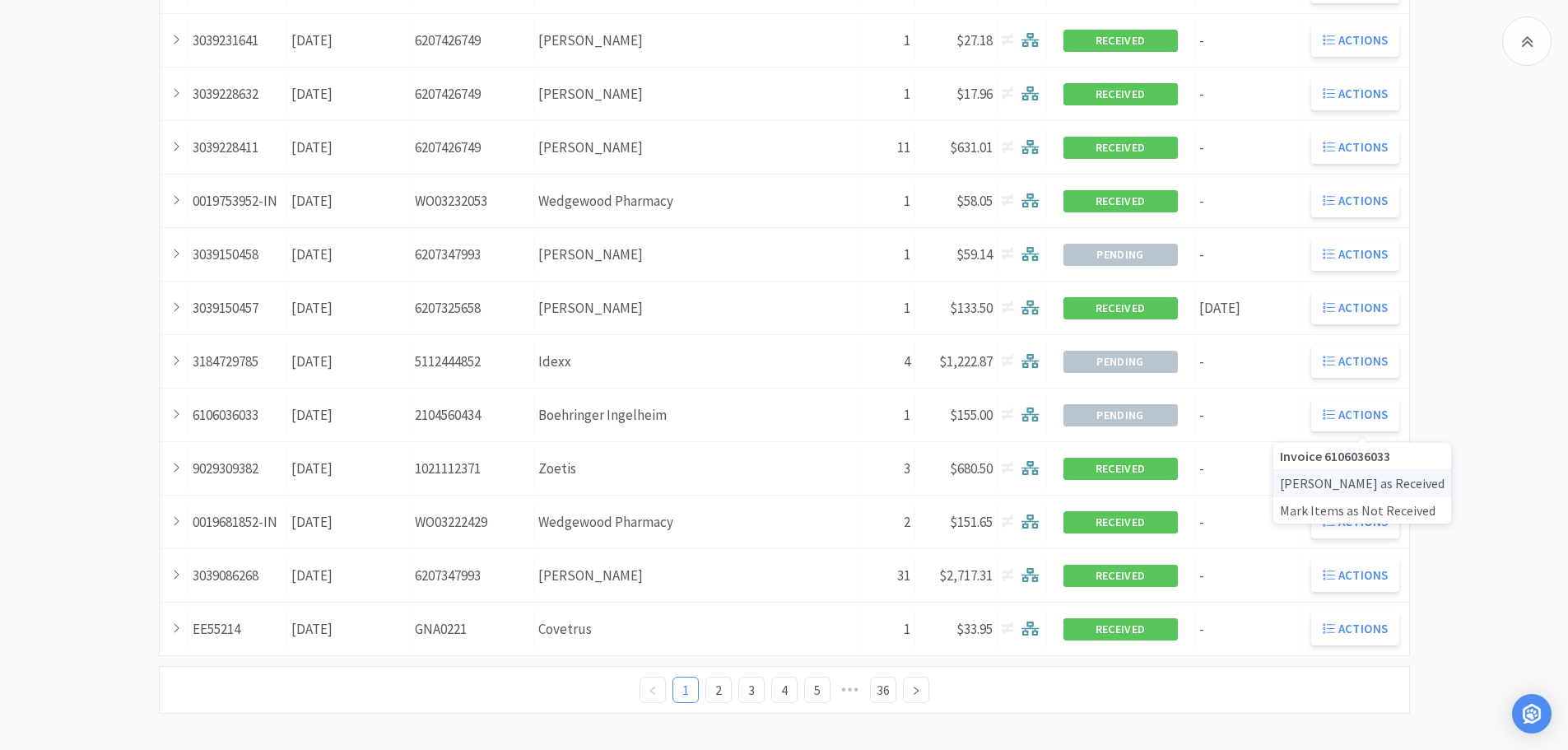
click at [1338, 488] on div "[PERSON_NAME] as Received" at bounding box center [1362, 482] width 178 height 27
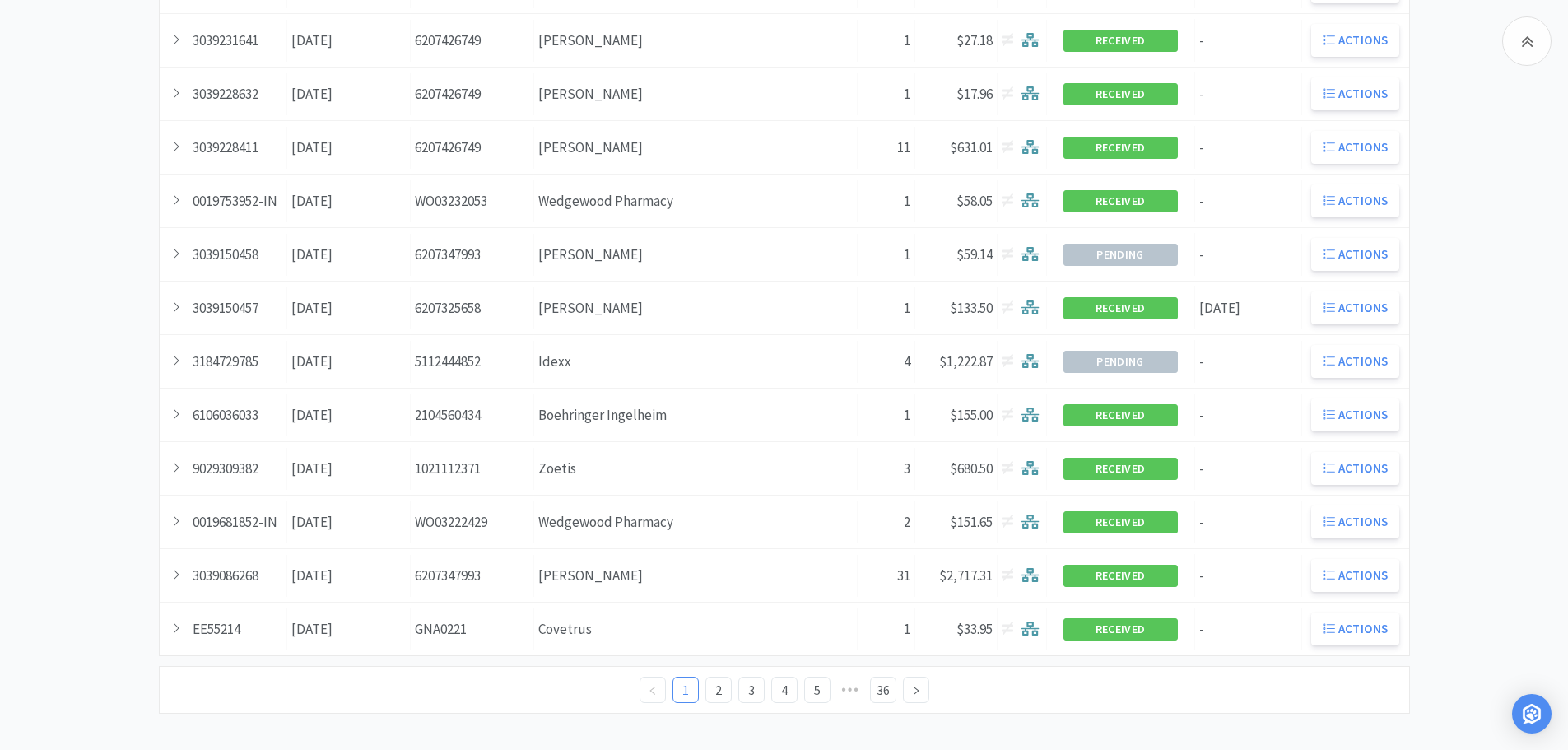
click at [1349, 369] on button "Actions" at bounding box center [1355, 361] width 88 height 33
click at [1342, 431] on div "[PERSON_NAME] as Received" at bounding box center [1362, 429] width 178 height 27
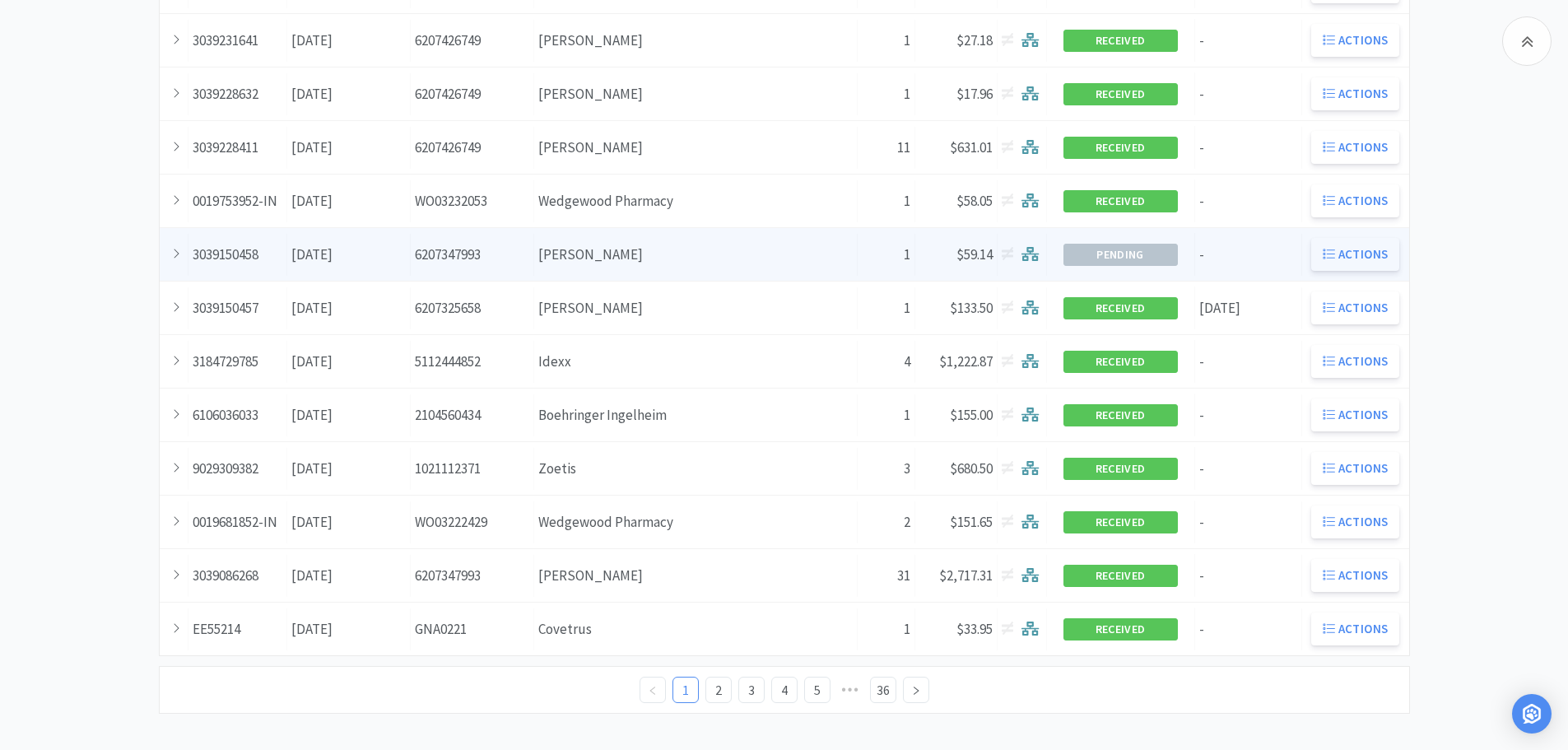
click at [1331, 263] on button "Actions" at bounding box center [1355, 255] width 88 height 33
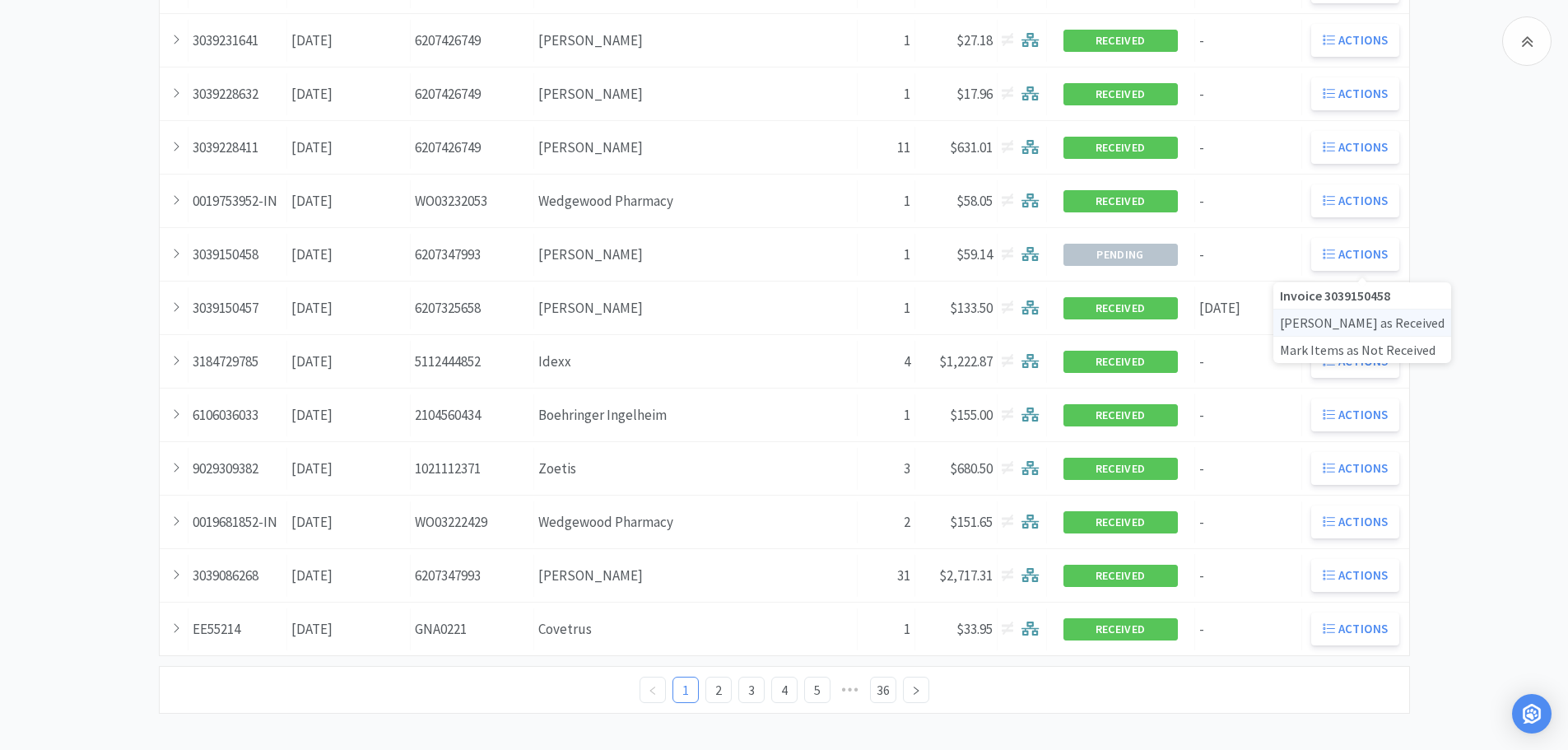
click at [1319, 326] on div "[PERSON_NAME] as Received" at bounding box center [1362, 322] width 178 height 27
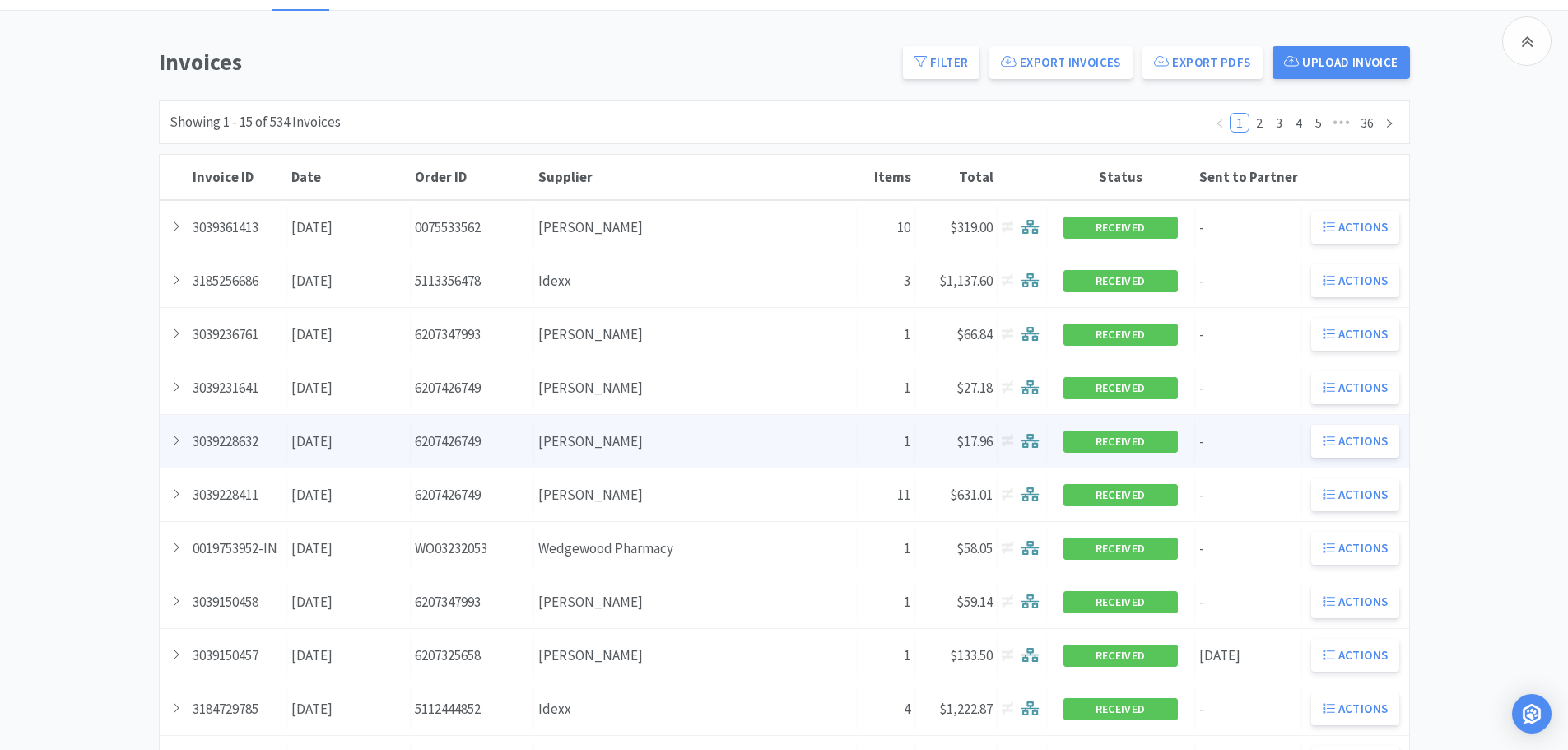
scroll to position [0, 0]
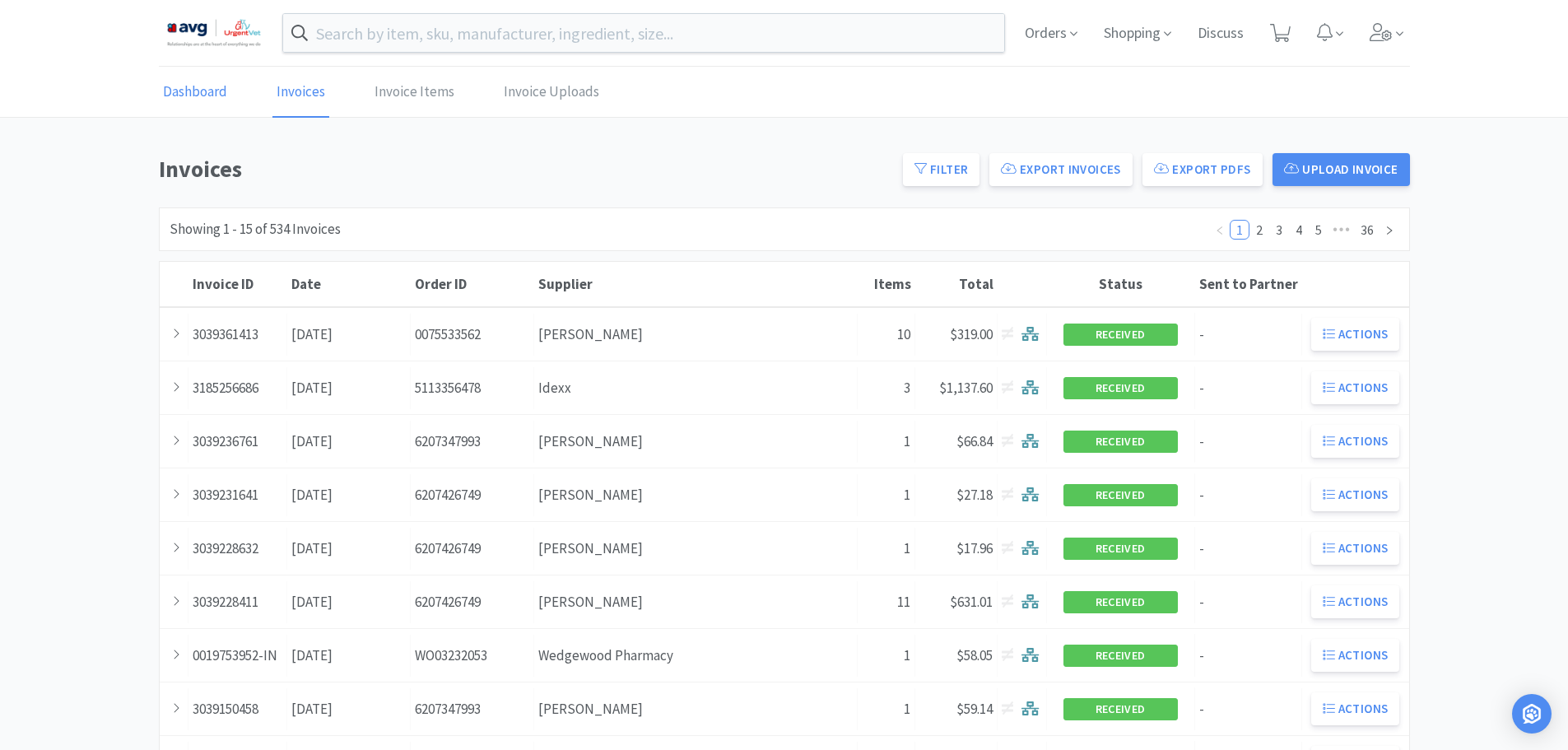
click at [184, 100] on link "Dashboard" at bounding box center [195, 93] width 73 height 50
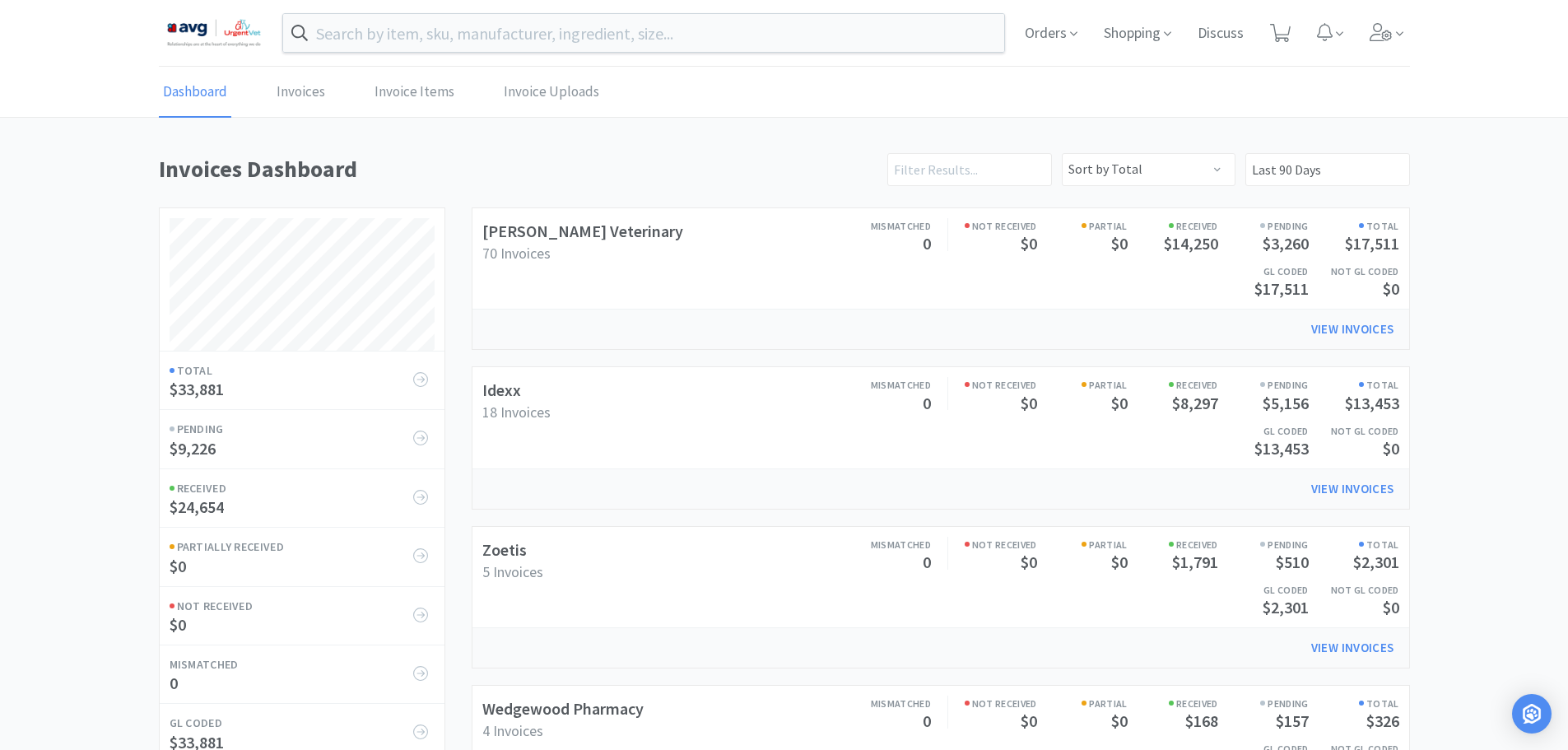
scroll to position [1011, 1251]
click at [1392, 29] on icon at bounding box center [1381, 32] width 23 height 18
